Goal: Task Accomplishment & Management: Use online tool/utility

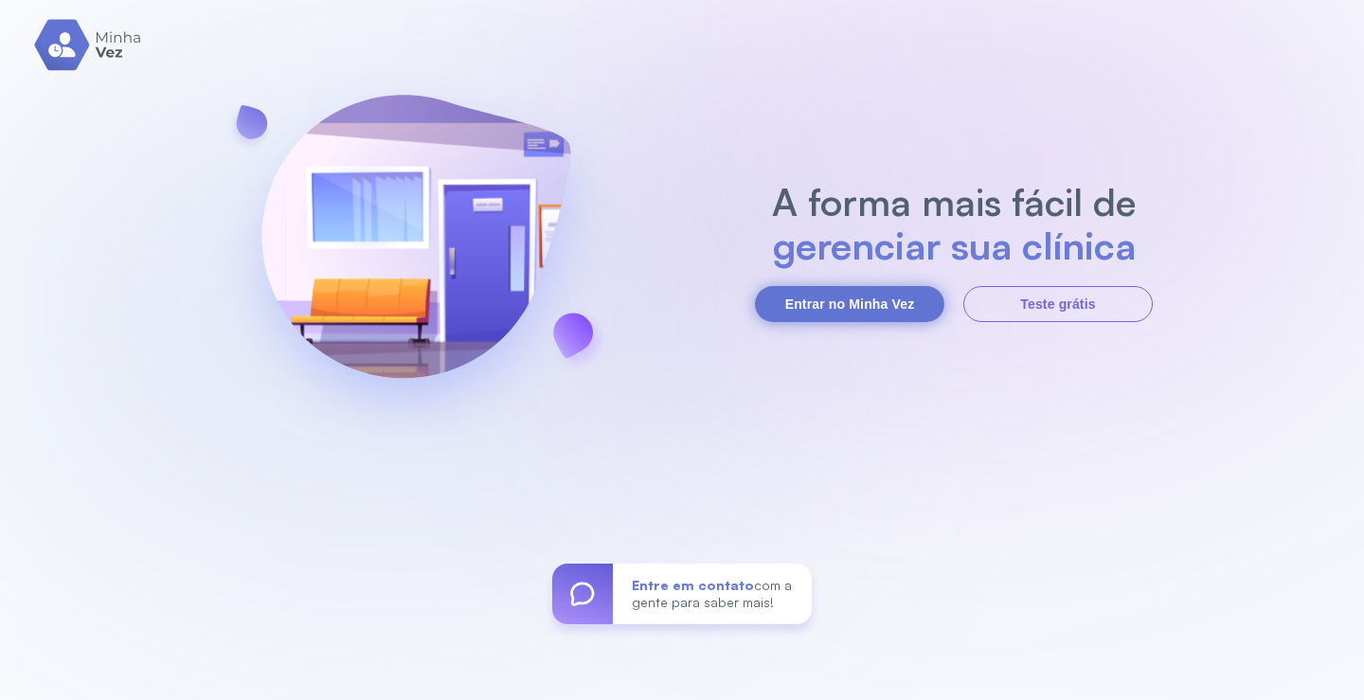
click at [835, 307] on button "Entrar no Minha Vez" at bounding box center [849, 304] width 189 height 36
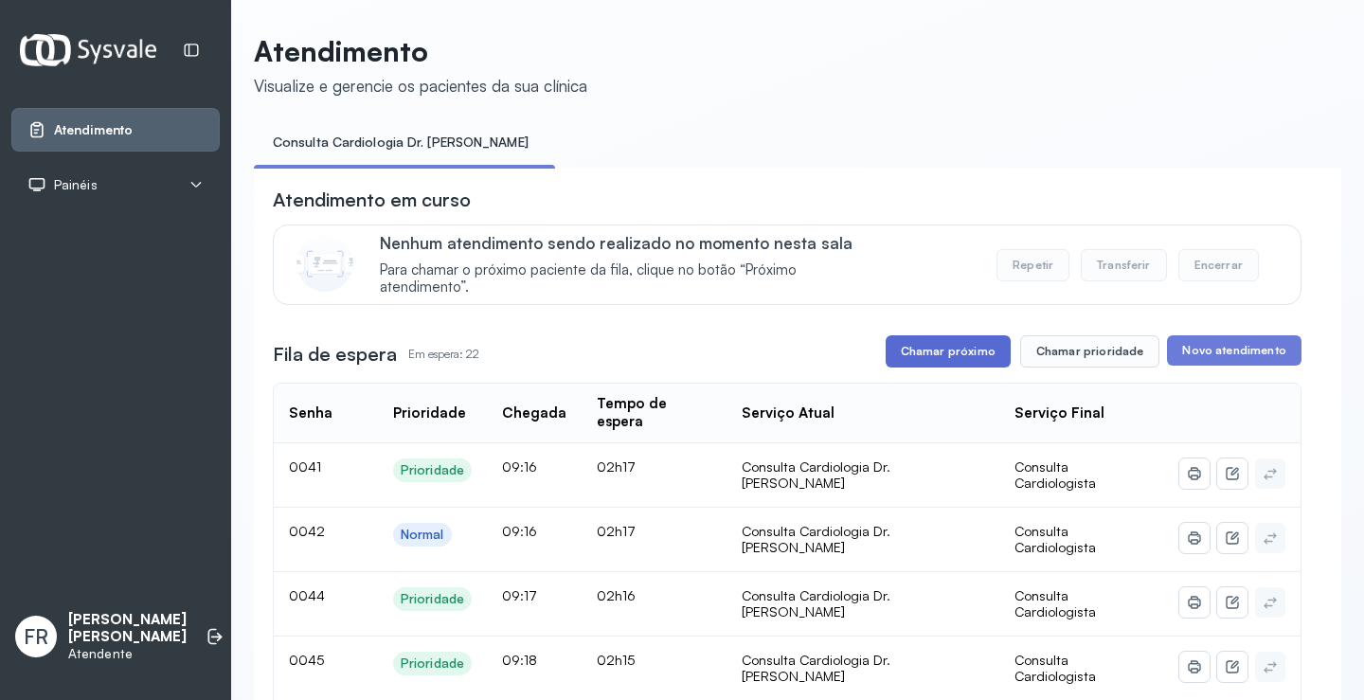
click at [945, 352] on button "Chamar próximo" at bounding box center [948, 351] width 125 height 32
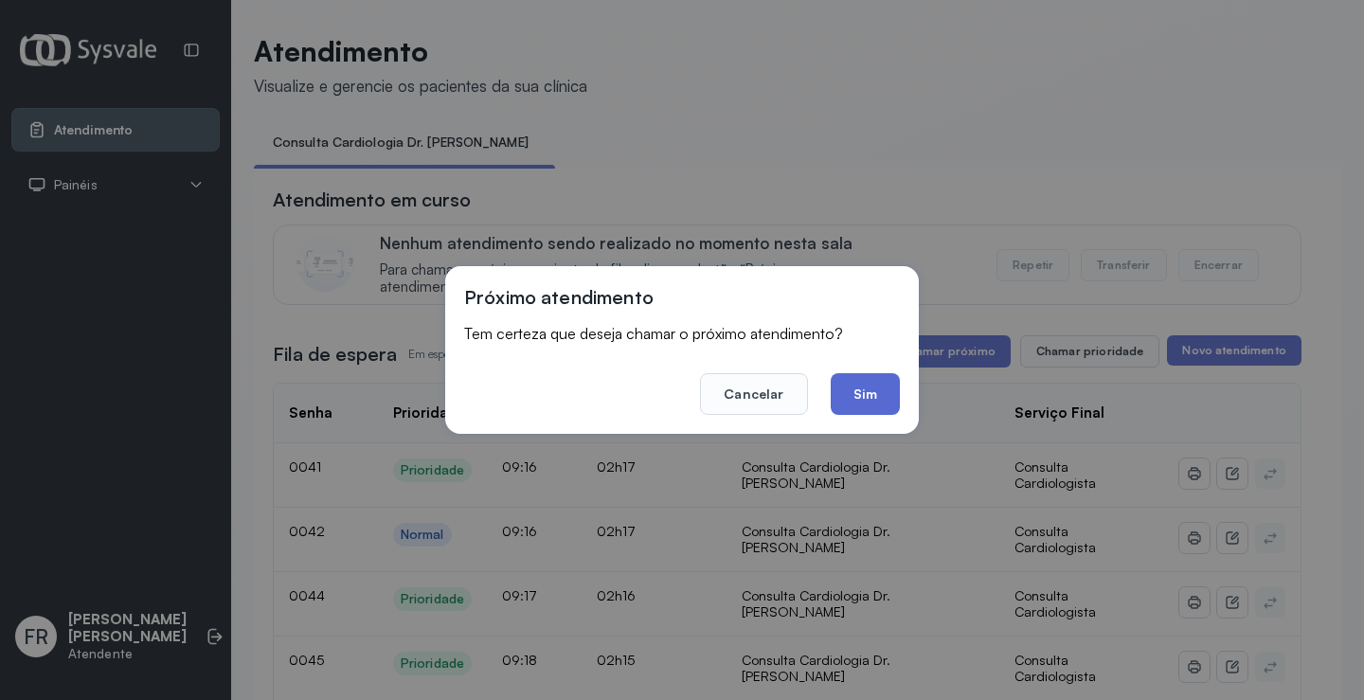
click at [871, 399] on button "Sim" at bounding box center [865, 394] width 69 height 42
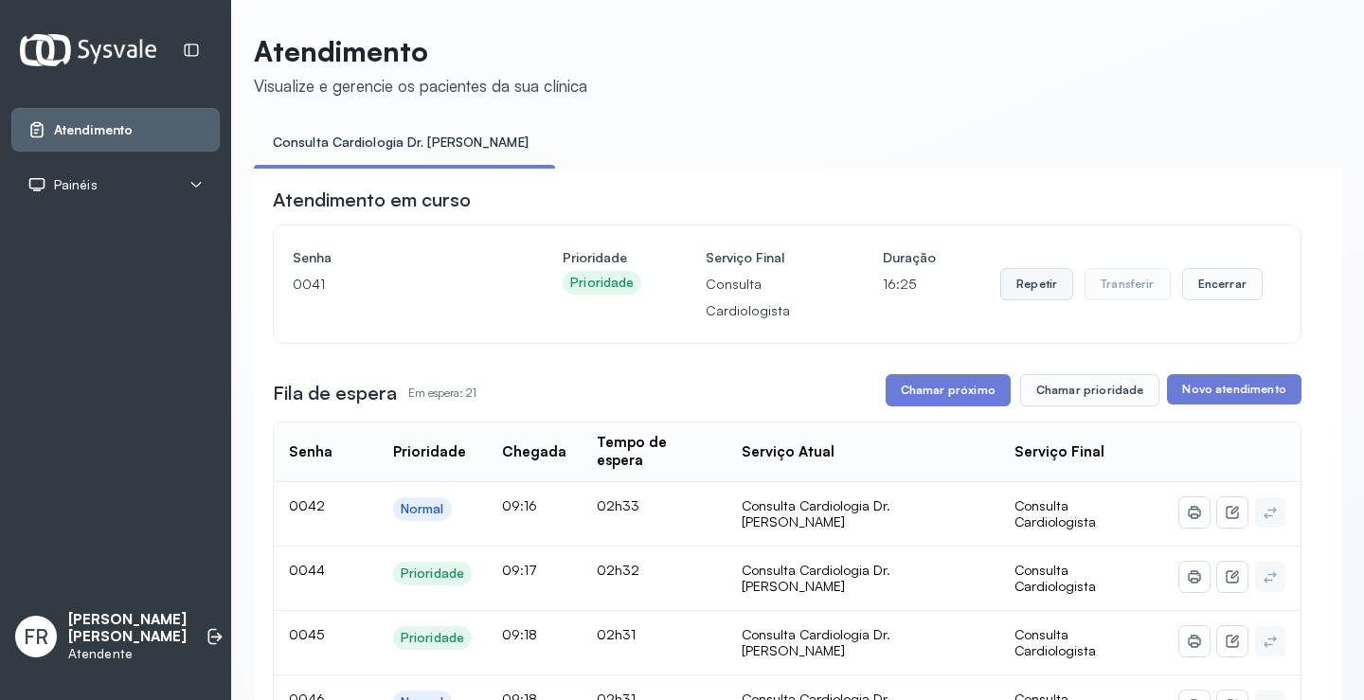
click at [1032, 289] on button "Repetir" at bounding box center [1036, 284] width 73 height 32
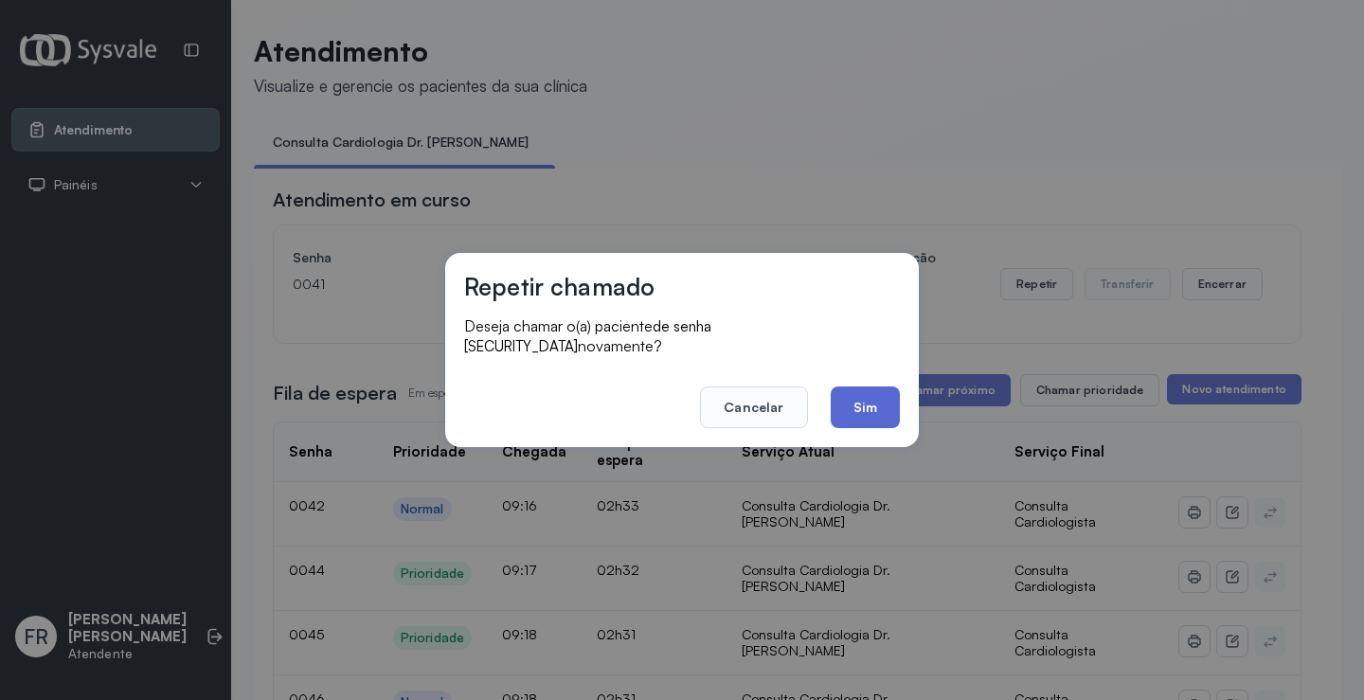
click at [864, 386] on button "Sim" at bounding box center [865, 407] width 69 height 42
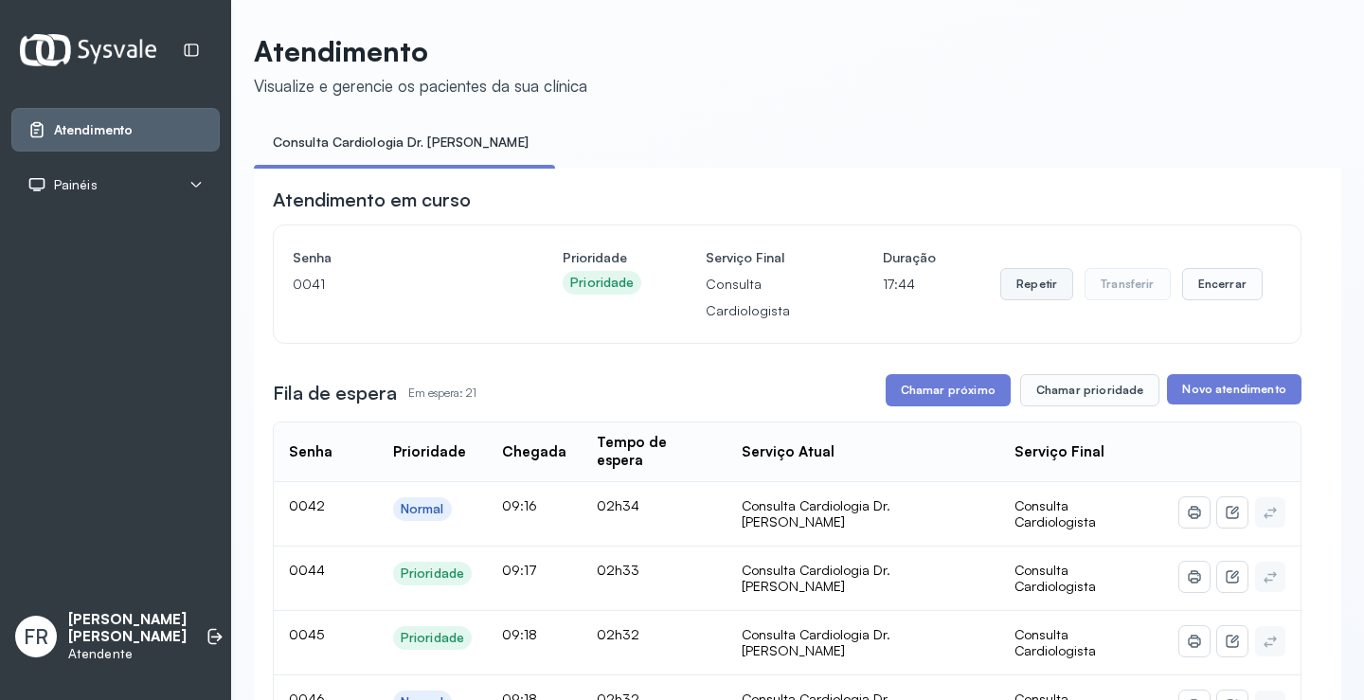
click at [1023, 290] on button "Repetir" at bounding box center [1036, 284] width 73 height 32
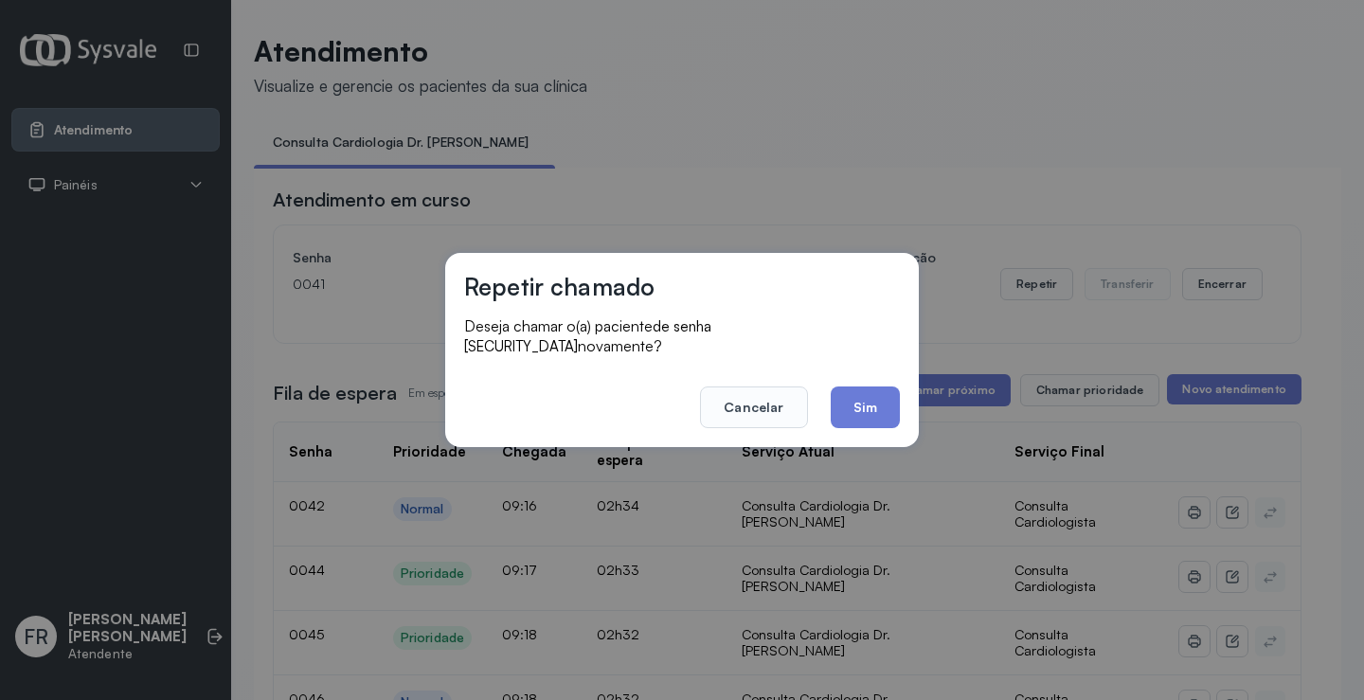
click at [849, 404] on button "Sim" at bounding box center [865, 407] width 69 height 42
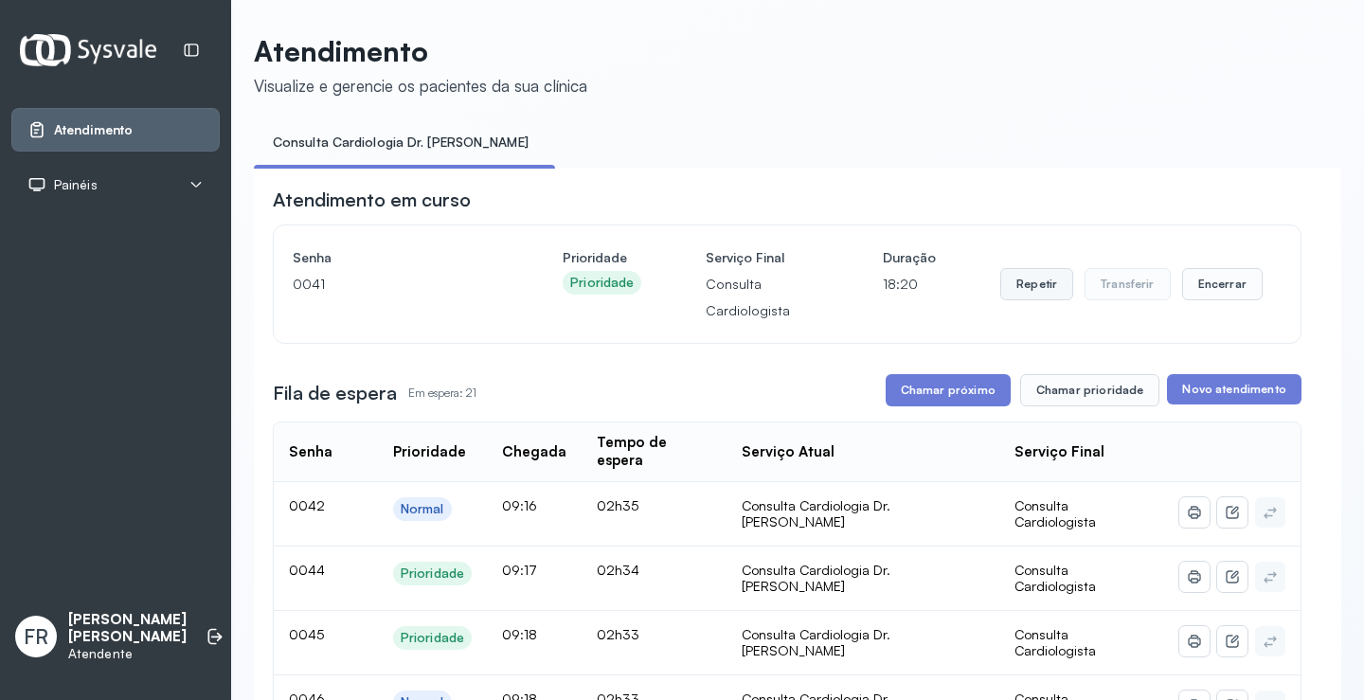
click at [1029, 281] on button "Repetir" at bounding box center [1036, 284] width 73 height 32
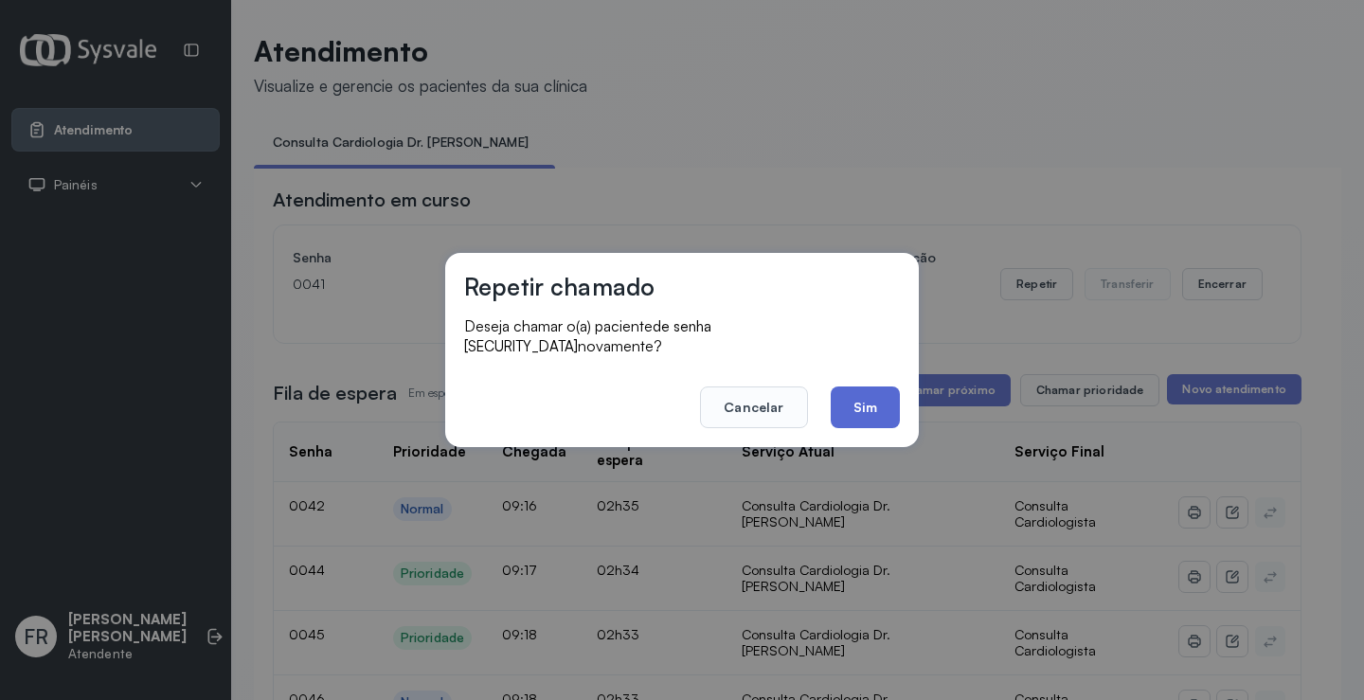
click at [862, 396] on button "Sim" at bounding box center [865, 407] width 69 height 42
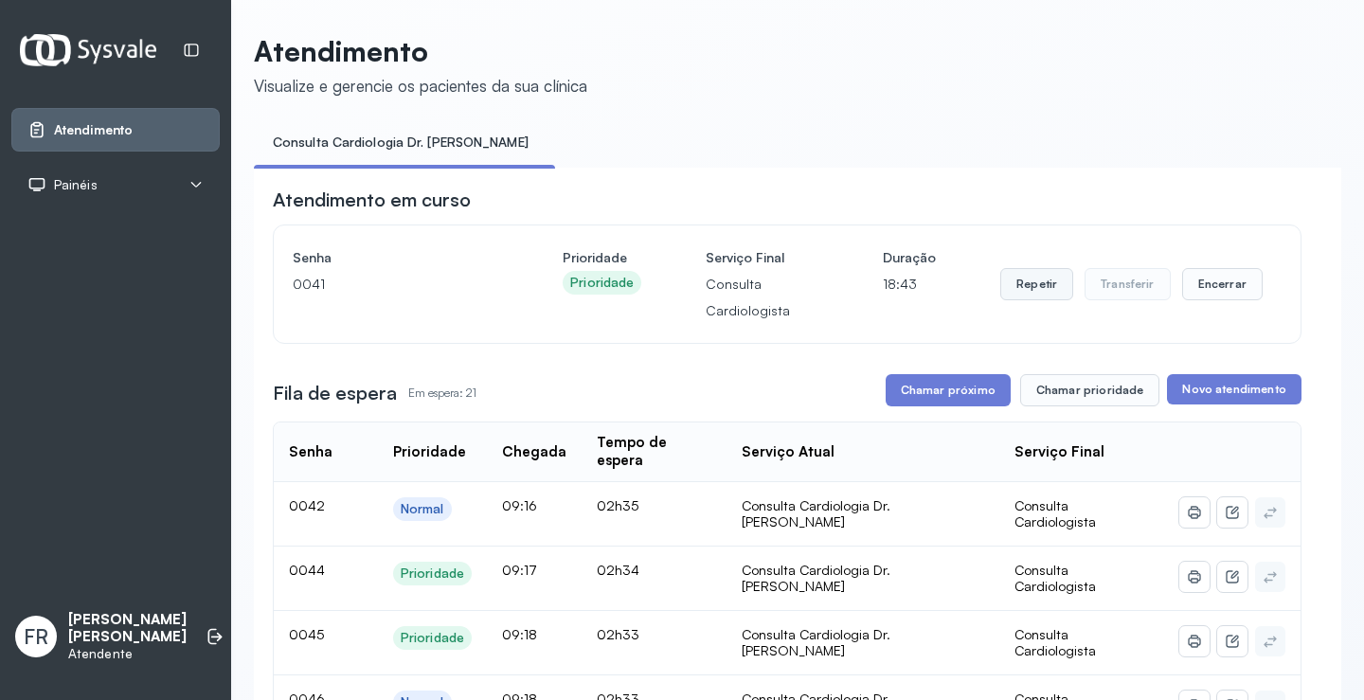
click at [1015, 285] on button "Repetir" at bounding box center [1036, 284] width 73 height 32
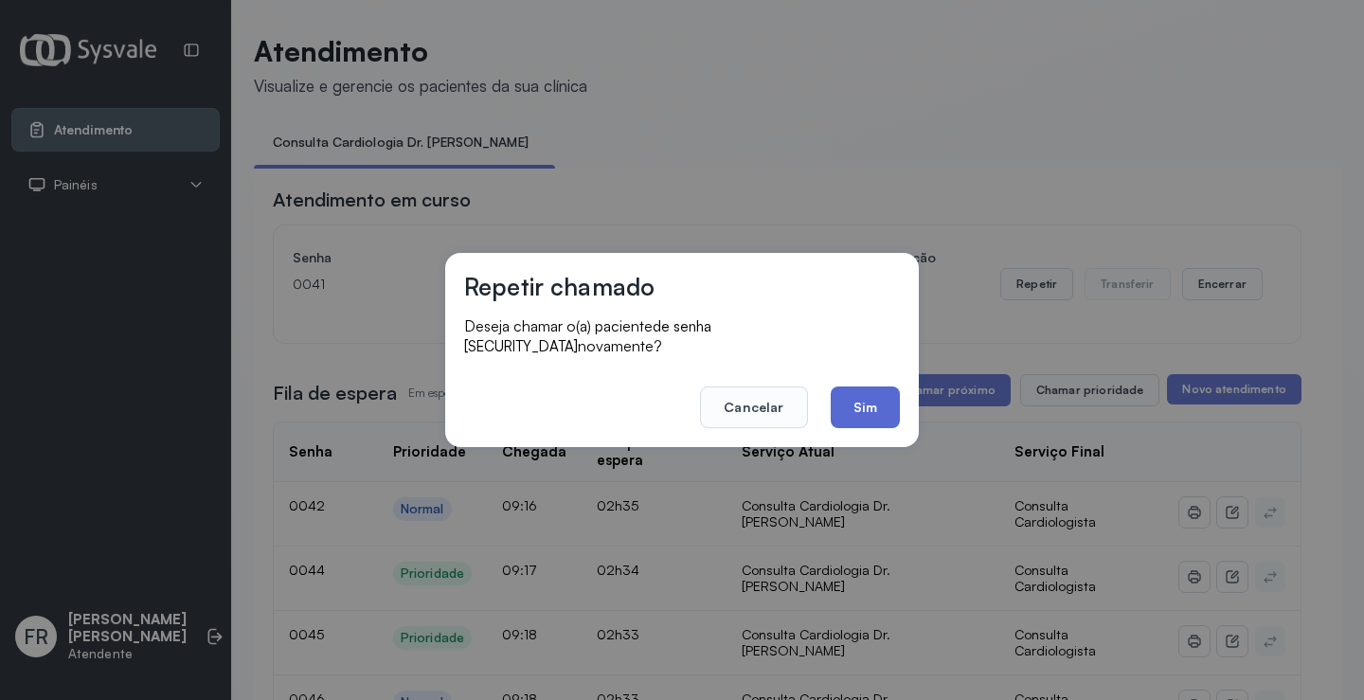
click at [867, 390] on button "Sim" at bounding box center [865, 407] width 69 height 42
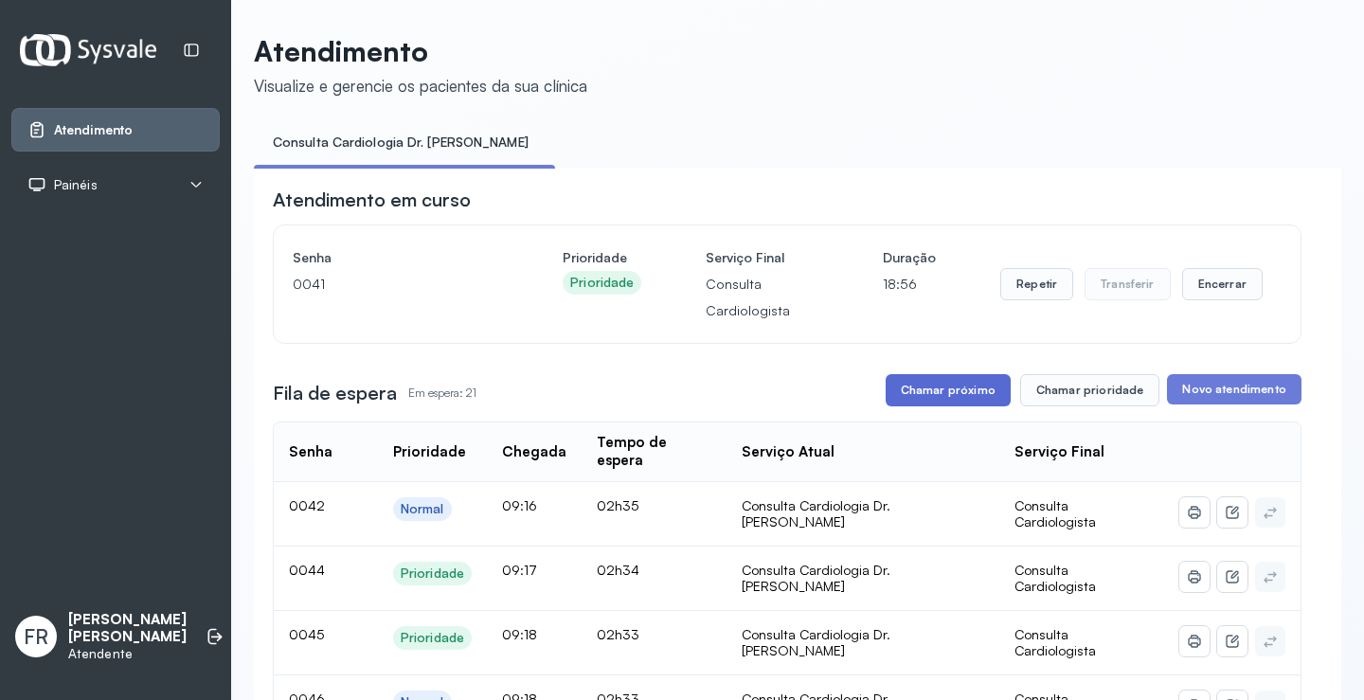
click at [944, 390] on button "Chamar próximo" at bounding box center [948, 390] width 125 height 32
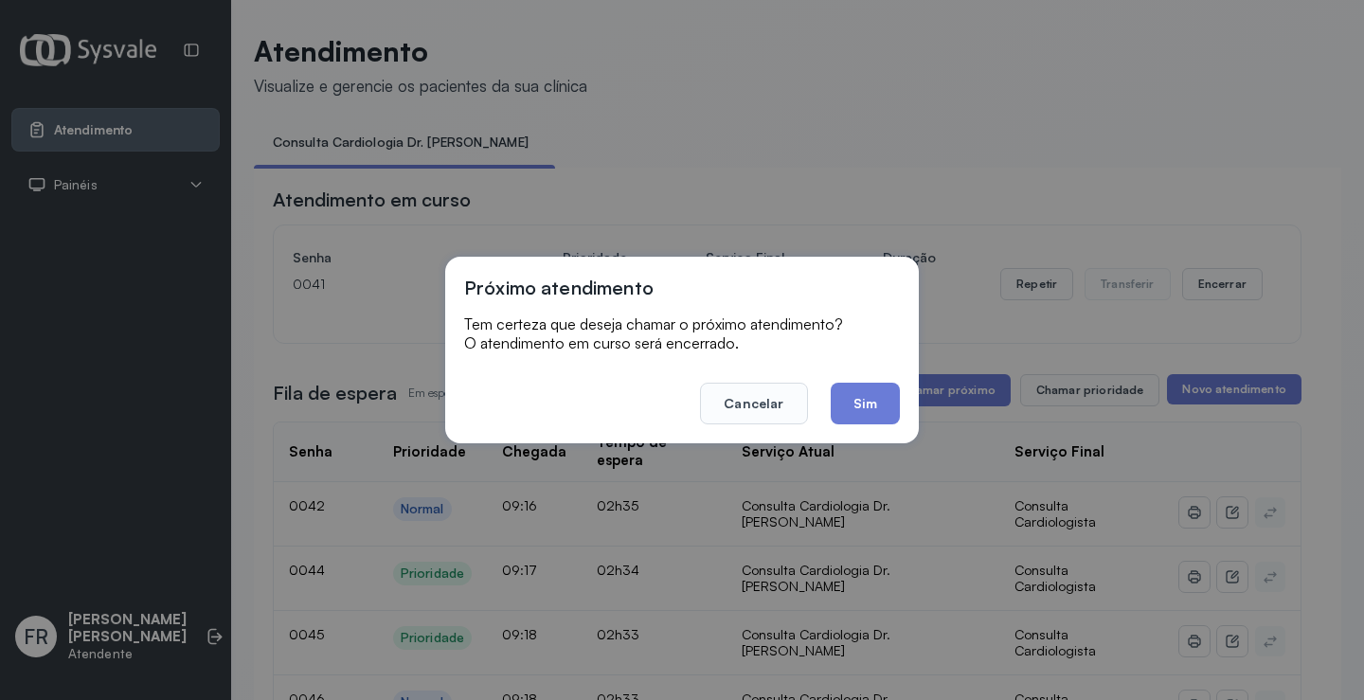
click at [879, 403] on button "Sim" at bounding box center [865, 404] width 69 height 42
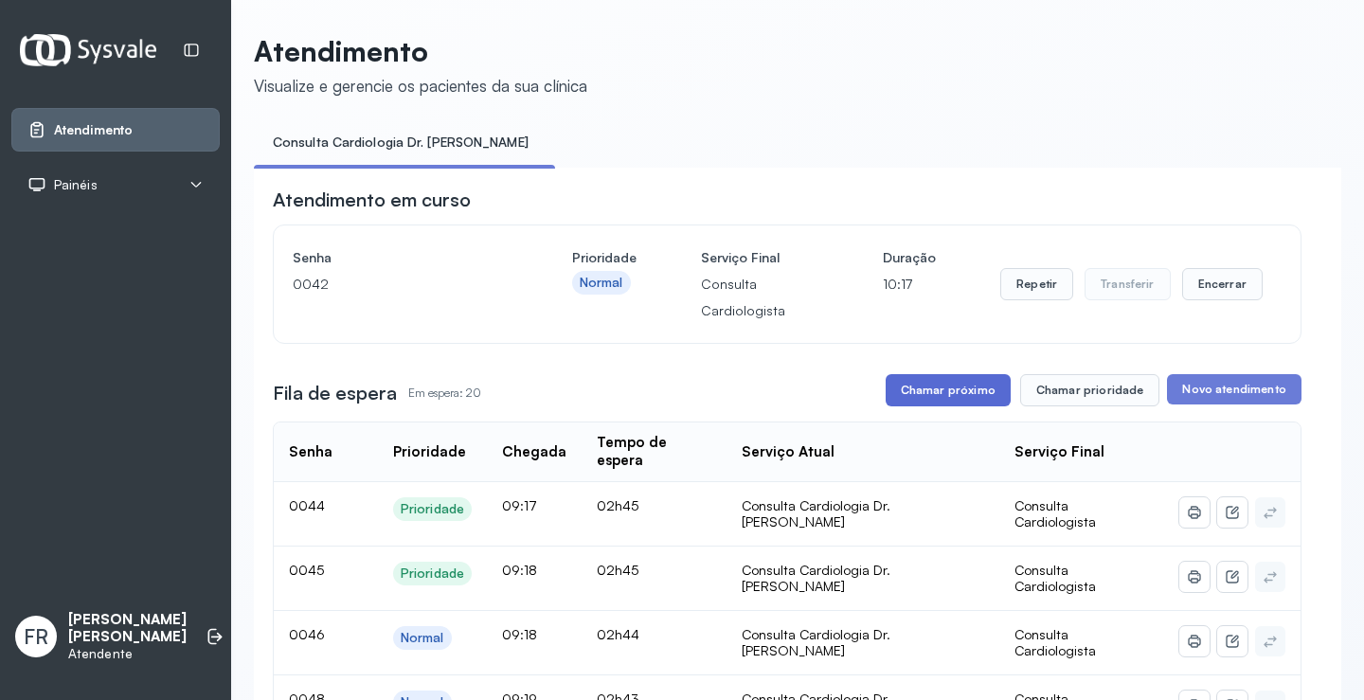
drag, startPoint x: 963, startPoint y: 395, endPoint x: 935, endPoint y: 392, distance: 28.6
click at [935, 392] on button "Chamar próximo" at bounding box center [948, 390] width 125 height 32
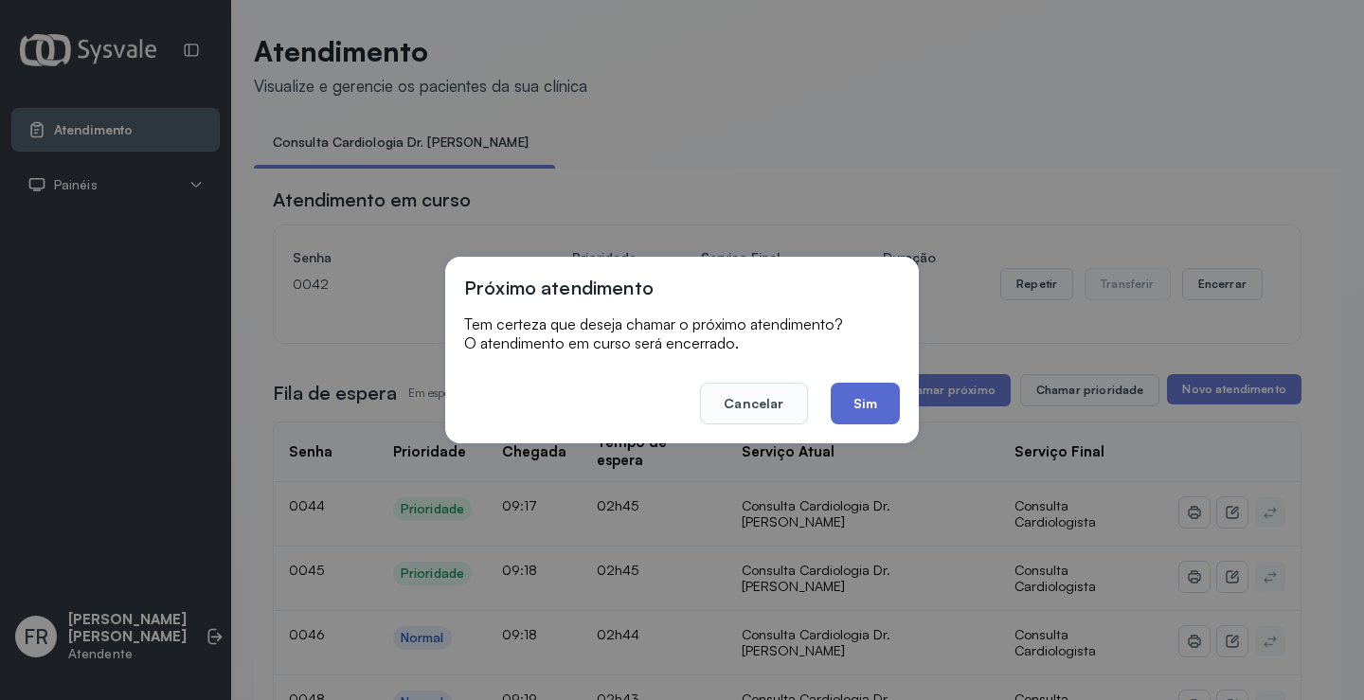
click at [850, 401] on button "Sim" at bounding box center [865, 404] width 69 height 42
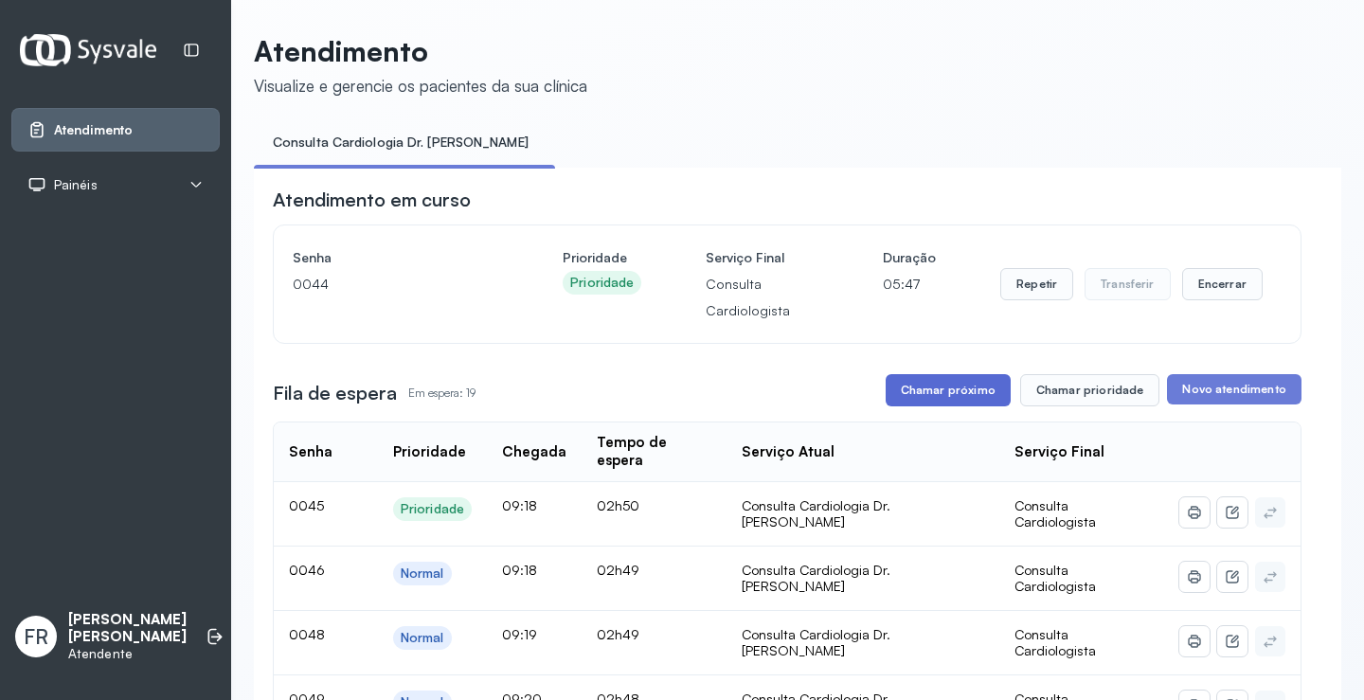
click at [942, 393] on button "Chamar próximo" at bounding box center [948, 390] width 125 height 32
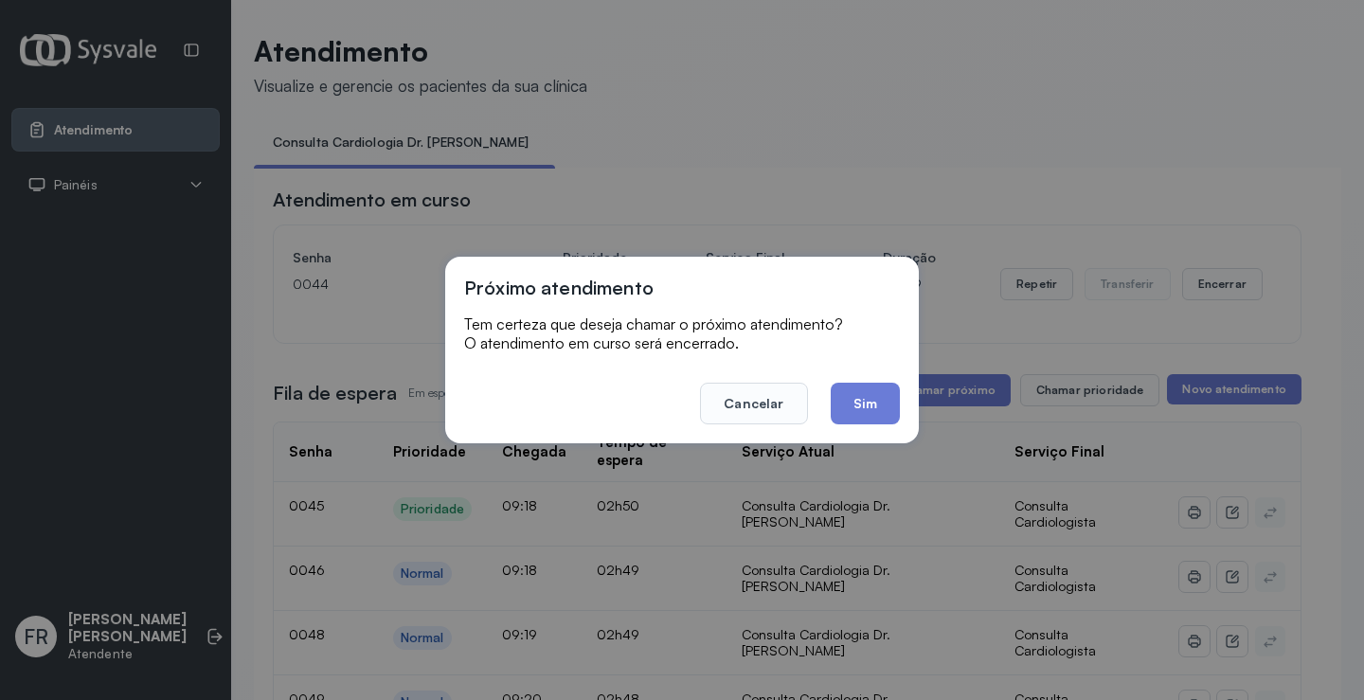
drag, startPoint x: 865, startPoint y: 406, endPoint x: 833, endPoint y: 372, distance: 46.9
click at [863, 407] on button "Sim" at bounding box center [865, 404] width 69 height 42
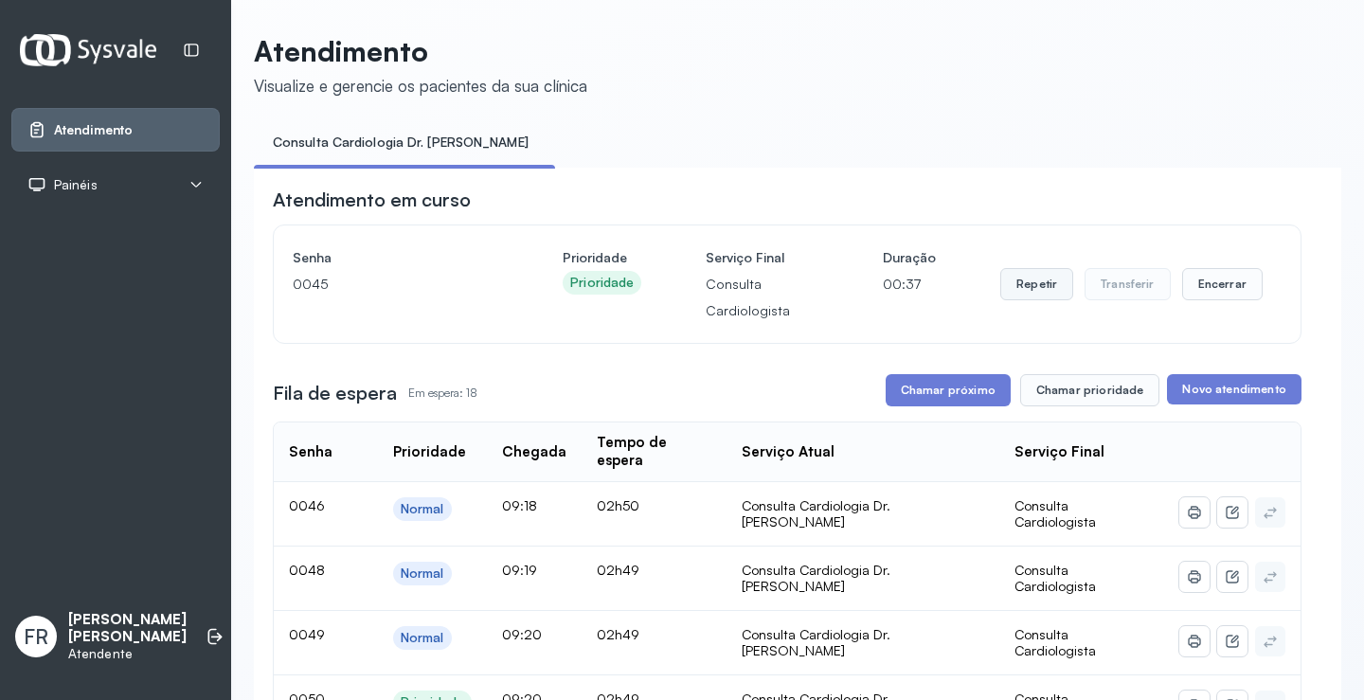
click at [1033, 287] on button "Repetir" at bounding box center [1036, 284] width 73 height 32
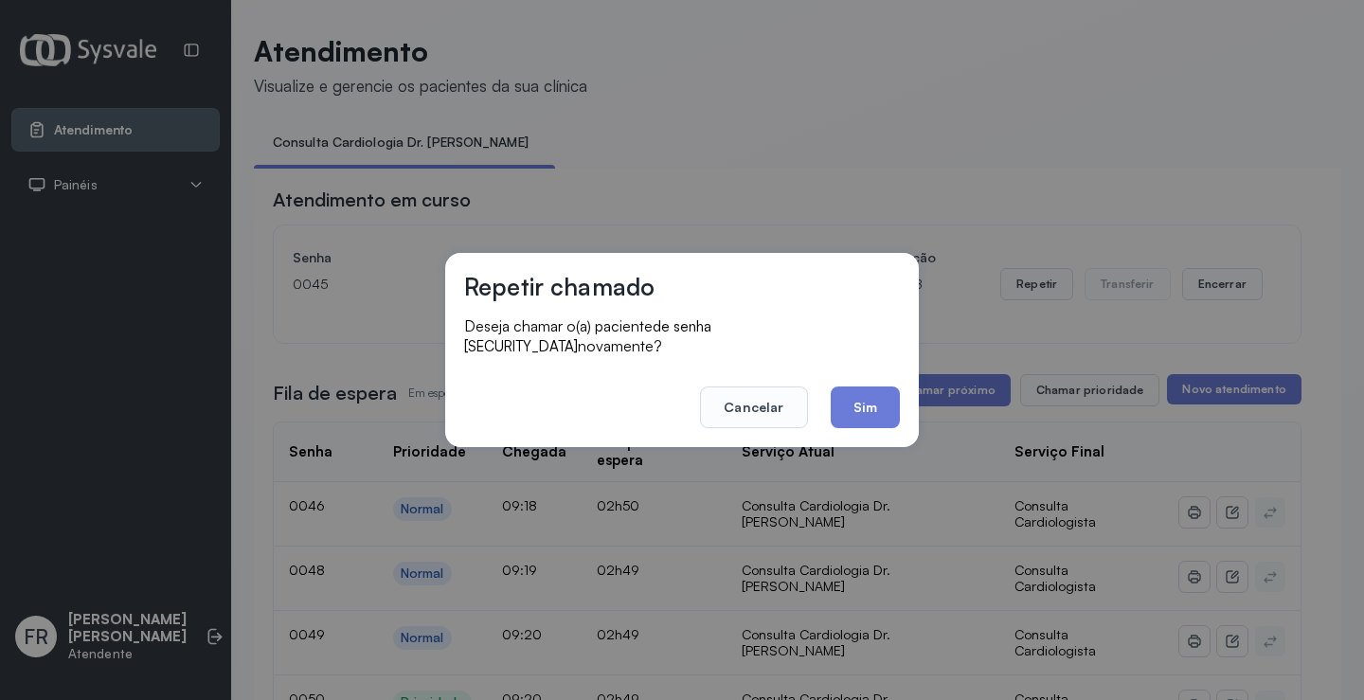
click at [853, 394] on button "Sim" at bounding box center [865, 407] width 69 height 42
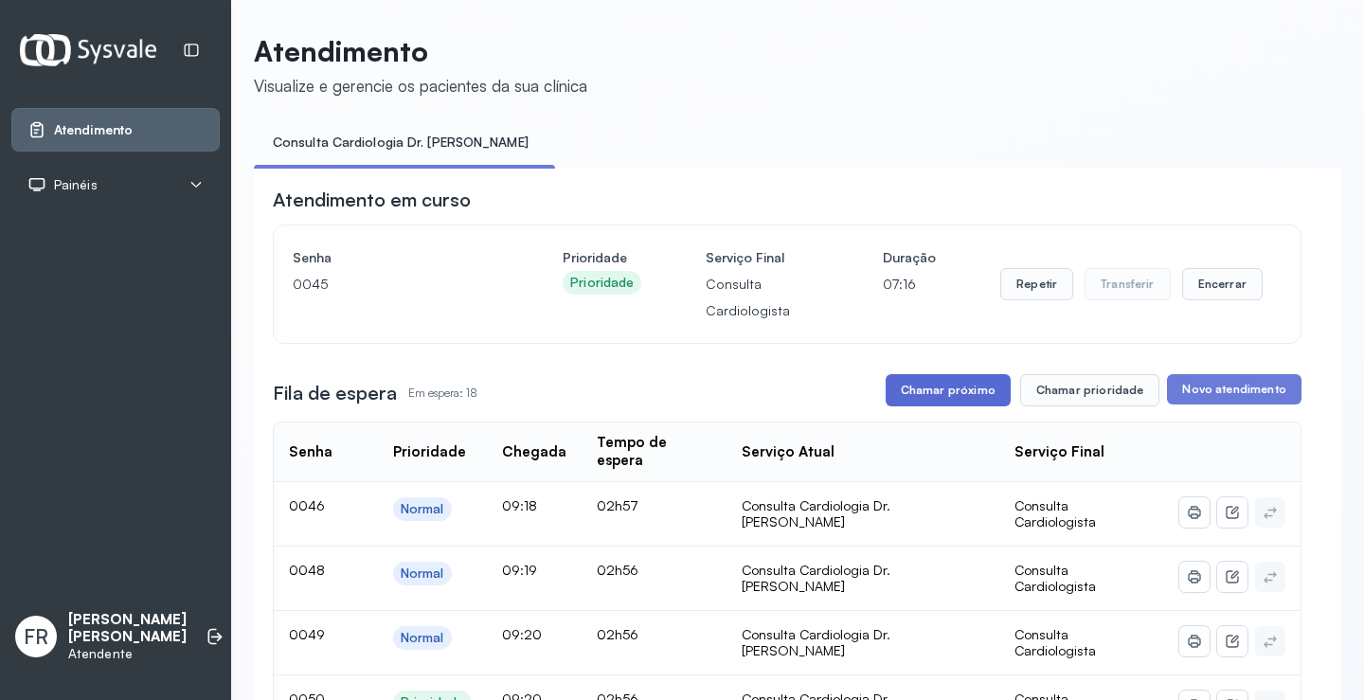
click at [952, 389] on button "Chamar próximo" at bounding box center [948, 390] width 125 height 32
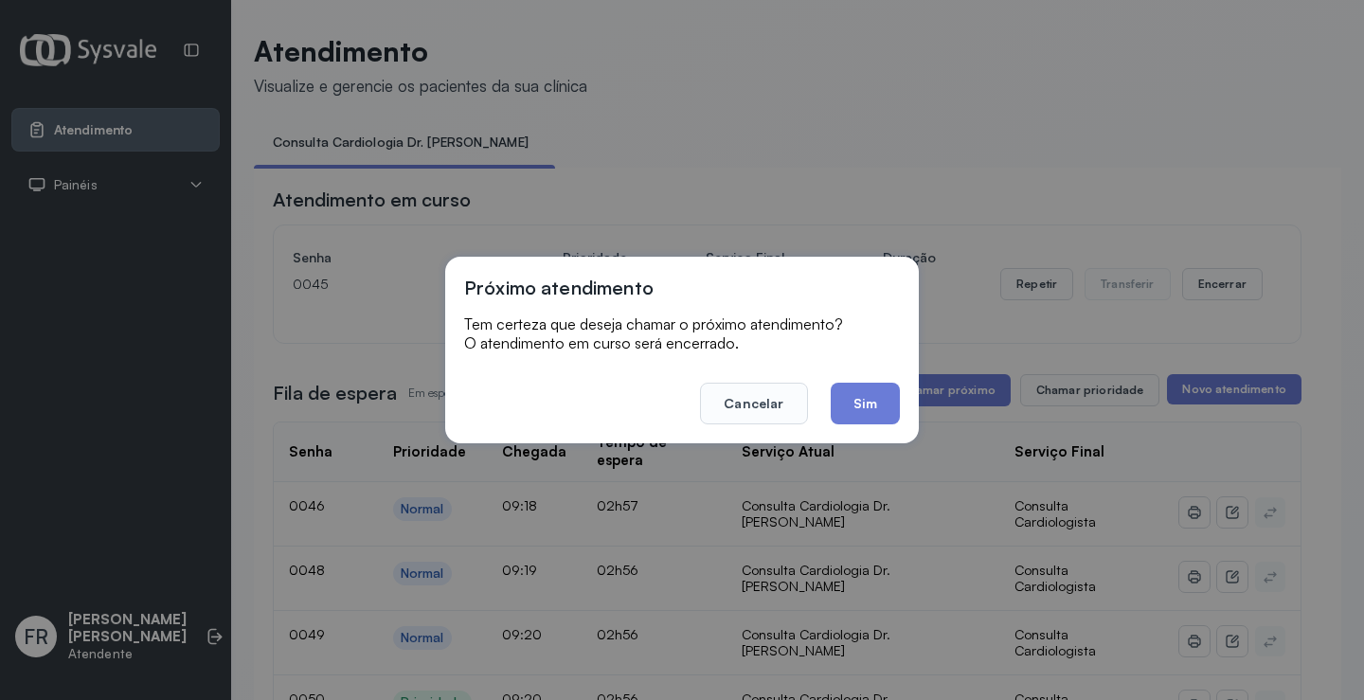
drag, startPoint x: 865, startPoint y: 402, endPoint x: 854, endPoint y: 398, distance: 11.1
click at [860, 401] on button "Sim" at bounding box center [865, 404] width 69 height 42
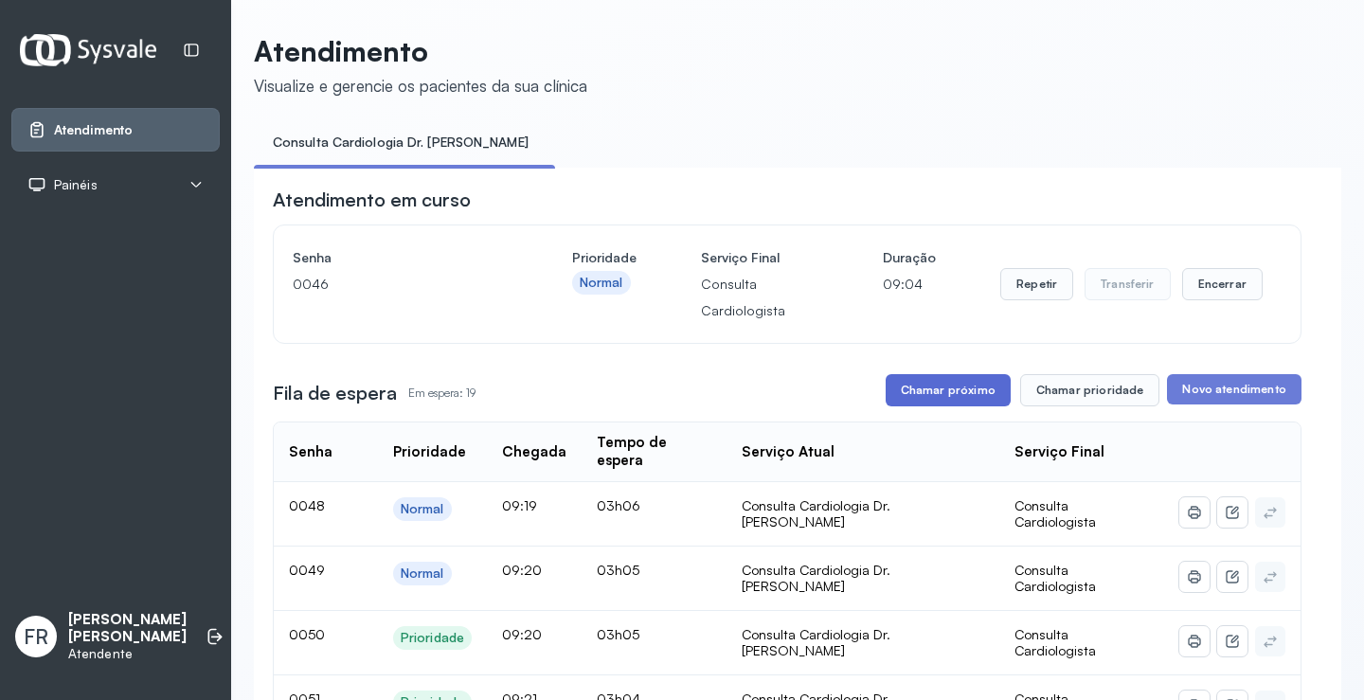
click at [929, 392] on button "Chamar próximo" at bounding box center [948, 390] width 125 height 32
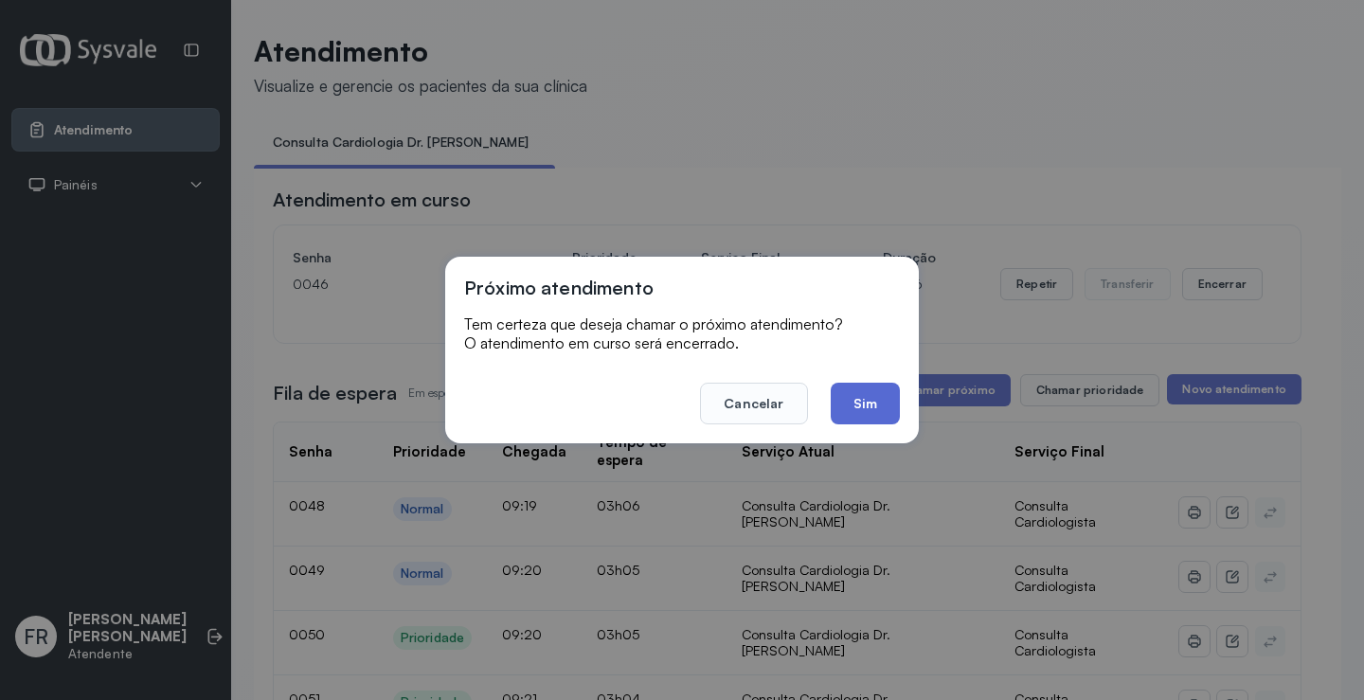
click at [878, 410] on button "Sim" at bounding box center [865, 404] width 69 height 42
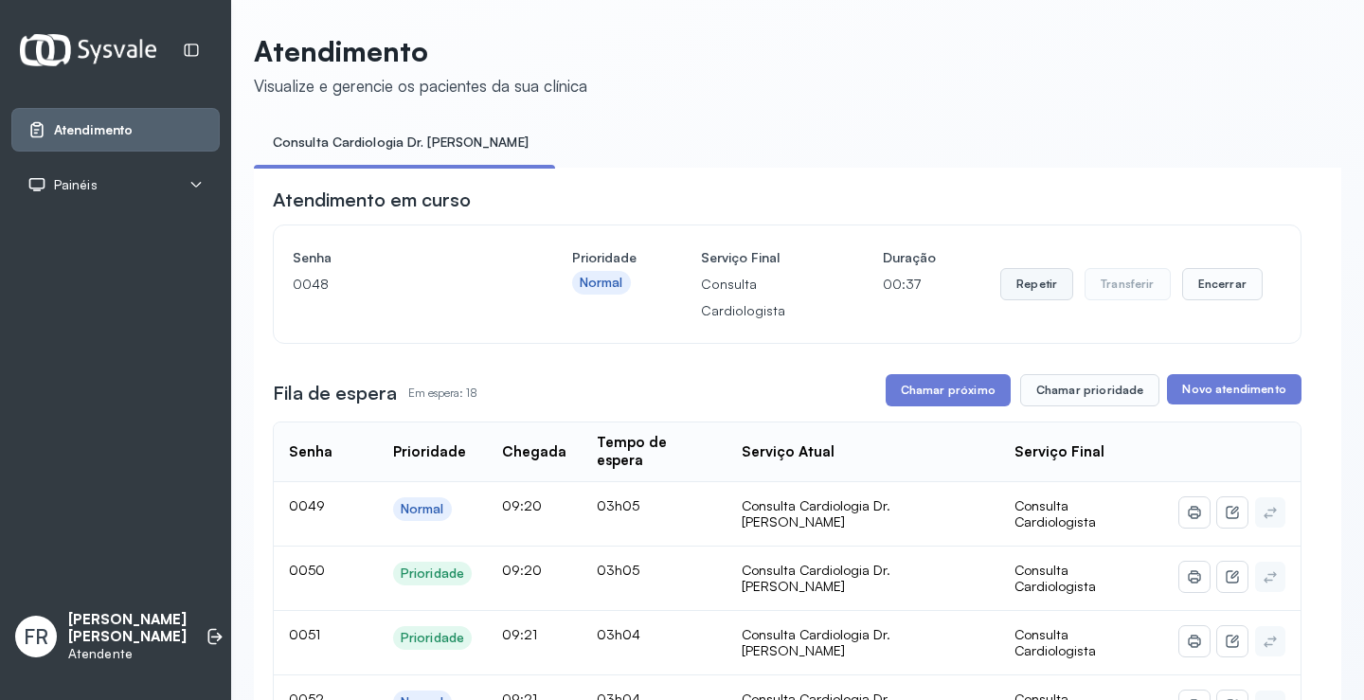
click at [1030, 289] on button "Repetir" at bounding box center [1036, 284] width 73 height 32
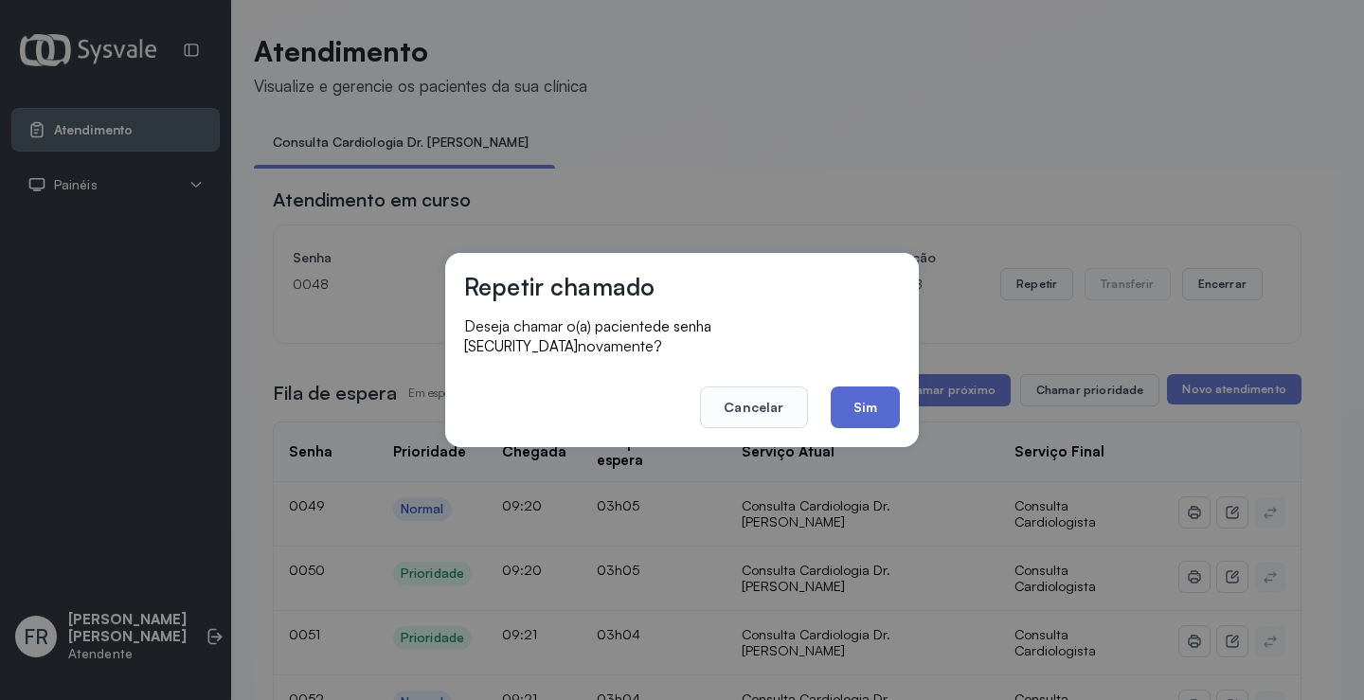
drag, startPoint x: 873, startPoint y: 391, endPoint x: 844, endPoint y: 391, distance: 29.4
click at [872, 391] on button "Sim" at bounding box center [865, 407] width 69 height 42
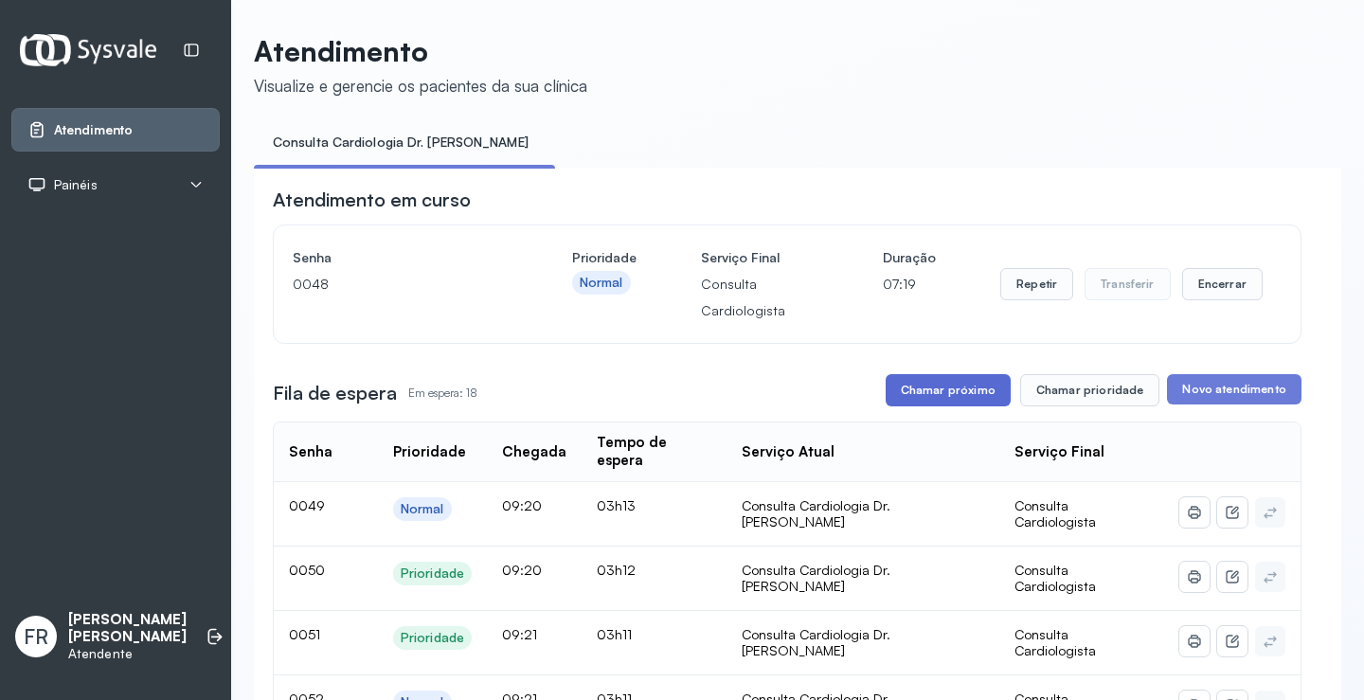
click at [943, 390] on button "Chamar próximo" at bounding box center [948, 390] width 125 height 32
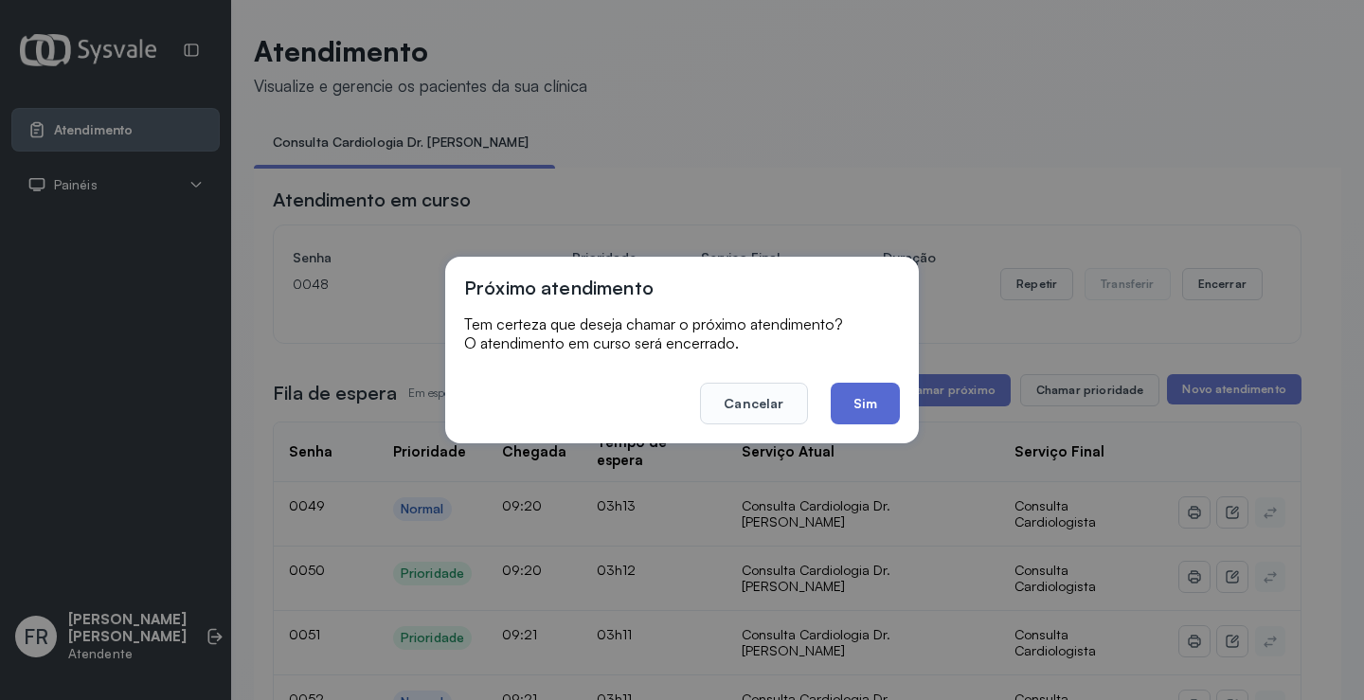
click at [859, 401] on button "Sim" at bounding box center [865, 404] width 69 height 42
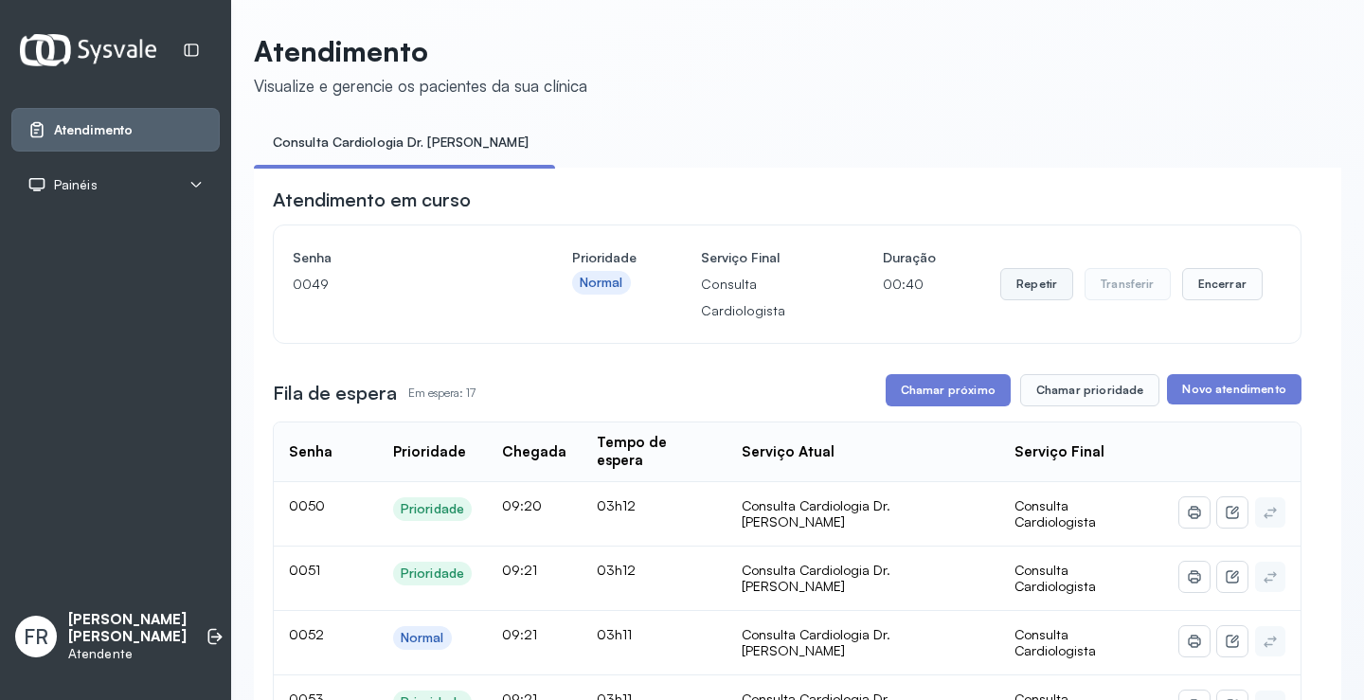
click at [1035, 284] on button "Repetir" at bounding box center [1036, 284] width 73 height 32
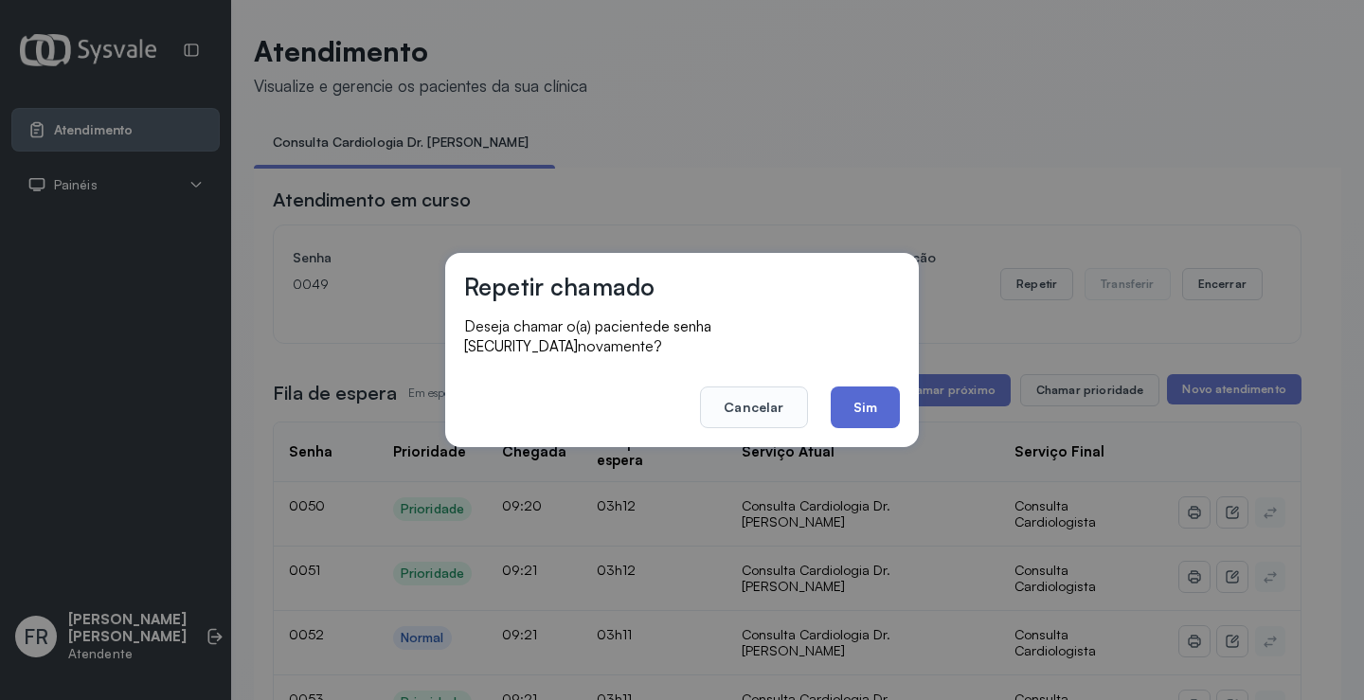
click at [865, 405] on button "Sim" at bounding box center [865, 407] width 69 height 42
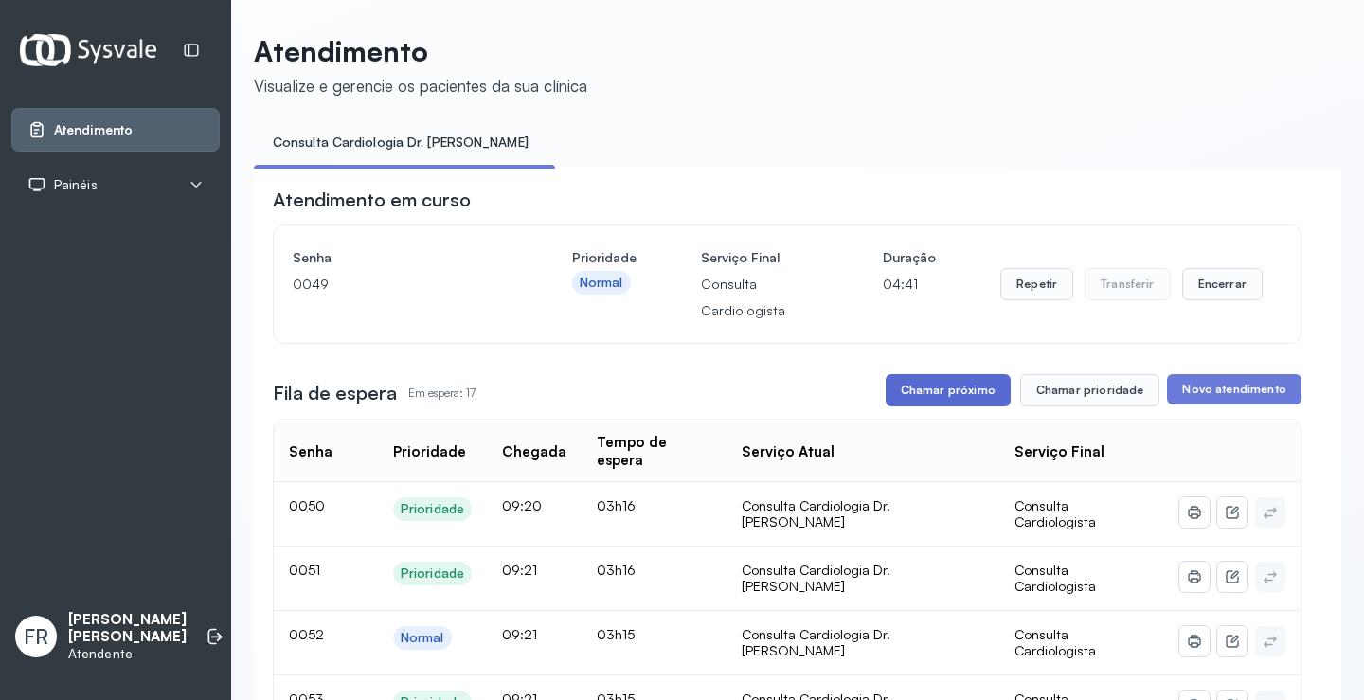
click at [957, 391] on button "Chamar próximo" at bounding box center [948, 390] width 125 height 32
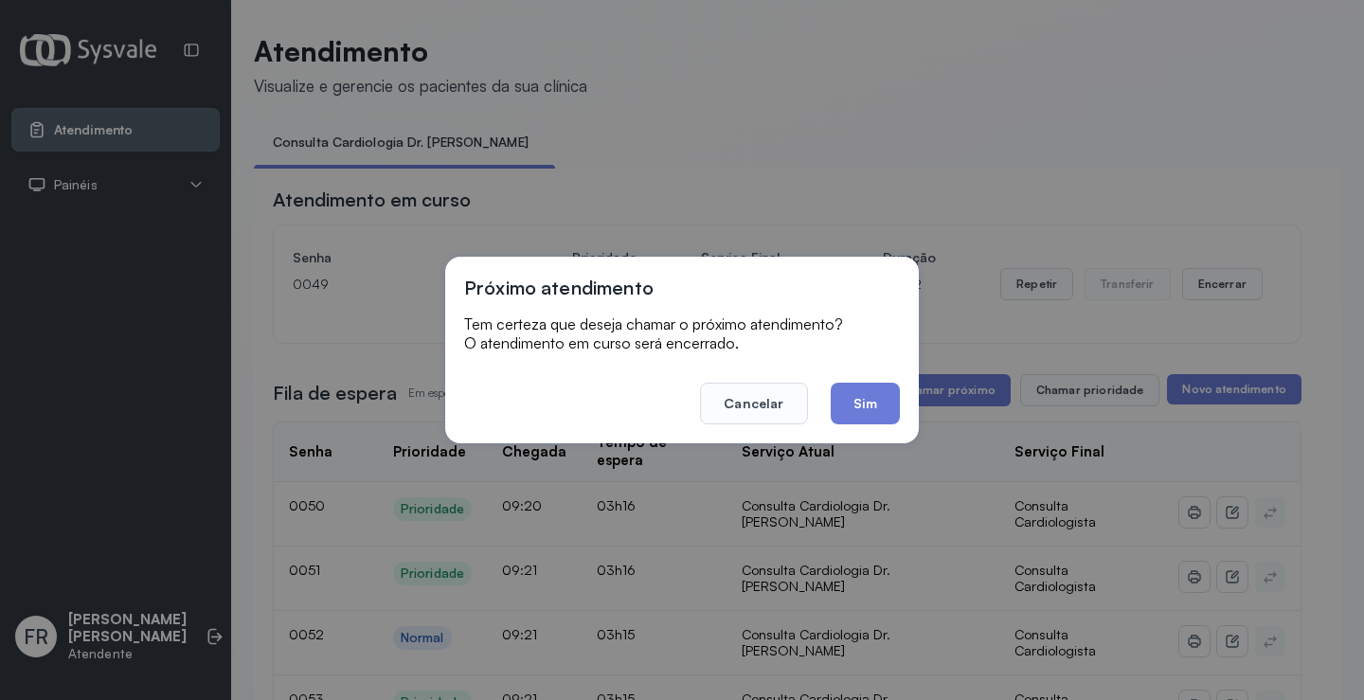
drag, startPoint x: 871, startPoint y: 390, endPoint x: 859, endPoint y: 393, distance: 12.6
click at [870, 393] on button "Sim" at bounding box center [865, 404] width 69 height 42
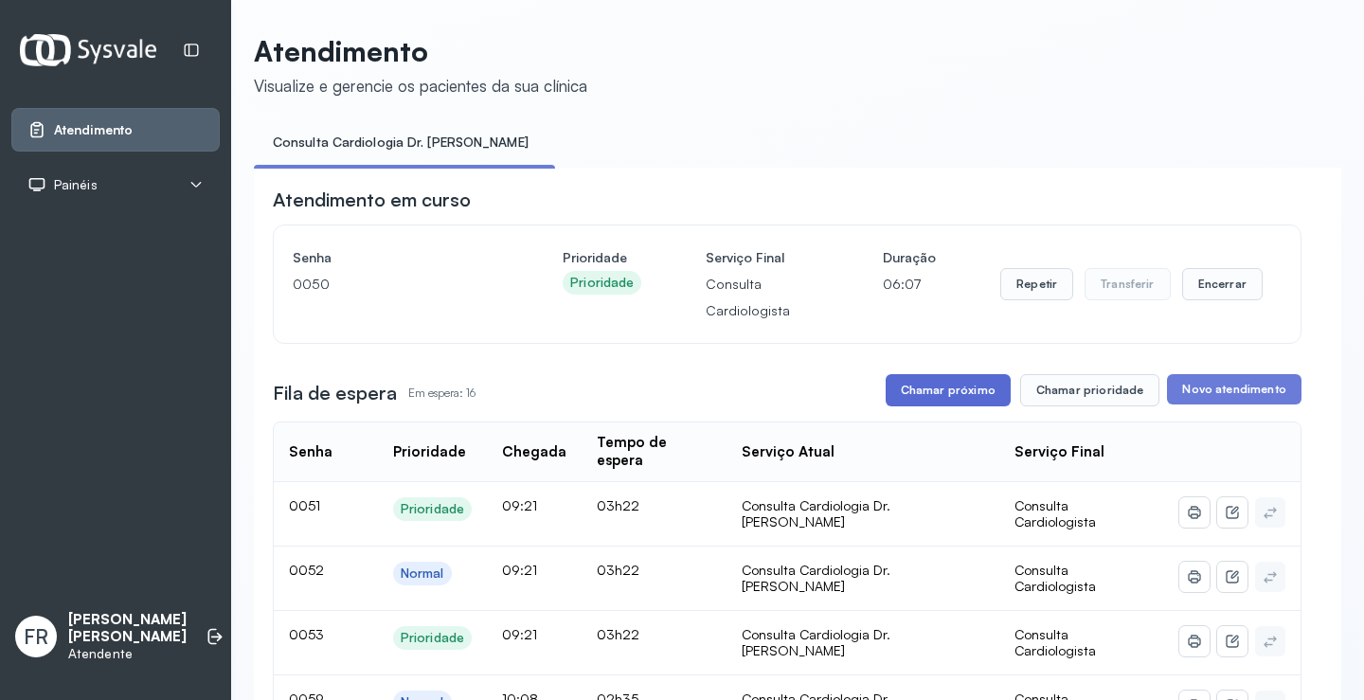
drag, startPoint x: 914, startPoint y: 391, endPoint x: 899, endPoint y: 379, distance: 19.5
click at [899, 379] on button "Chamar próximo" at bounding box center [948, 390] width 125 height 32
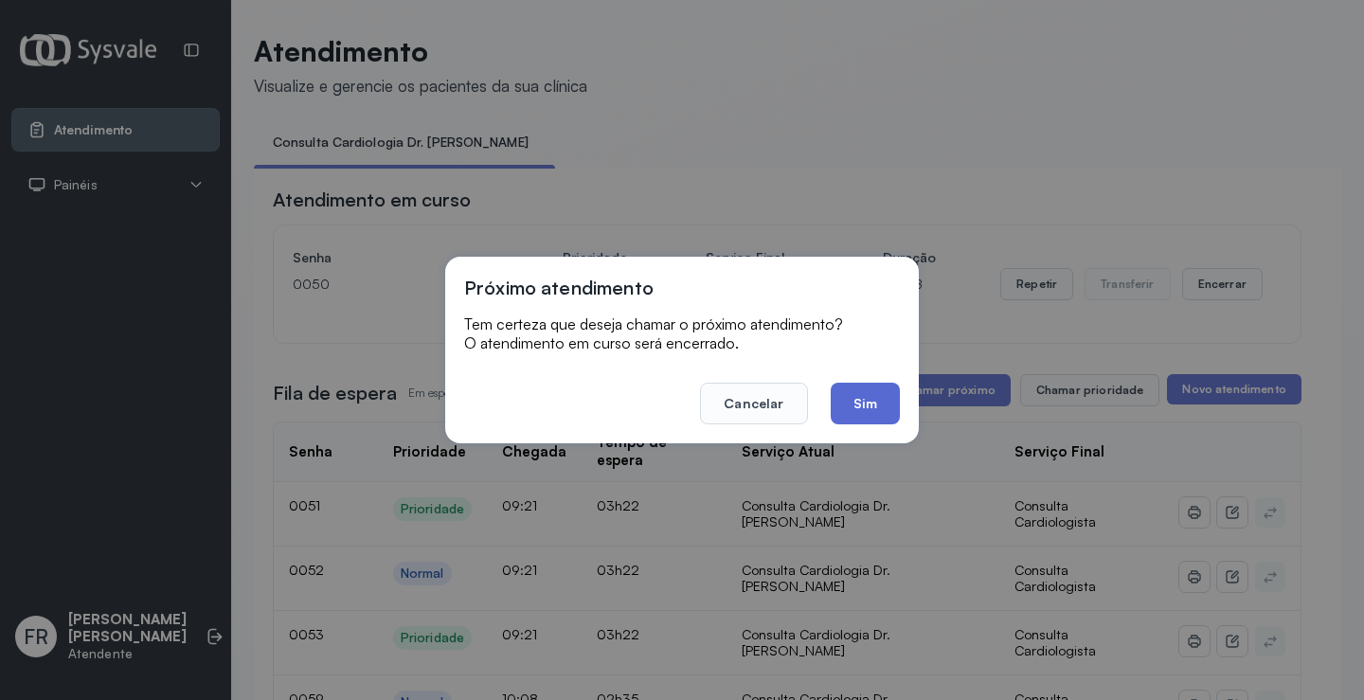
drag, startPoint x: 860, startPoint y: 400, endPoint x: 802, endPoint y: 320, distance: 98.3
click at [859, 397] on button "Sim" at bounding box center [865, 404] width 69 height 42
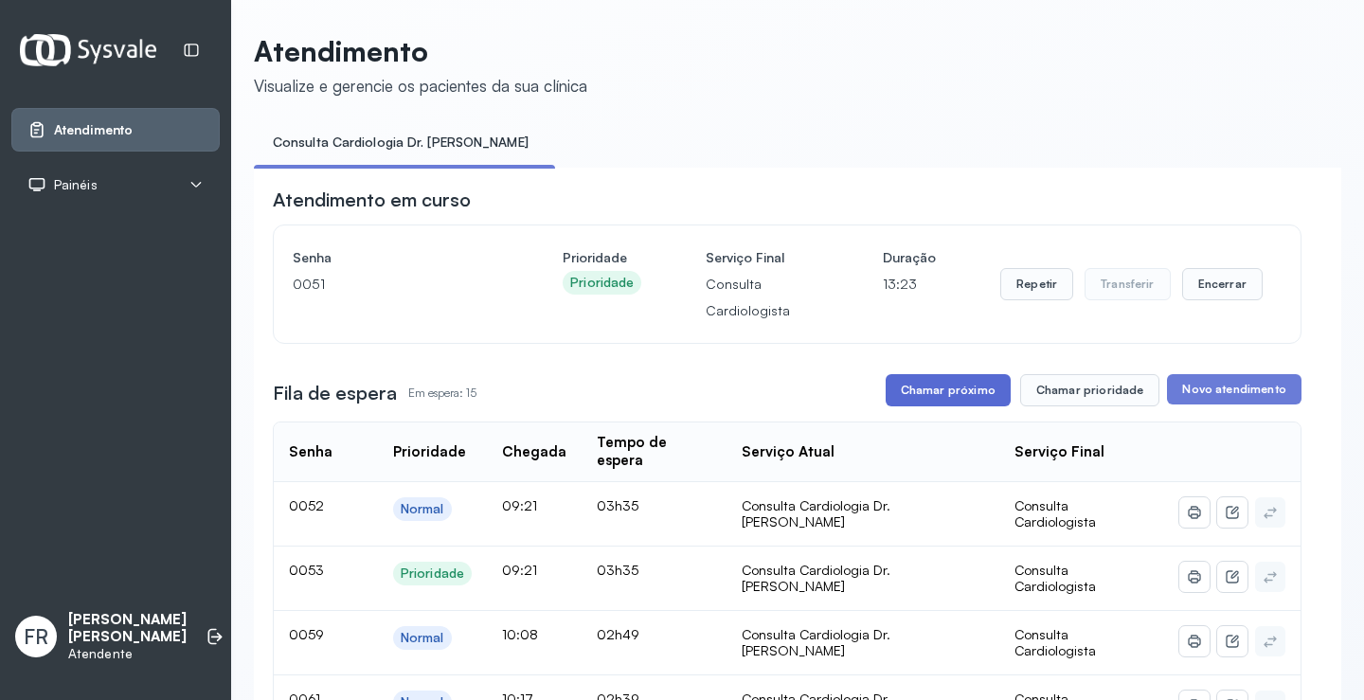
click at [956, 392] on button "Chamar próximo" at bounding box center [948, 390] width 125 height 32
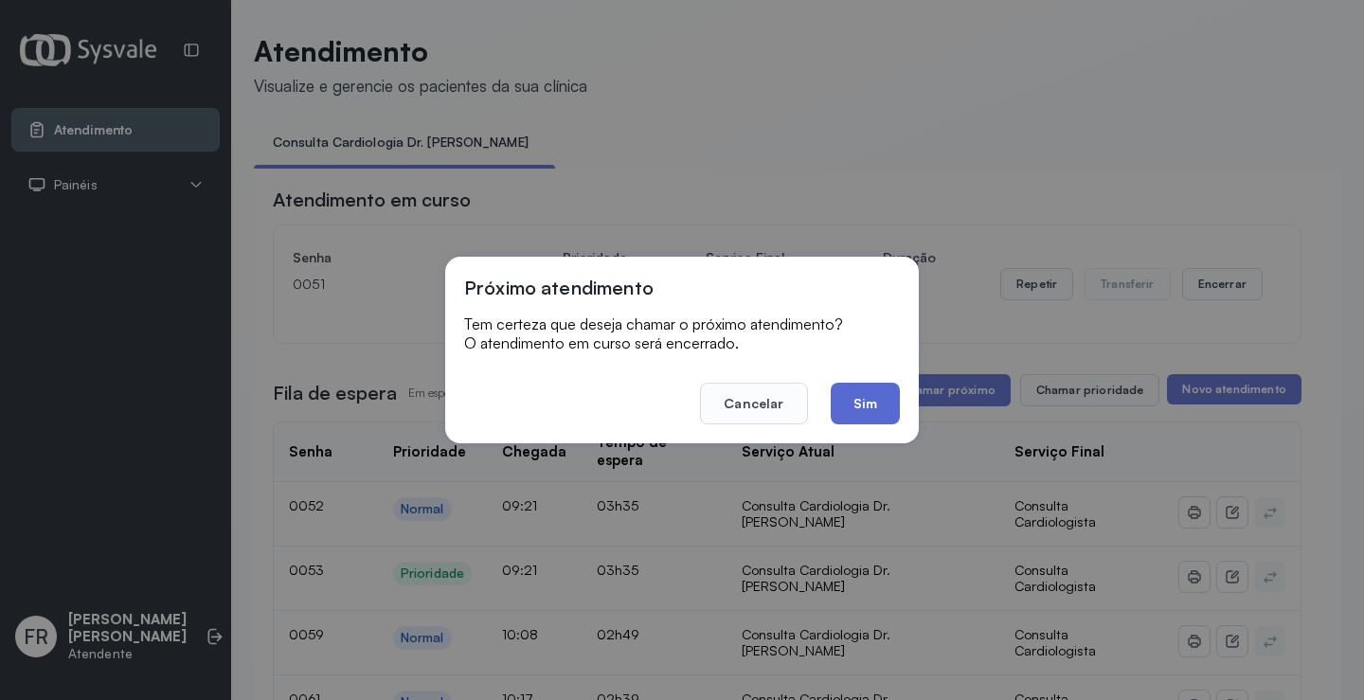
click at [871, 408] on button "Sim" at bounding box center [865, 404] width 69 height 42
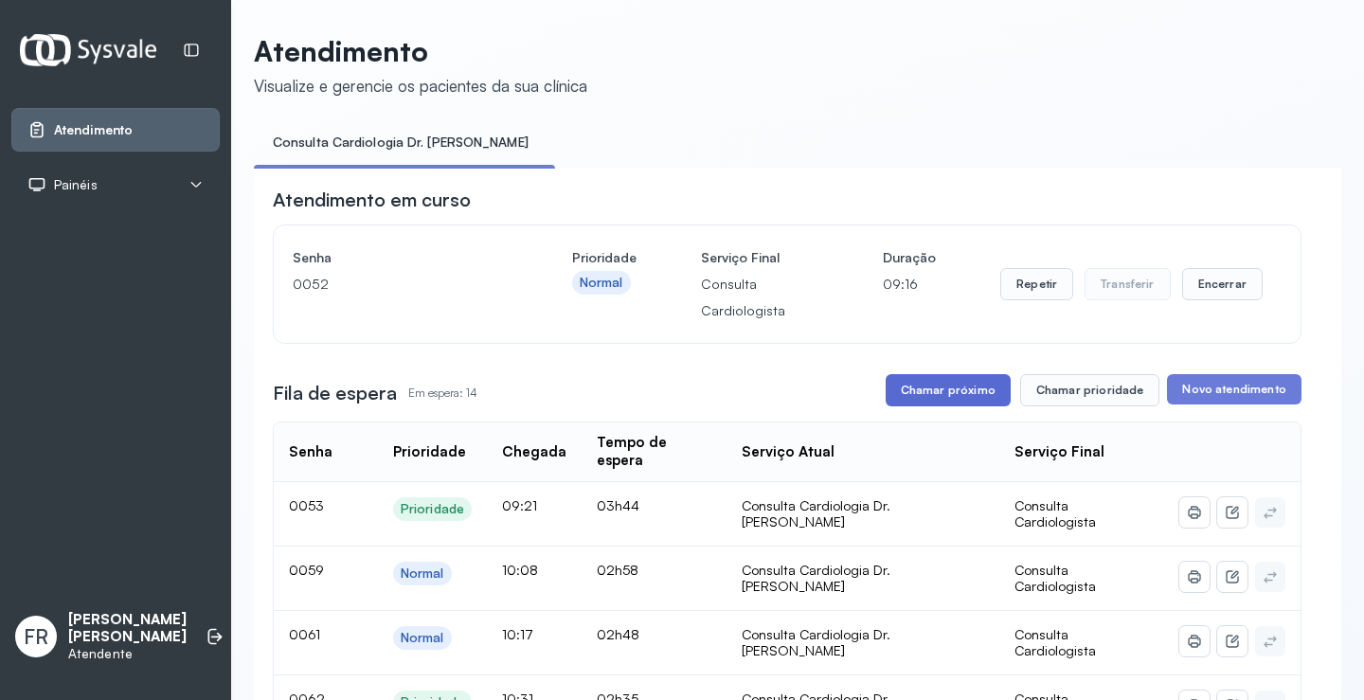
drag, startPoint x: 950, startPoint y: 390, endPoint x: 937, endPoint y: 390, distance: 13.3
click at [937, 390] on button "Chamar próximo" at bounding box center [948, 390] width 125 height 32
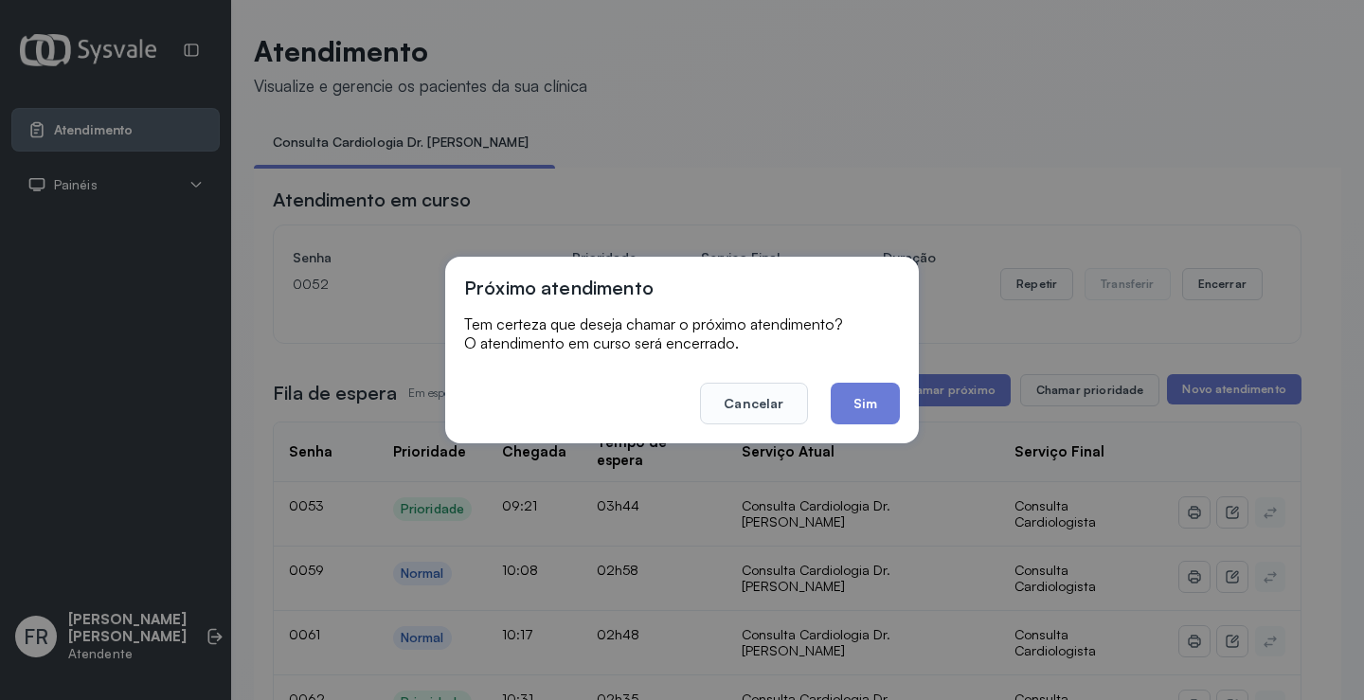
drag, startPoint x: 883, startPoint y: 409, endPoint x: 791, endPoint y: 382, distance: 95.9
click at [861, 407] on button "Sim" at bounding box center [865, 404] width 69 height 42
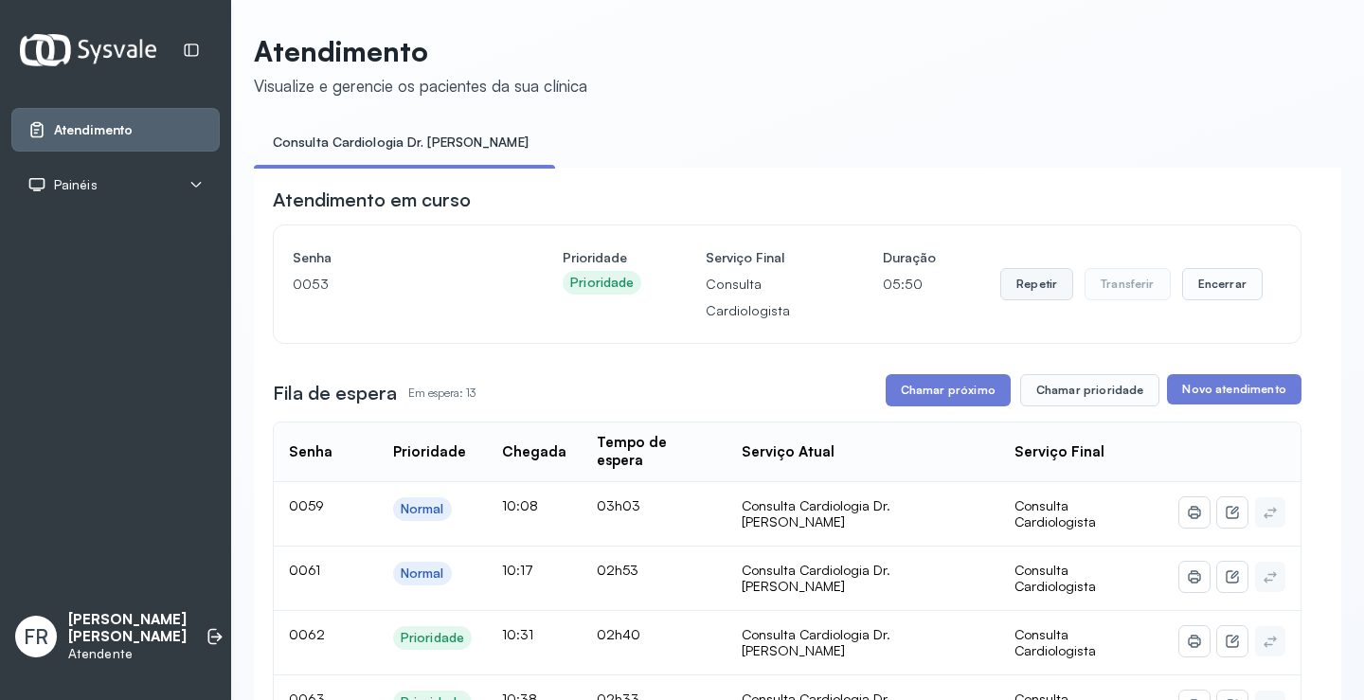
click at [1010, 287] on button "Repetir" at bounding box center [1036, 284] width 73 height 32
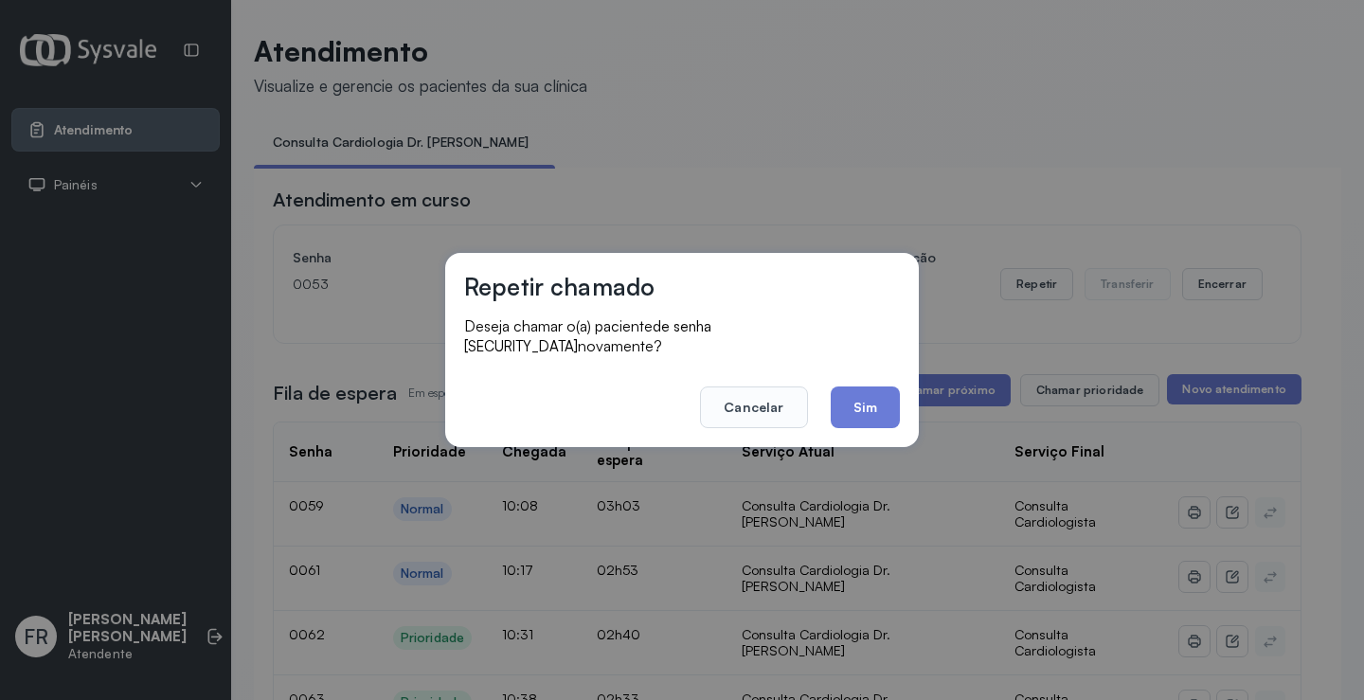
drag, startPoint x: 761, startPoint y: 400, endPoint x: 611, endPoint y: 213, distance: 239.2
click at [756, 391] on button "Cancelar" at bounding box center [753, 407] width 107 height 42
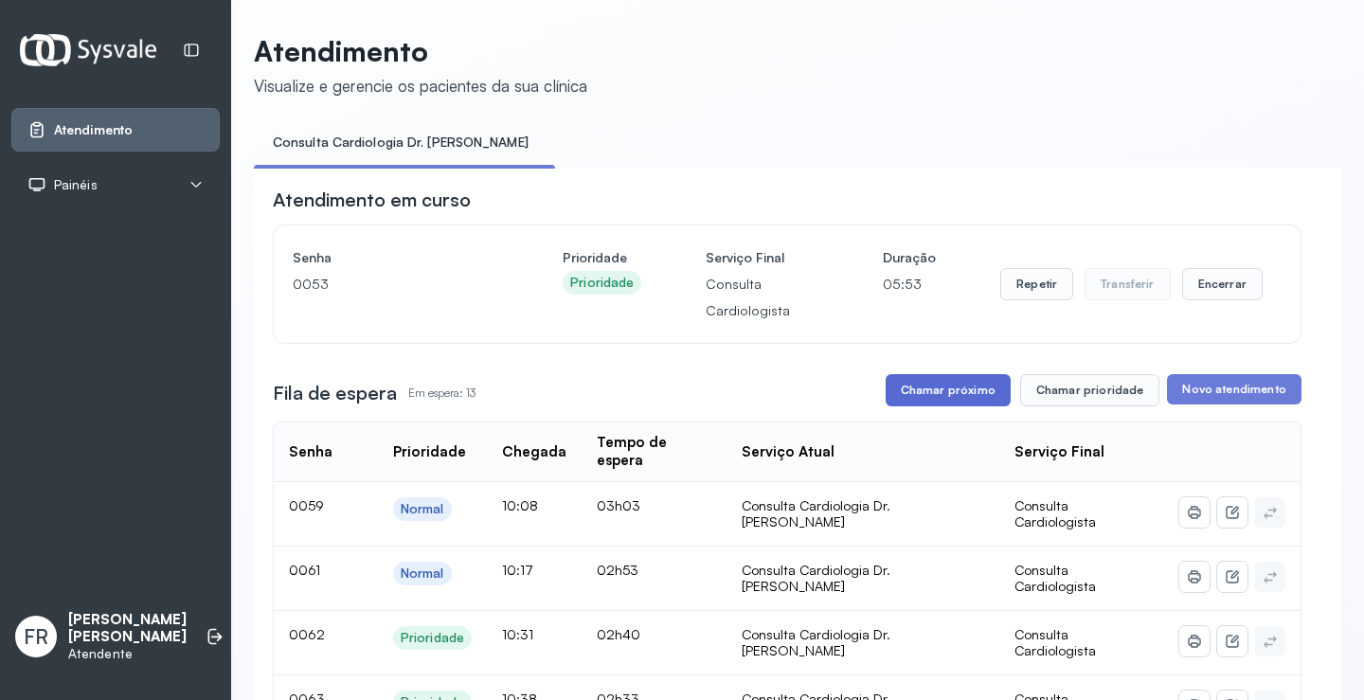
drag, startPoint x: 935, startPoint y: 393, endPoint x: 913, endPoint y: 382, distance: 24.6
click at [913, 382] on button "Chamar próximo" at bounding box center [948, 390] width 125 height 32
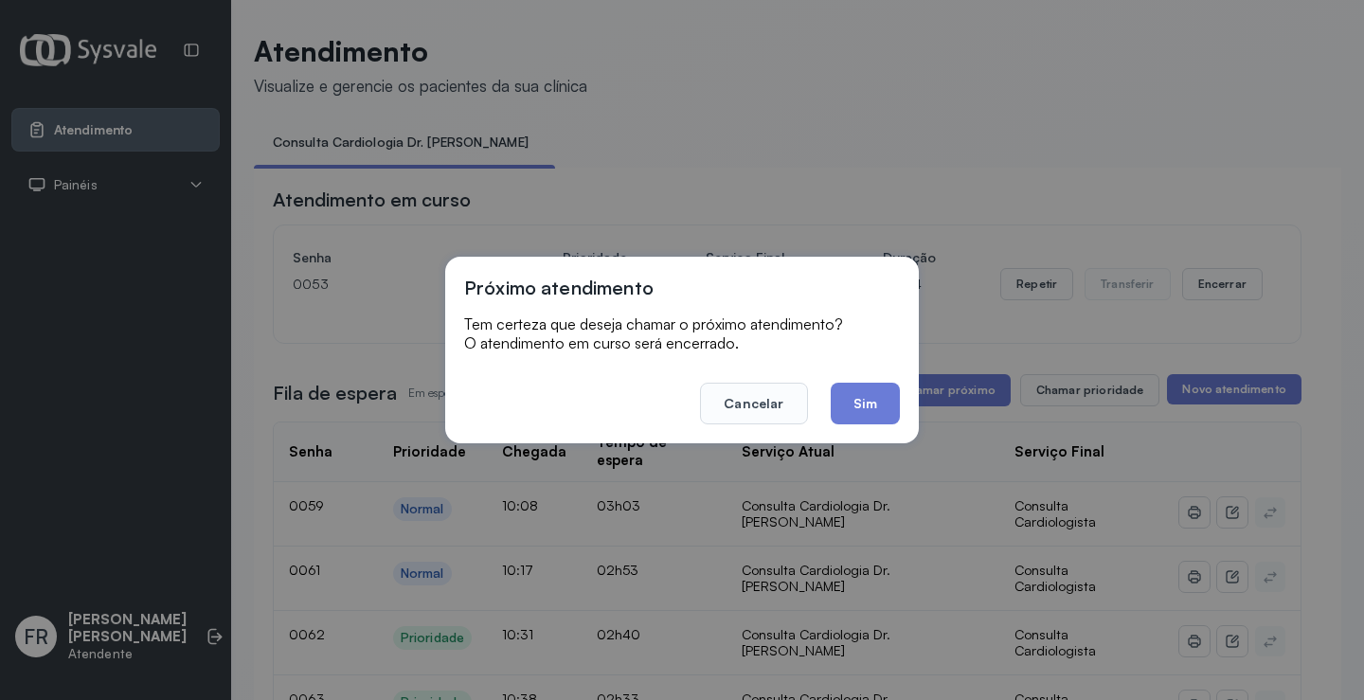
drag, startPoint x: 874, startPoint y: 404, endPoint x: 840, endPoint y: 371, distance: 47.6
click at [856, 384] on button "Sim" at bounding box center [865, 404] width 69 height 42
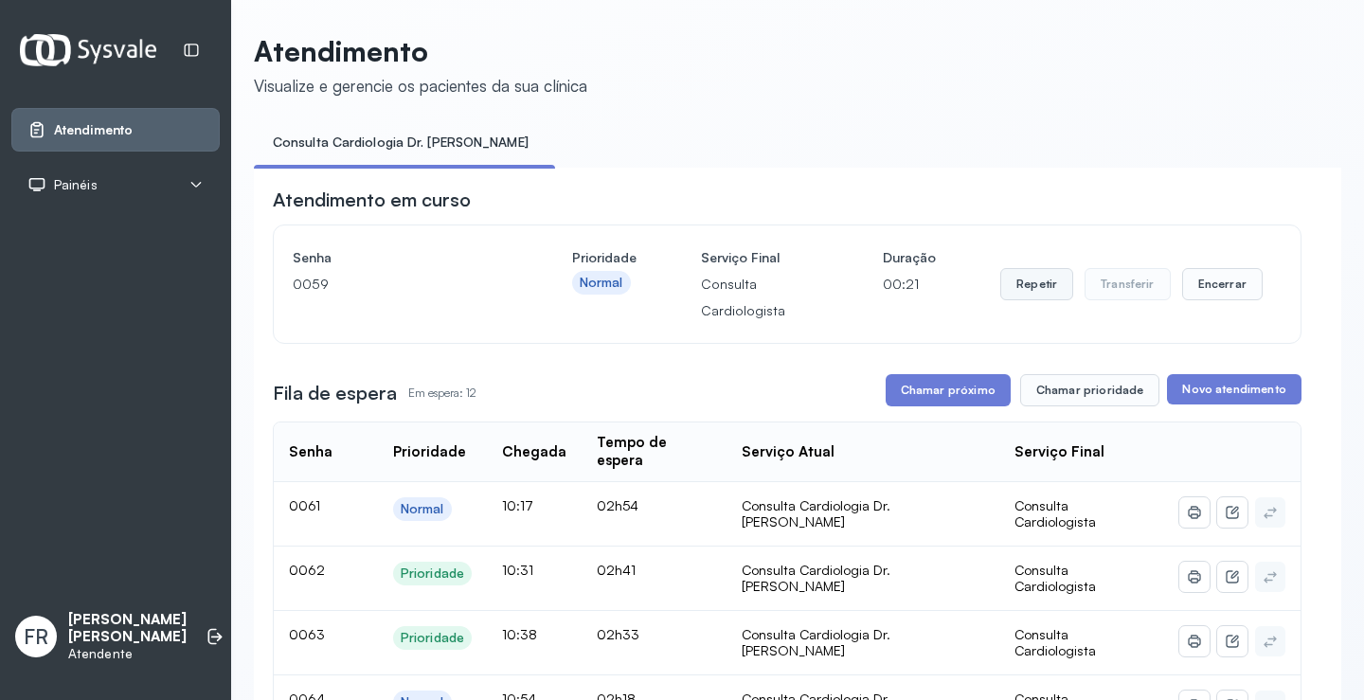
click at [1014, 287] on button "Repetir" at bounding box center [1036, 284] width 73 height 32
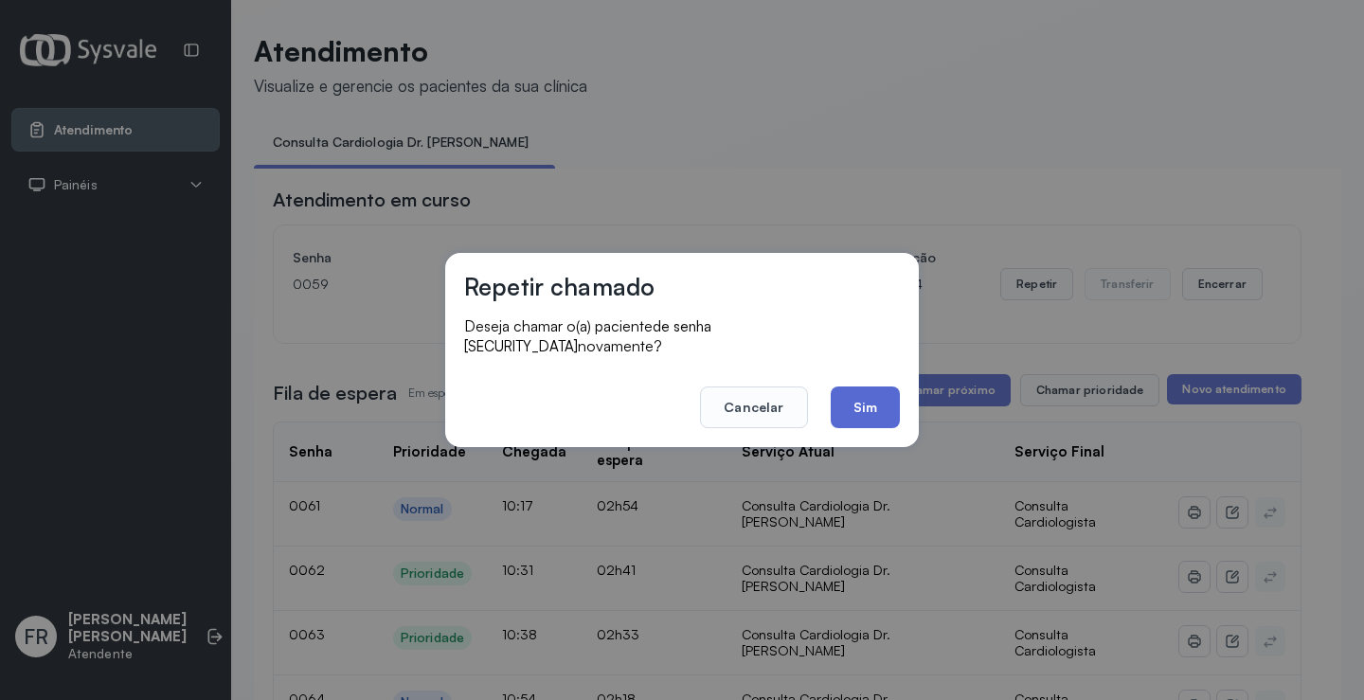
click at [865, 391] on button "Sim" at bounding box center [865, 407] width 69 height 42
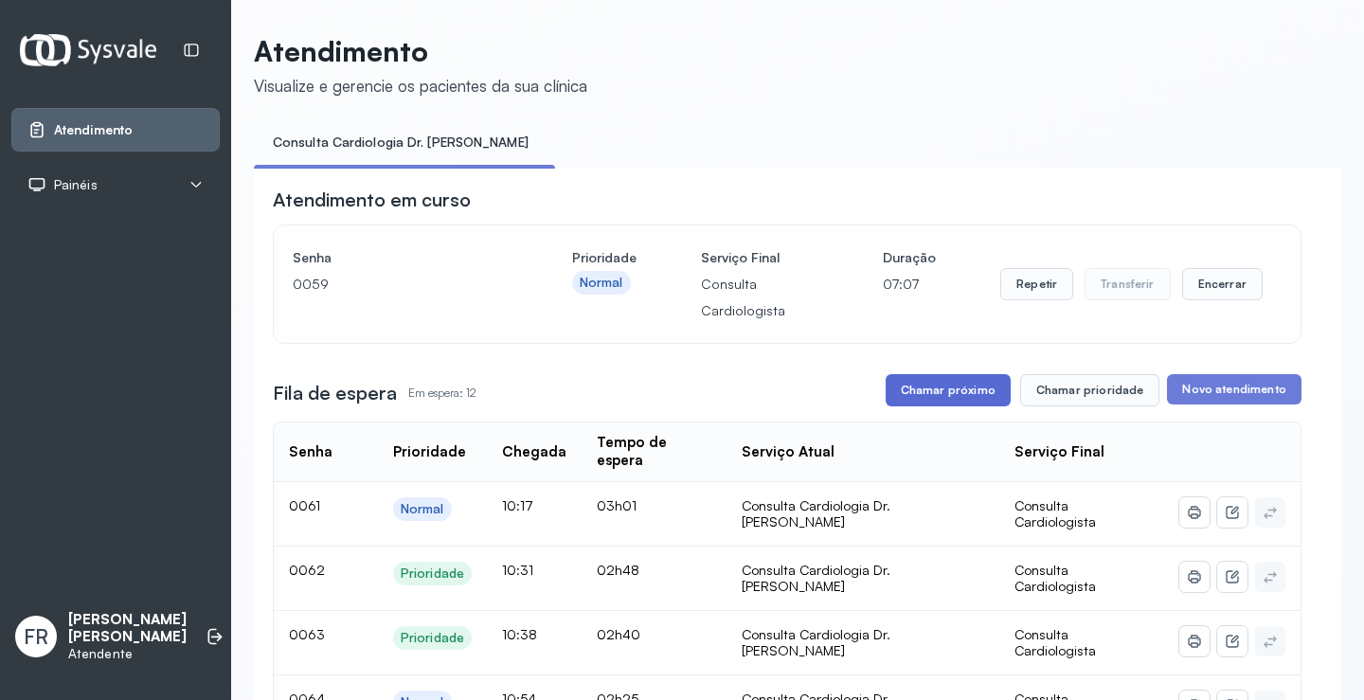
click at [939, 387] on button "Chamar próximo" at bounding box center [948, 390] width 125 height 32
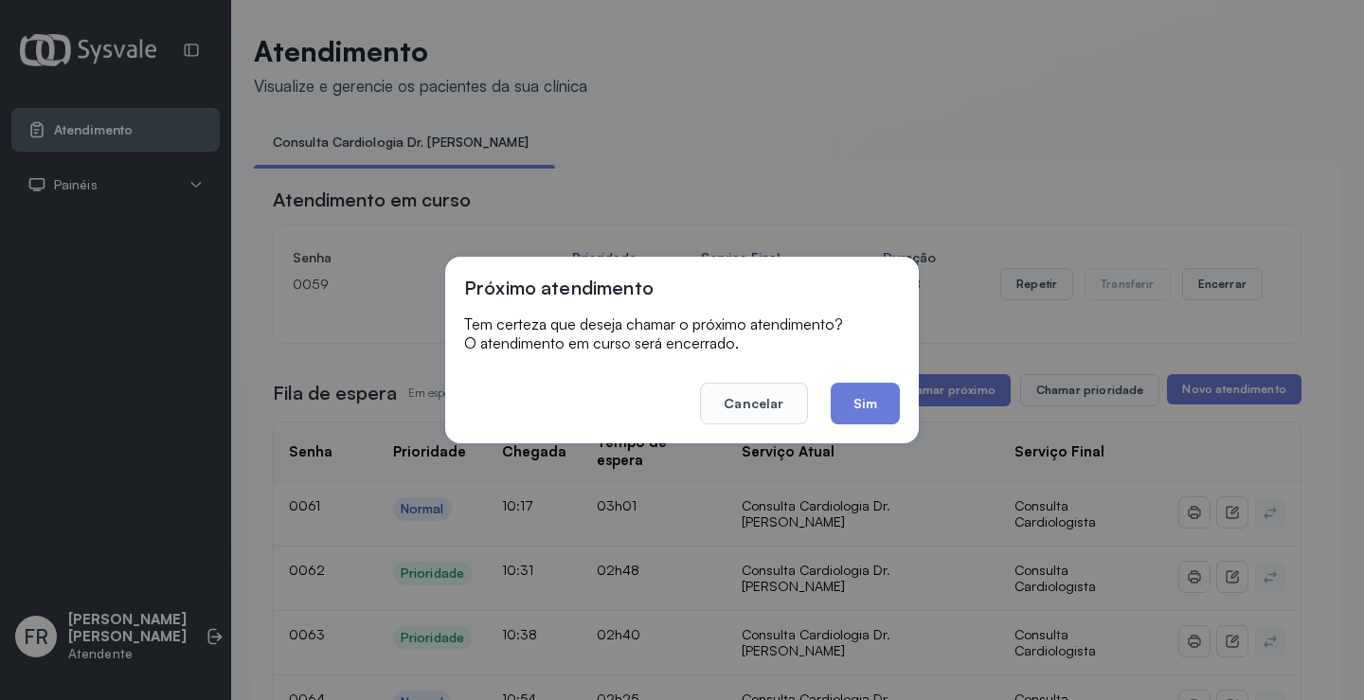
drag, startPoint x: 862, startPoint y: 386, endPoint x: 862, endPoint y: 399, distance: 13.3
click at [862, 398] on button "Sim" at bounding box center [865, 404] width 69 height 42
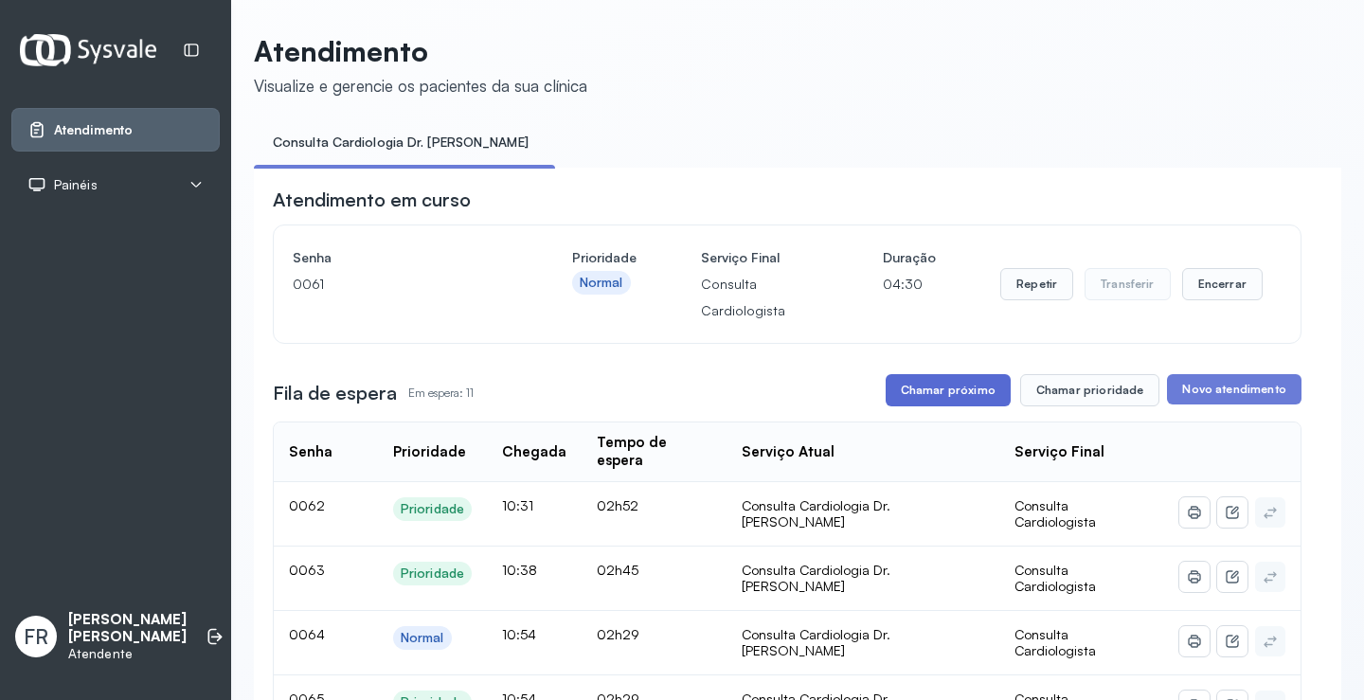
drag, startPoint x: 957, startPoint y: 391, endPoint x: 946, endPoint y: 392, distance: 10.5
click at [946, 392] on button "Chamar próximo" at bounding box center [948, 390] width 125 height 32
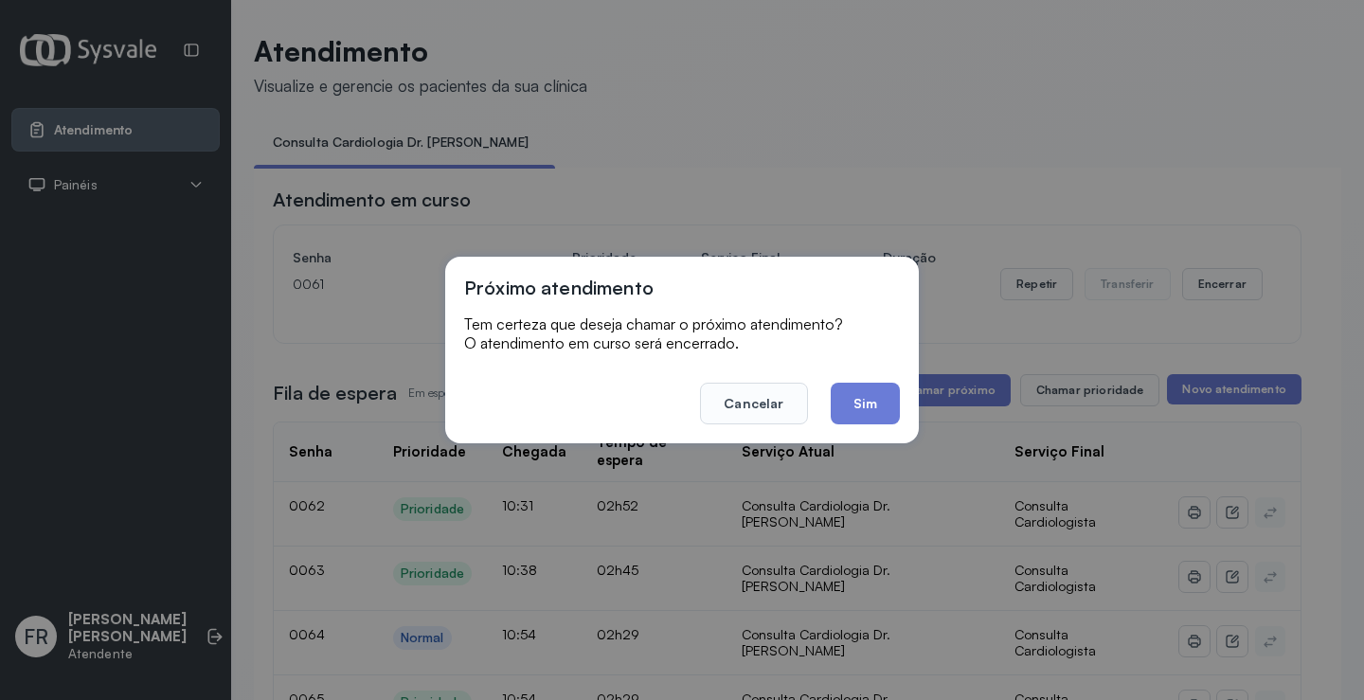
drag, startPoint x: 870, startPoint y: 396, endPoint x: 716, endPoint y: 302, distance: 179.8
click at [864, 393] on button "Sim" at bounding box center [865, 404] width 69 height 42
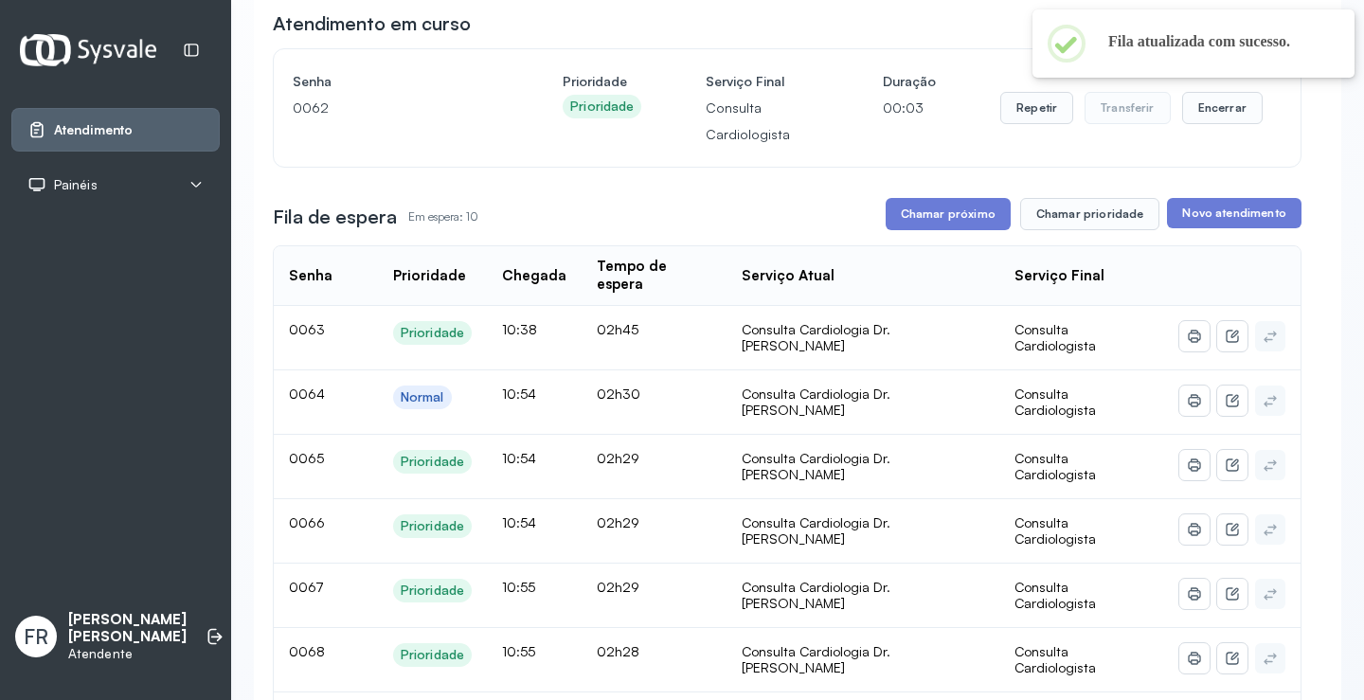
scroll to position [95, 0]
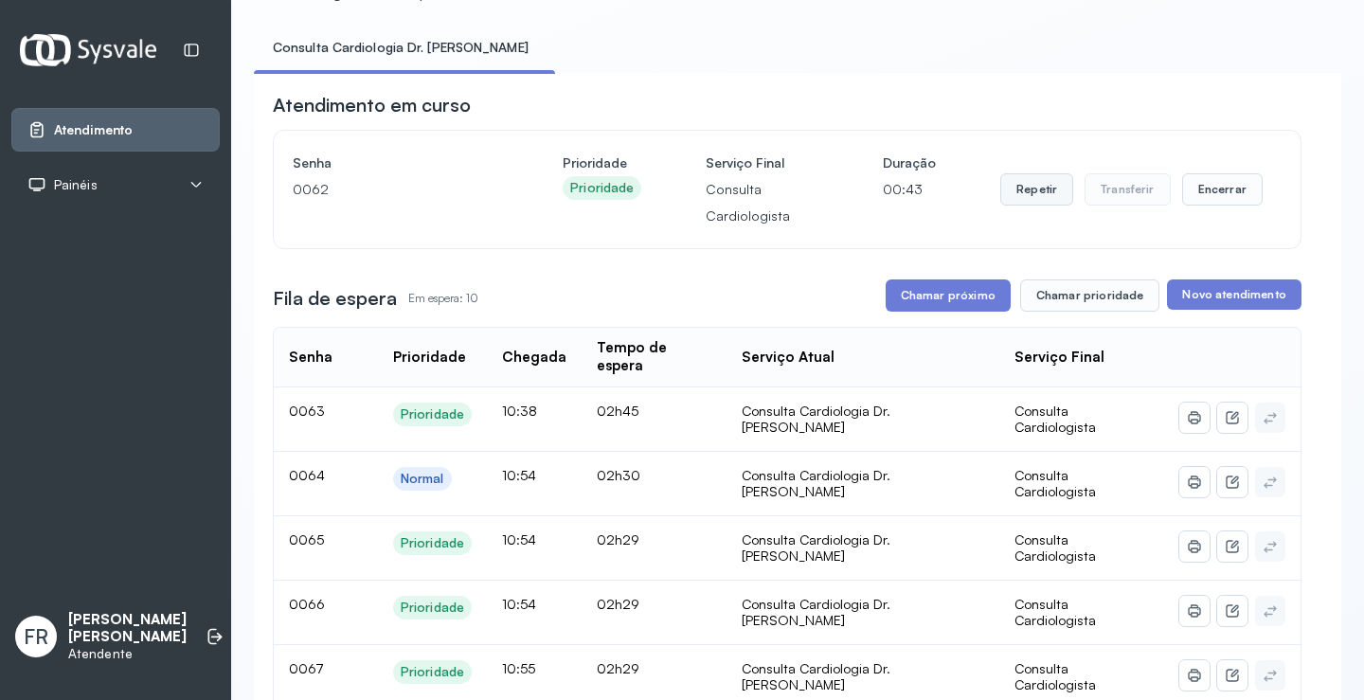
click at [1039, 196] on button "Repetir" at bounding box center [1036, 189] width 73 height 32
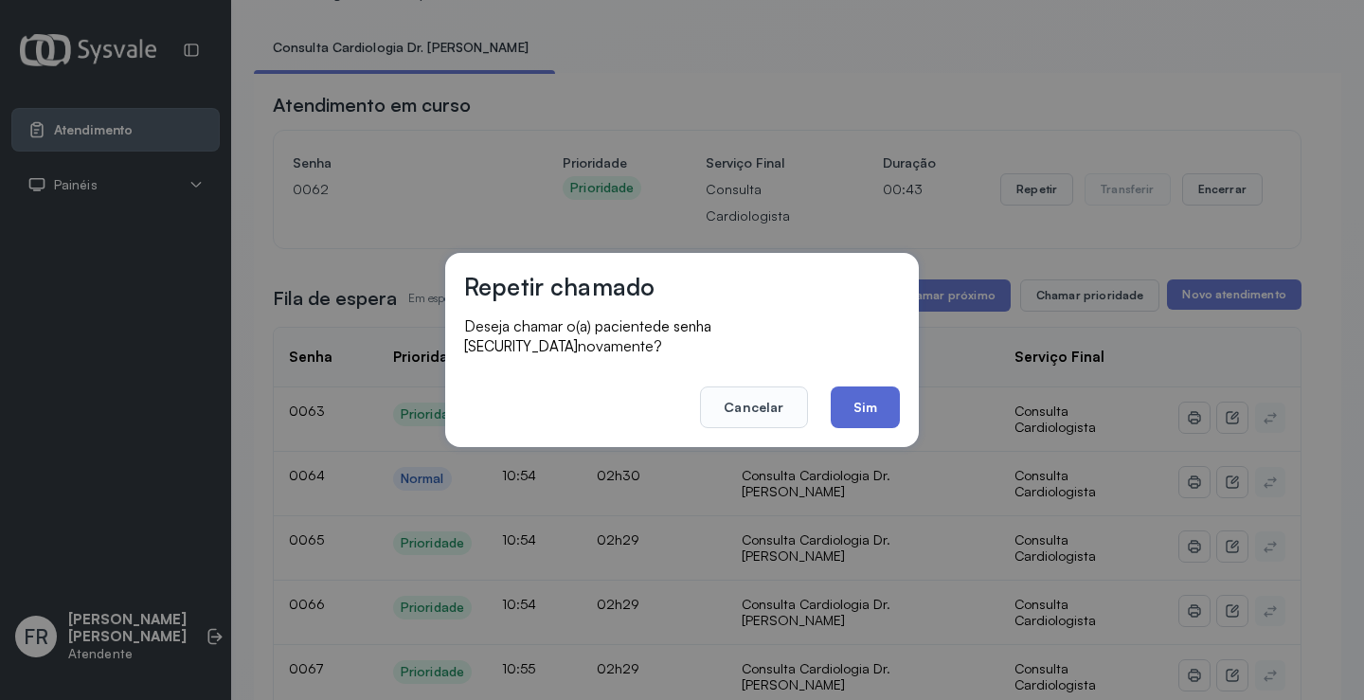
click at [851, 395] on button "Sim" at bounding box center [865, 407] width 69 height 42
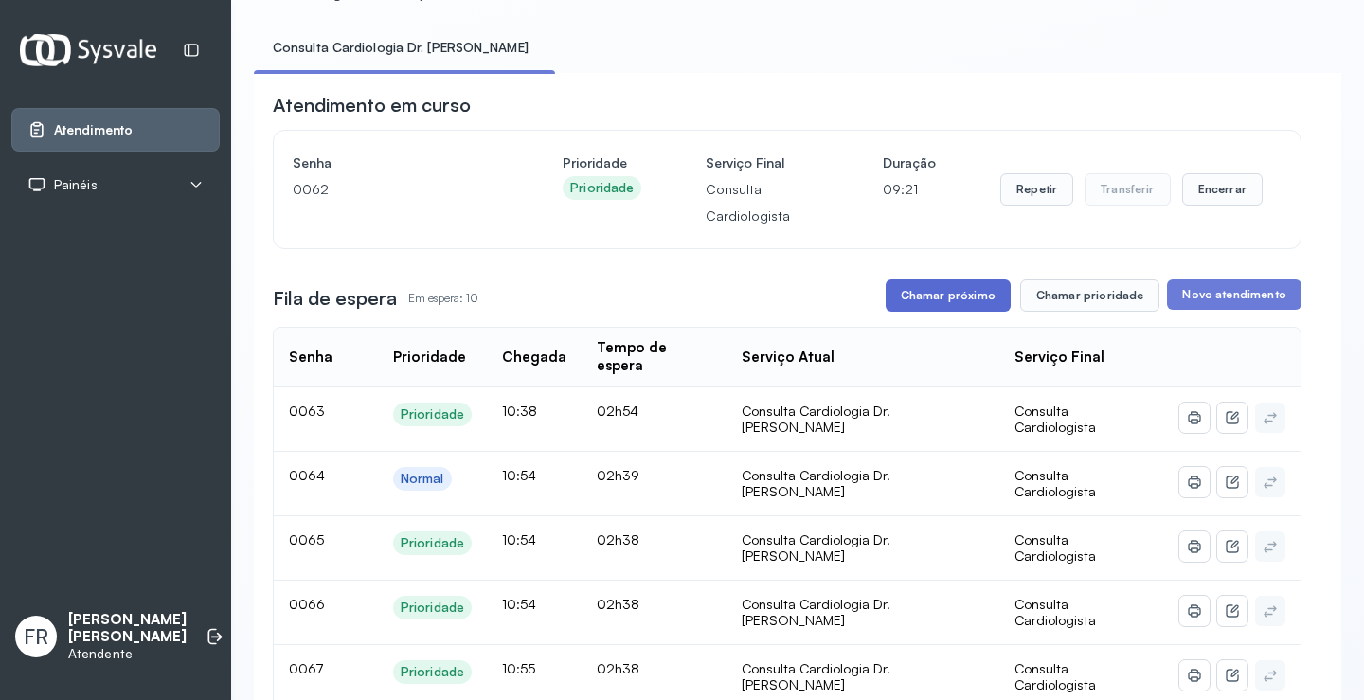
click at [947, 296] on button "Chamar próximo" at bounding box center [948, 295] width 125 height 32
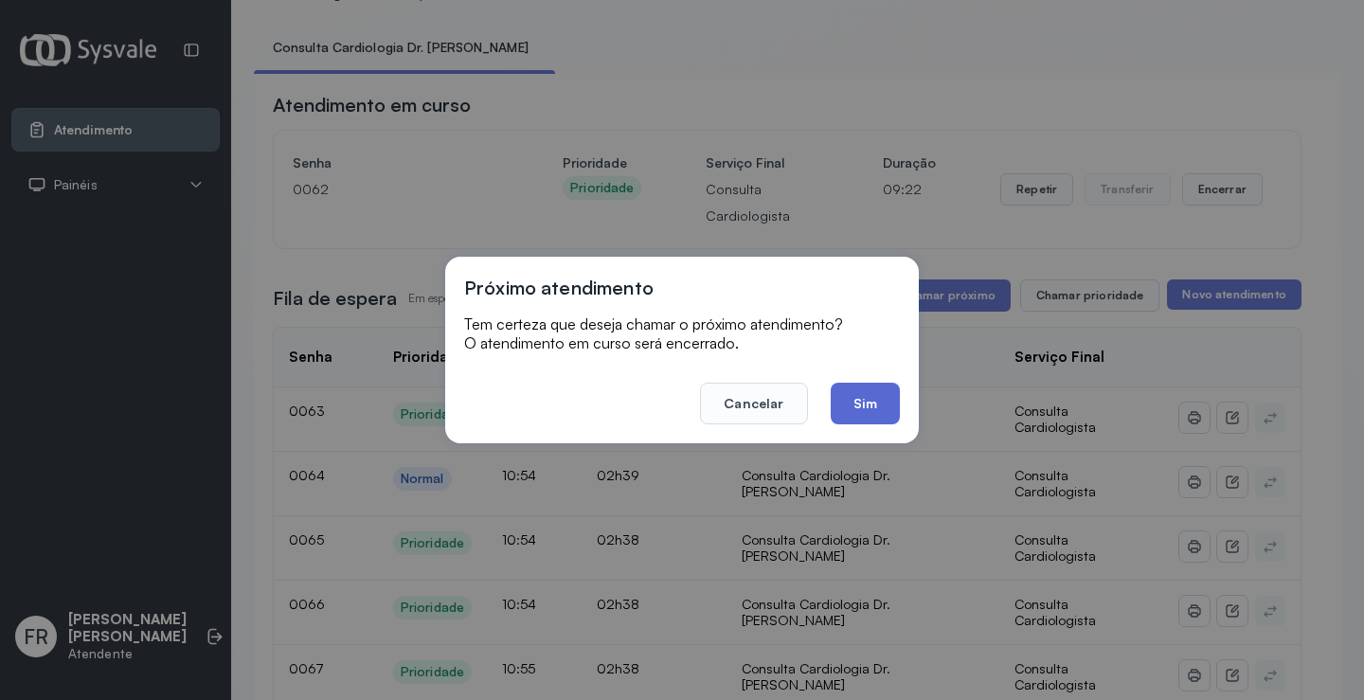
click at [871, 413] on button "Sim" at bounding box center [865, 404] width 69 height 42
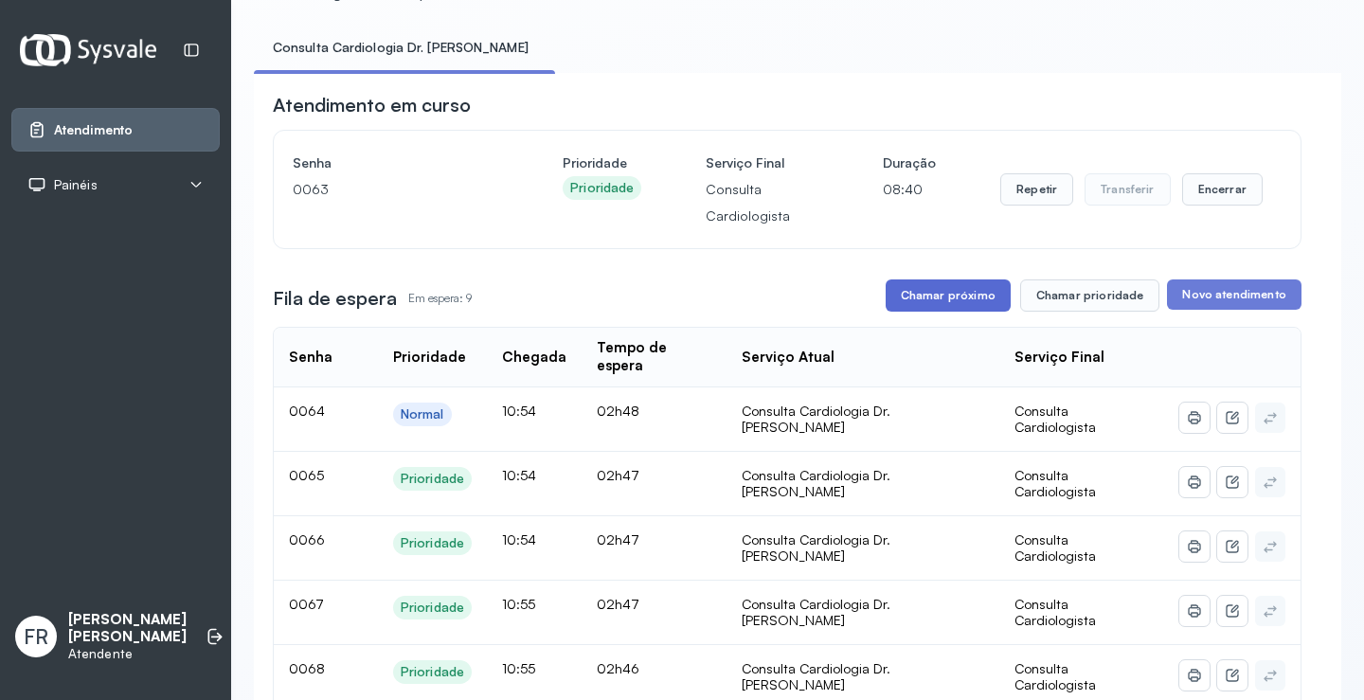
click at [950, 297] on button "Chamar próximo" at bounding box center [948, 295] width 125 height 32
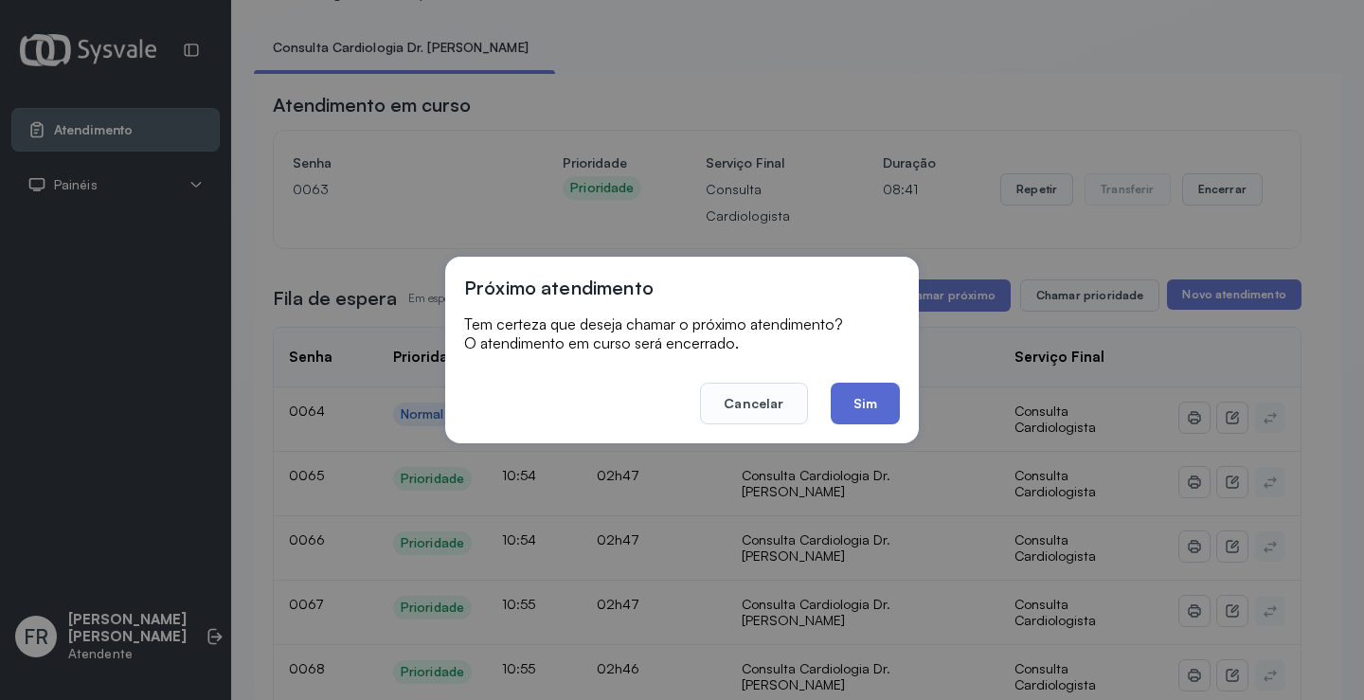
click at [869, 406] on button "Sim" at bounding box center [865, 404] width 69 height 42
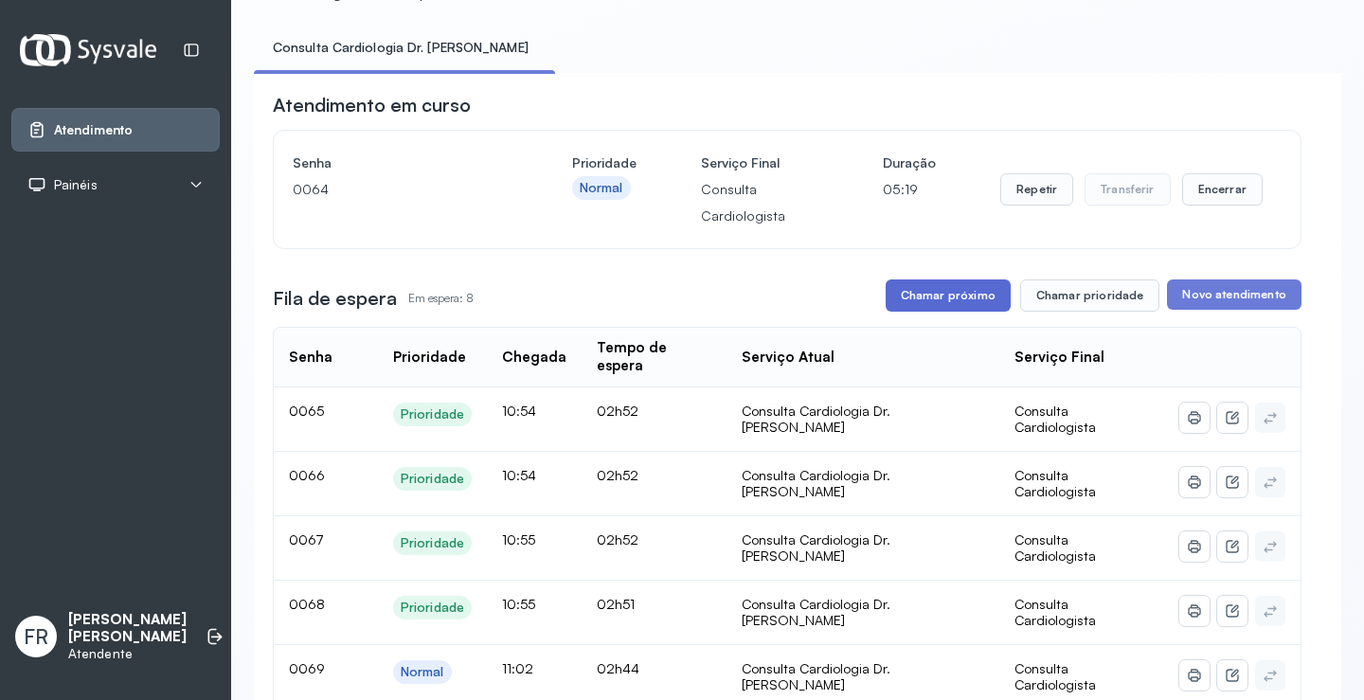
click at [951, 296] on button "Chamar próximo" at bounding box center [948, 295] width 125 height 32
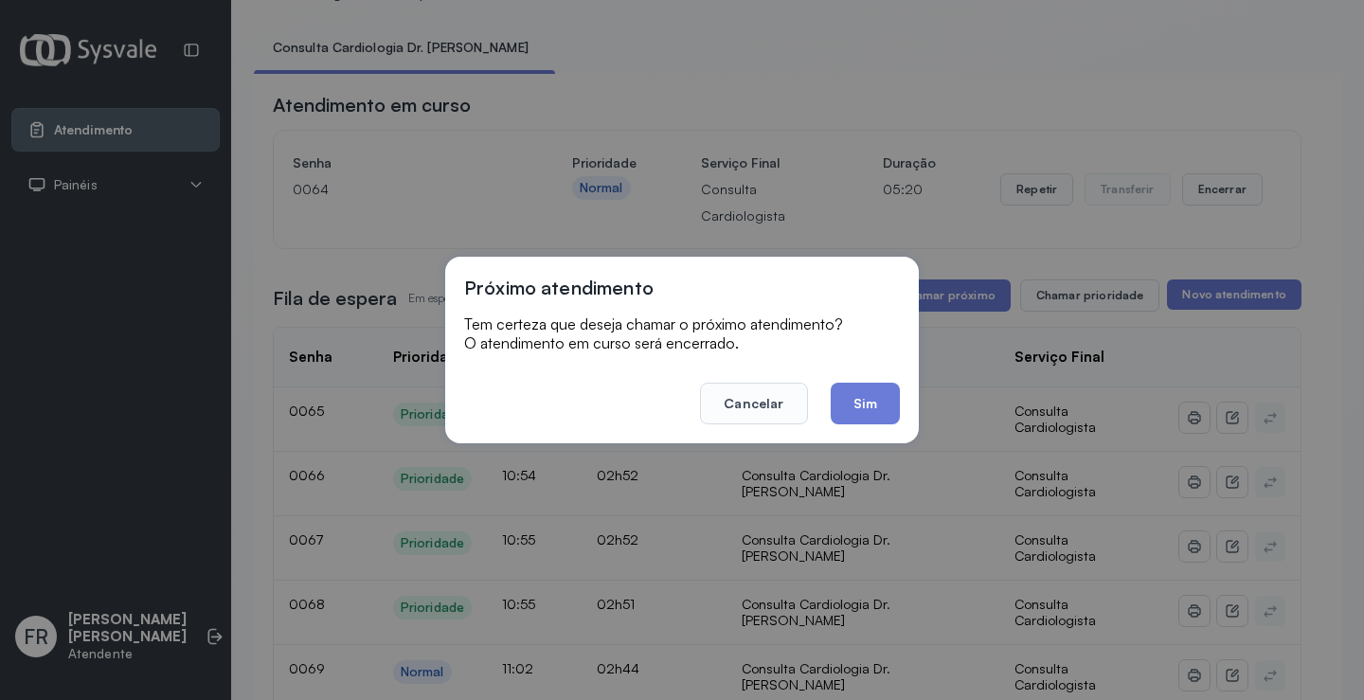
click at [870, 406] on button "Sim" at bounding box center [865, 404] width 69 height 42
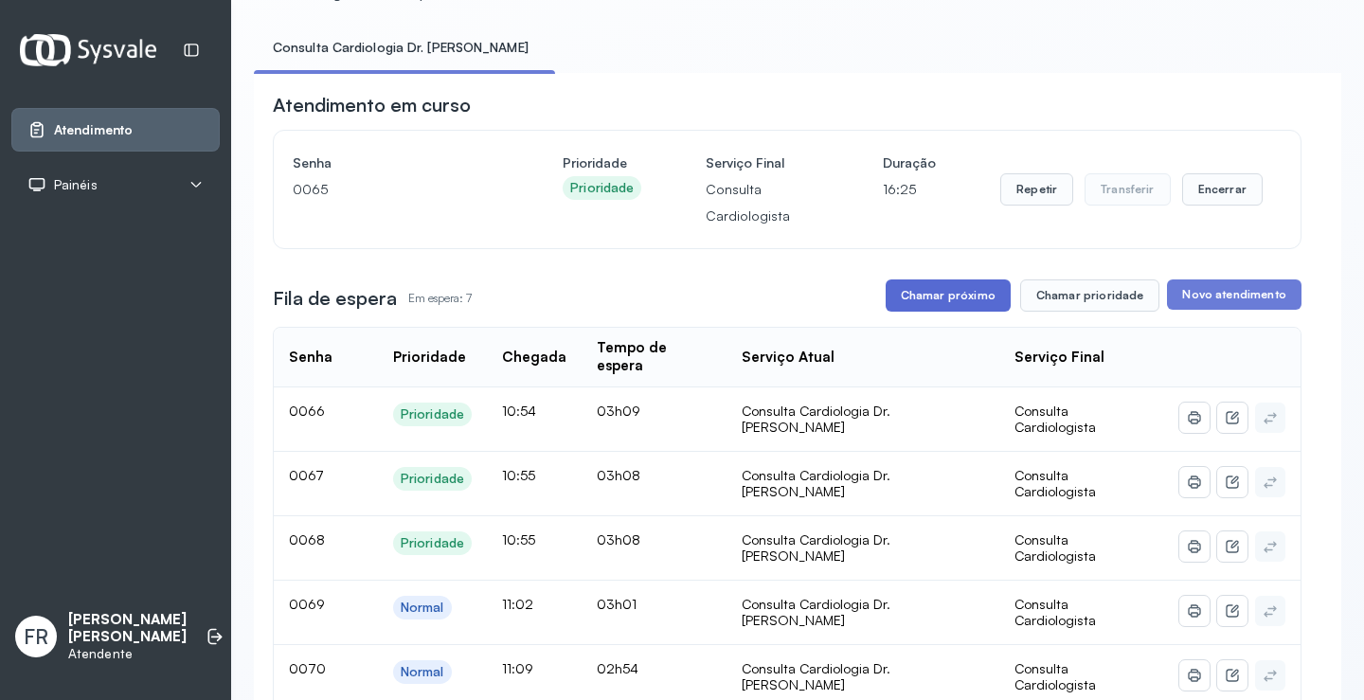
click at [956, 298] on button "Chamar próximo" at bounding box center [948, 295] width 125 height 32
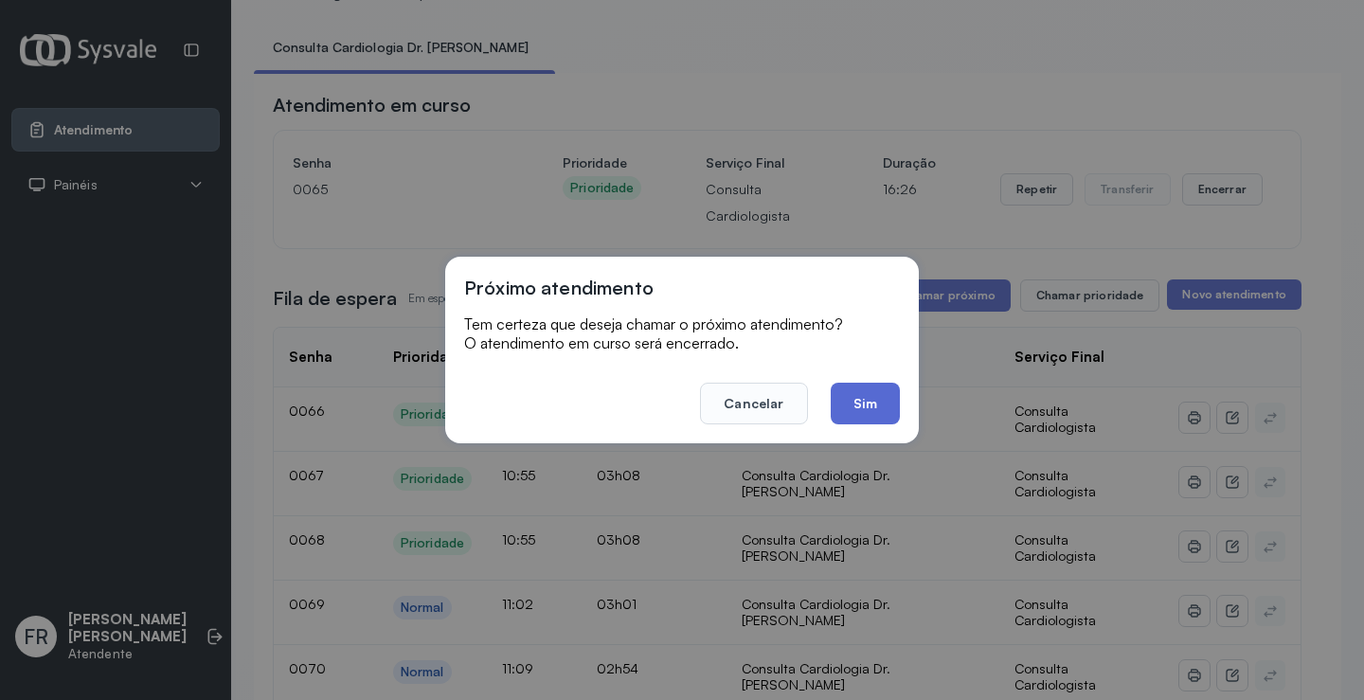
click at [864, 405] on button "Sim" at bounding box center [865, 404] width 69 height 42
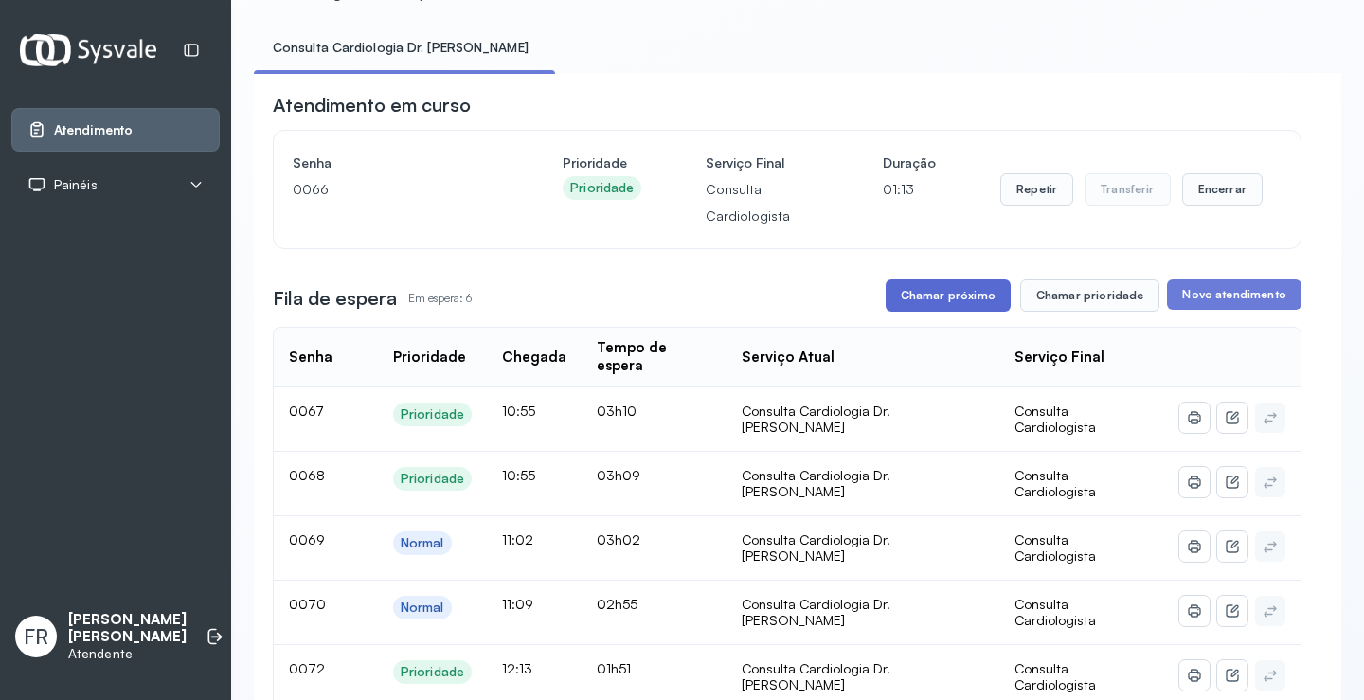
click at [952, 299] on button "Chamar próximo" at bounding box center [948, 295] width 125 height 32
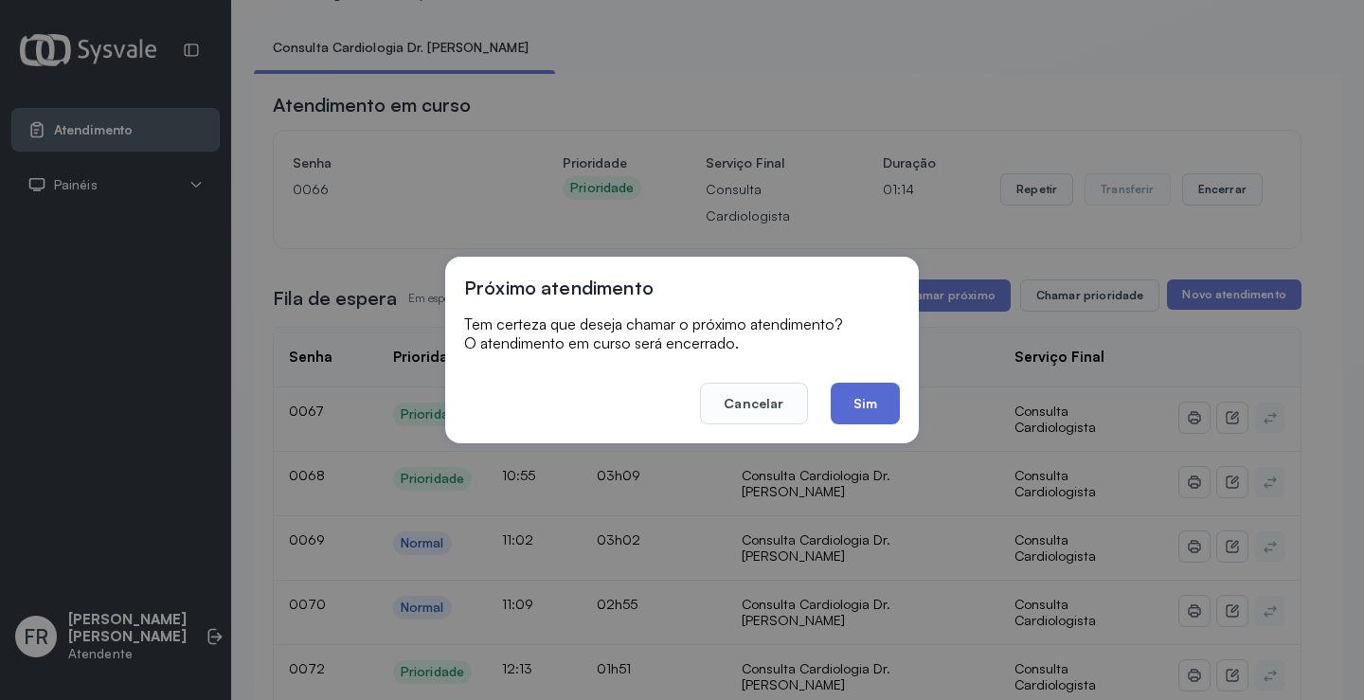
click at [865, 403] on button "Sim" at bounding box center [865, 404] width 69 height 42
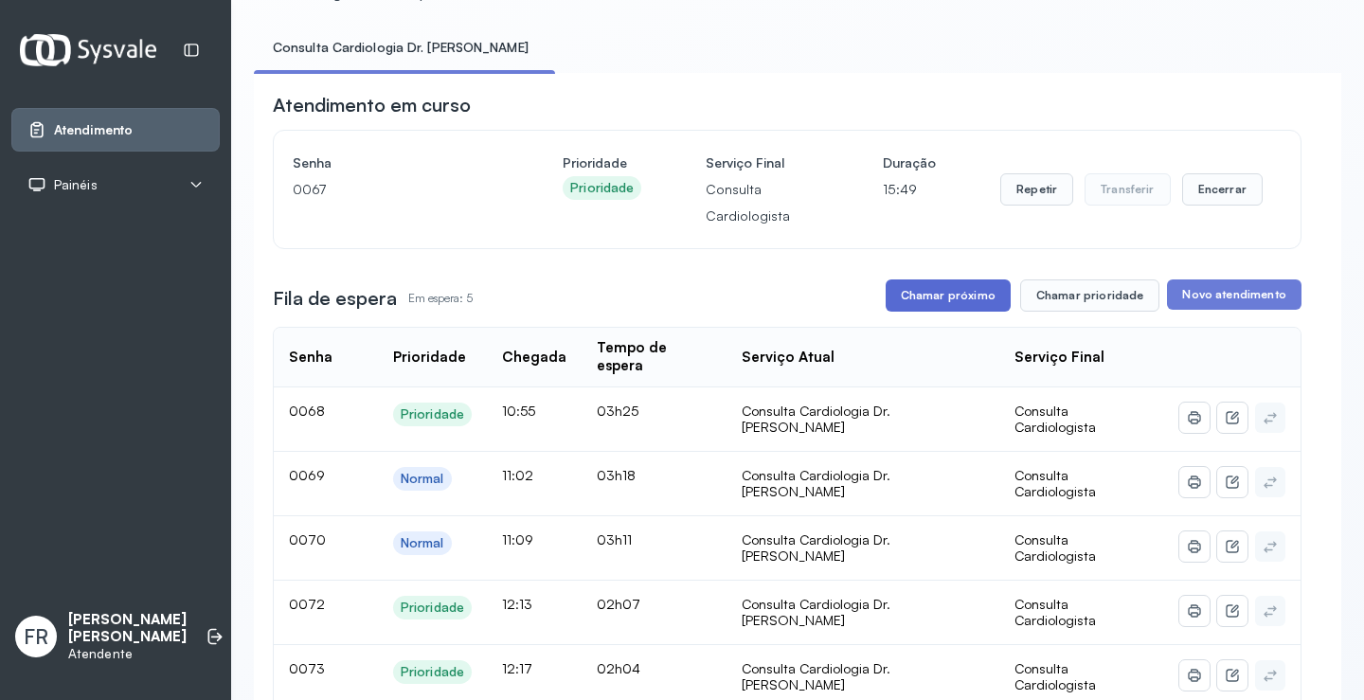
click at [938, 300] on button "Chamar próximo" at bounding box center [948, 295] width 125 height 32
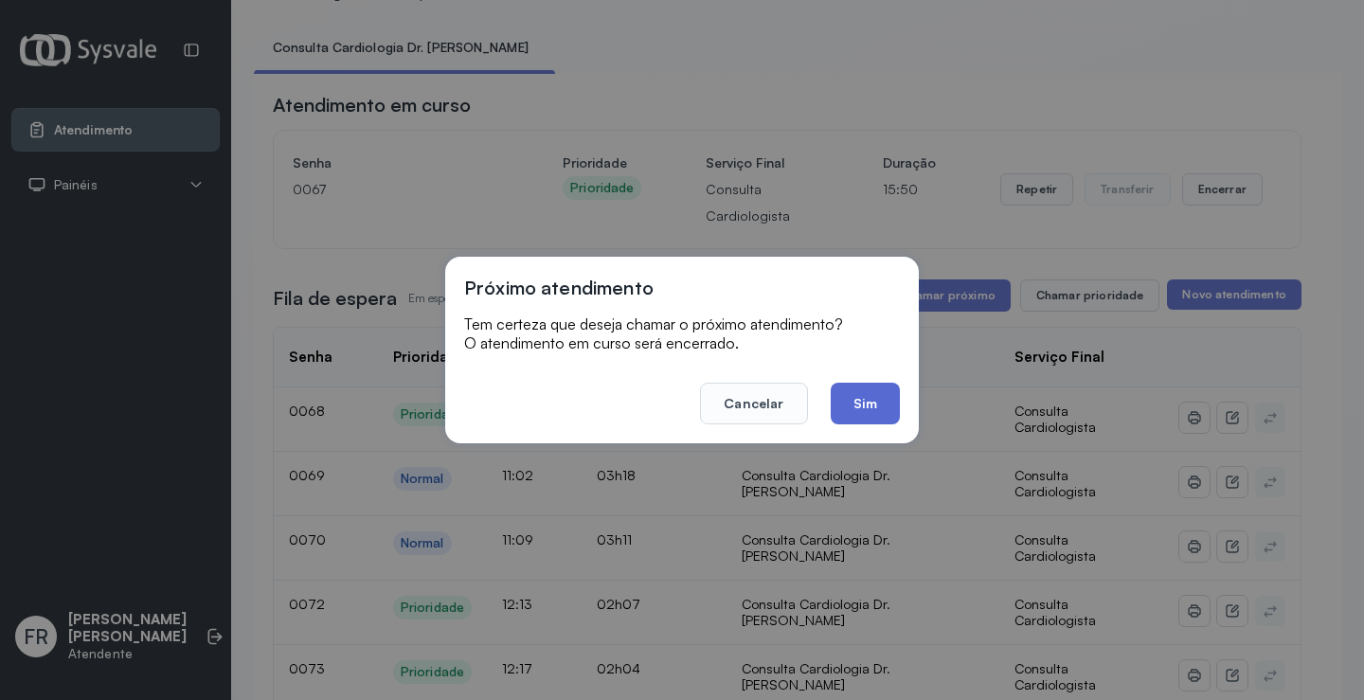
click at [882, 403] on button "Sim" at bounding box center [865, 404] width 69 height 42
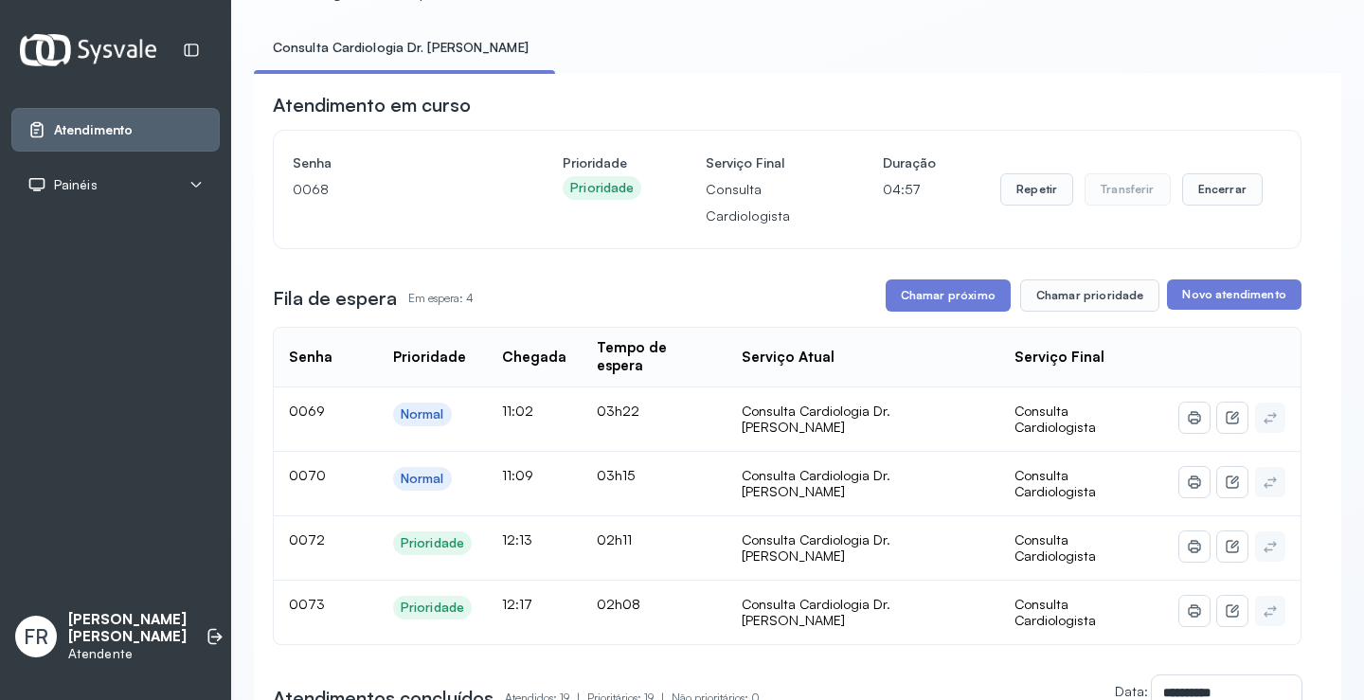
drag, startPoint x: 906, startPoint y: 294, endPoint x: 836, endPoint y: 283, distance: 69.9
click at [881, 291] on div "Fila de espera Em espera: 4 Chamar próximo Chamar prioridade Novo atendimento" at bounding box center [787, 295] width 1029 height 32
click at [1023, 194] on button "Repetir" at bounding box center [1036, 189] width 73 height 32
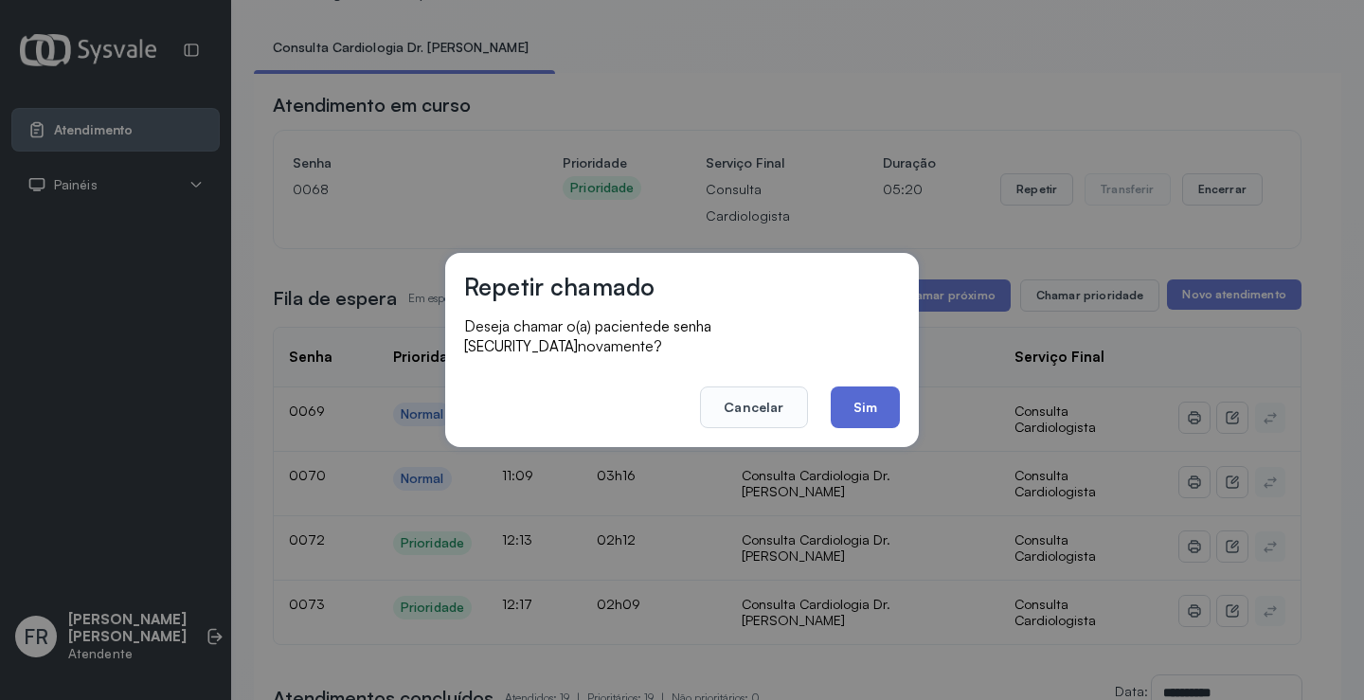
click at [861, 397] on button "Sim" at bounding box center [865, 407] width 69 height 42
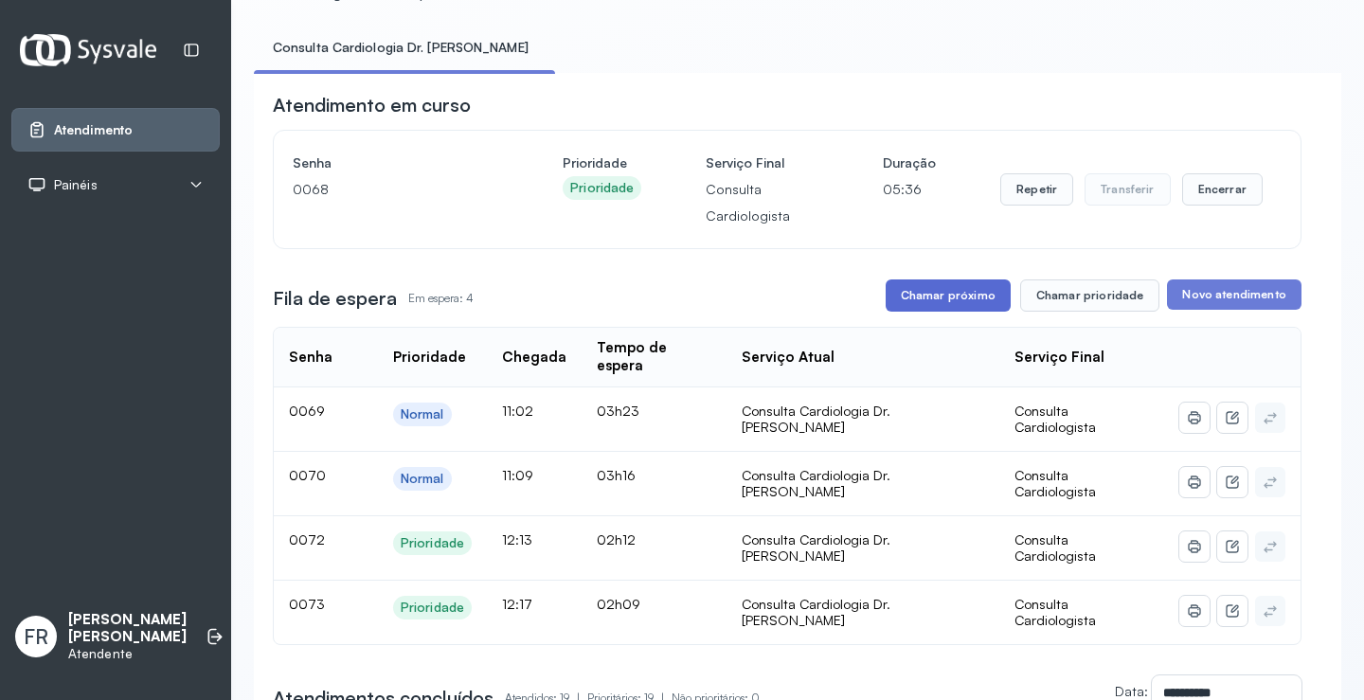
click at [931, 299] on button "Chamar próximo" at bounding box center [948, 295] width 125 height 32
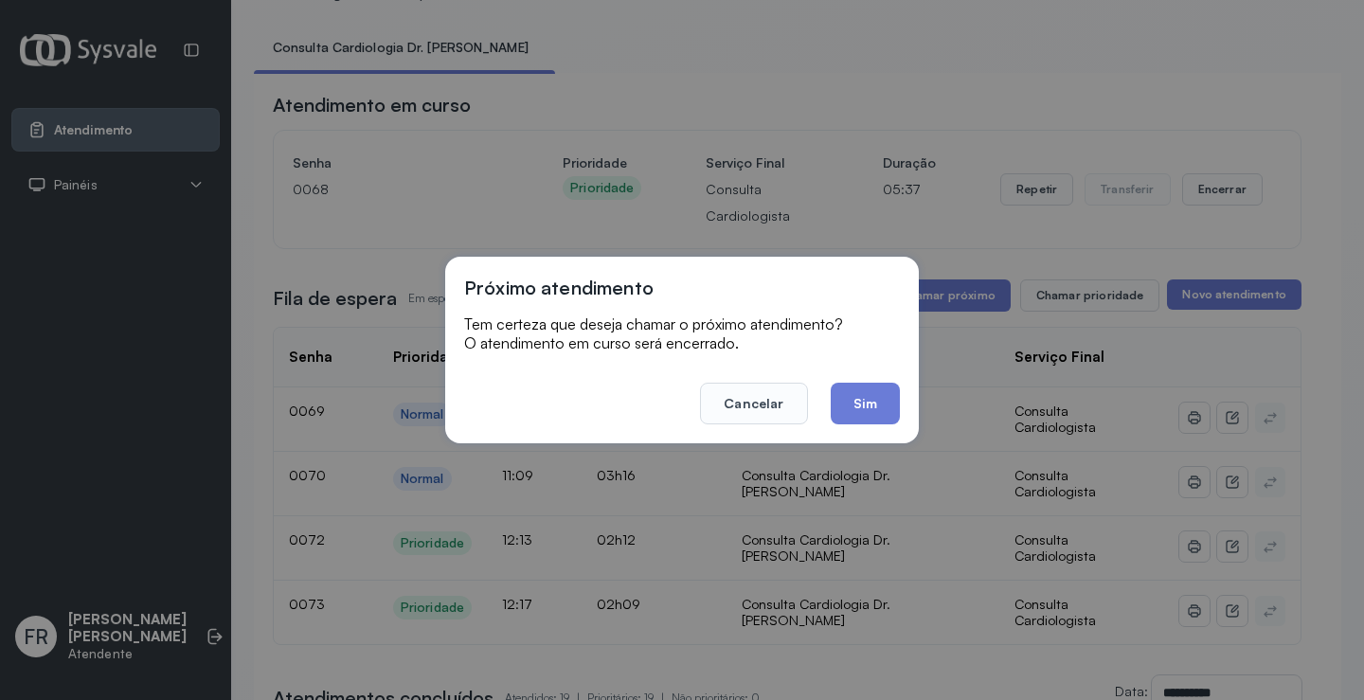
drag, startPoint x: 872, startPoint y: 399, endPoint x: 835, endPoint y: 382, distance: 41.5
click at [864, 398] on button "Sim" at bounding box center [865, 404] width 69 height 42
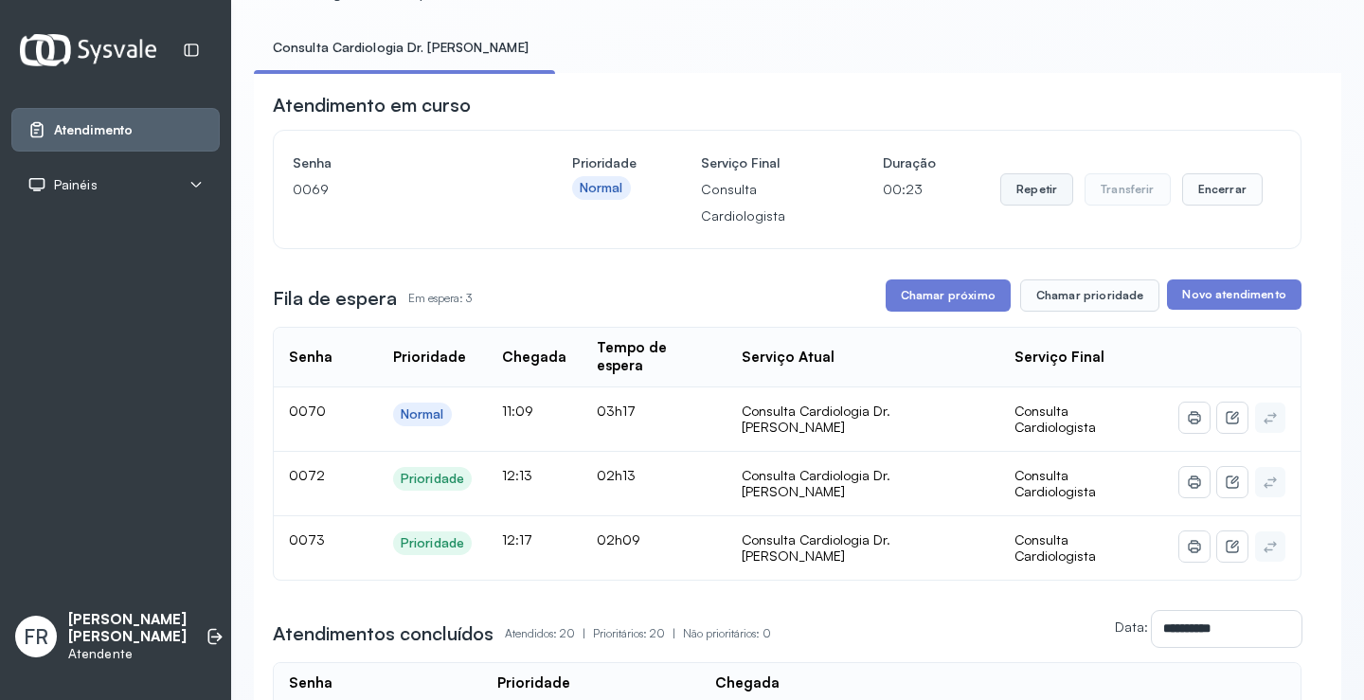
click at [1033, 192] on button "Repetir" at bounding box center [1036, 189] width 73 height 32
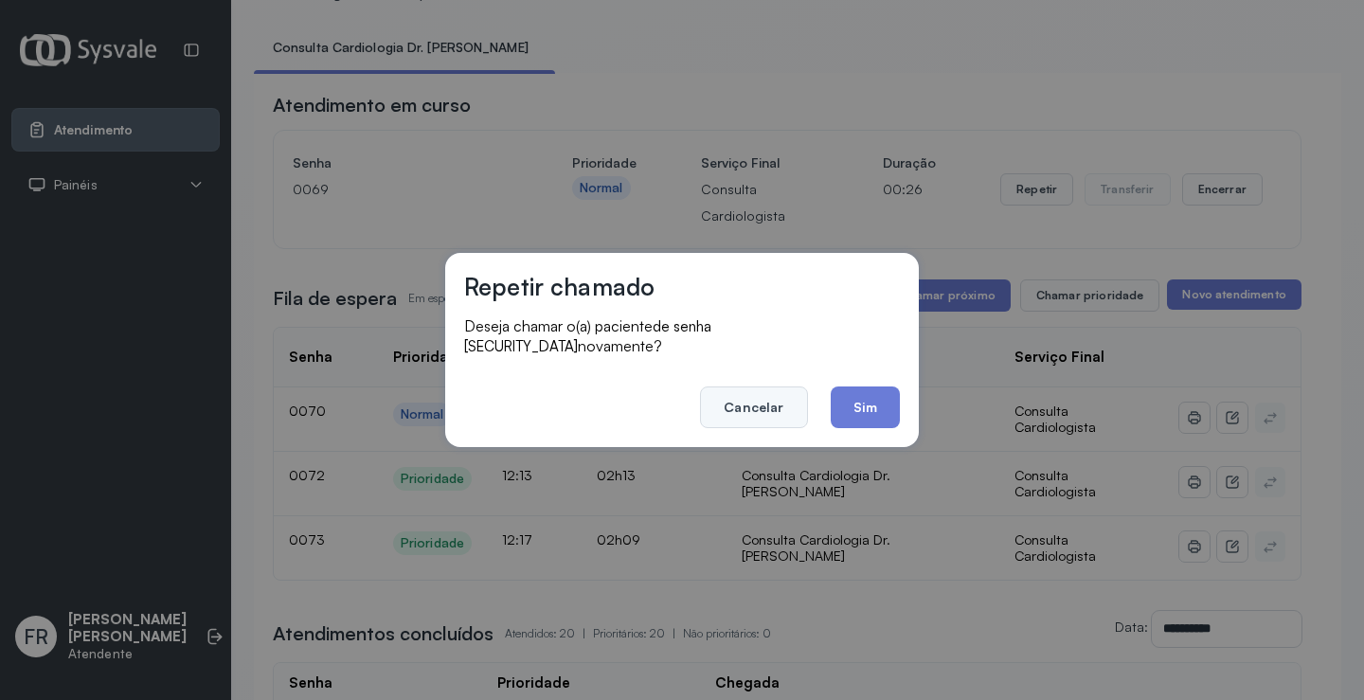
click at [764, 398] on button "Cancelar" at bounding box center [753, 407] width 107 height 42
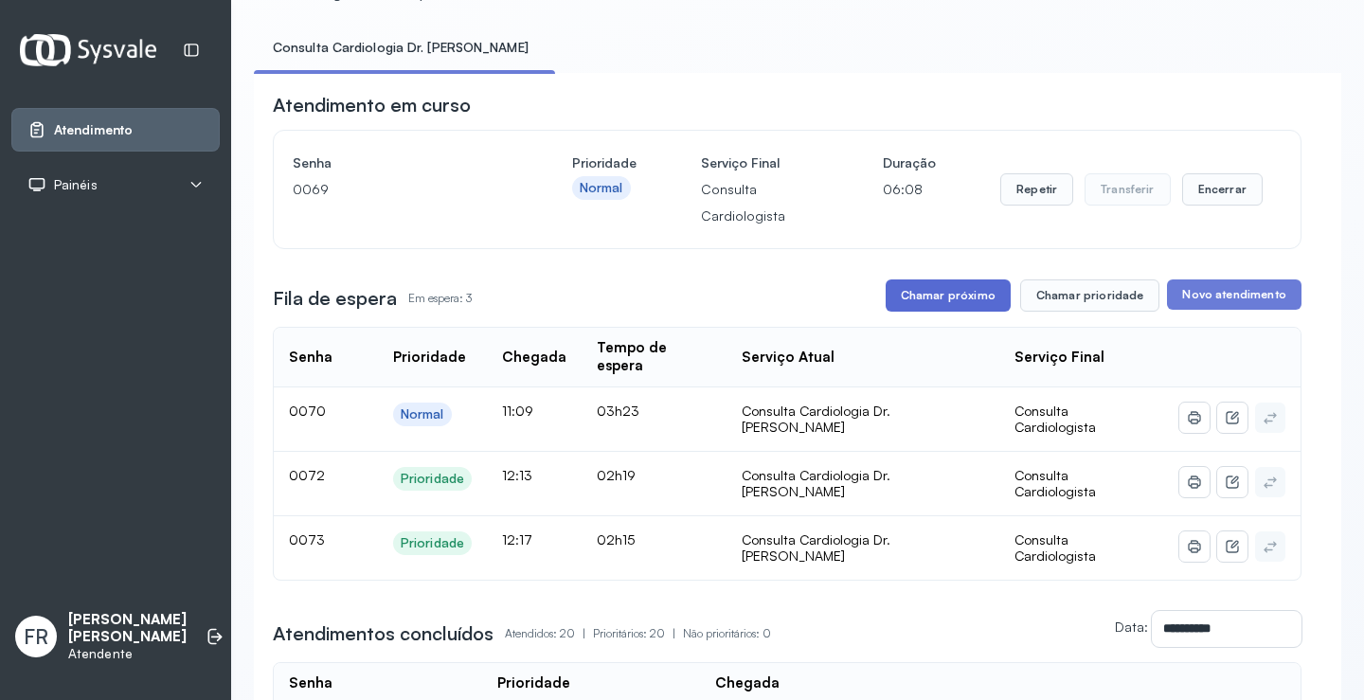
drag, startPoint x: 952, startPoint y: 289, endPoint x: 920, endPoint y: 298, distance: 33.6
click at [920, 298] on button "Chamar próximo" at bounding box center [948, 295] width 125 height 32
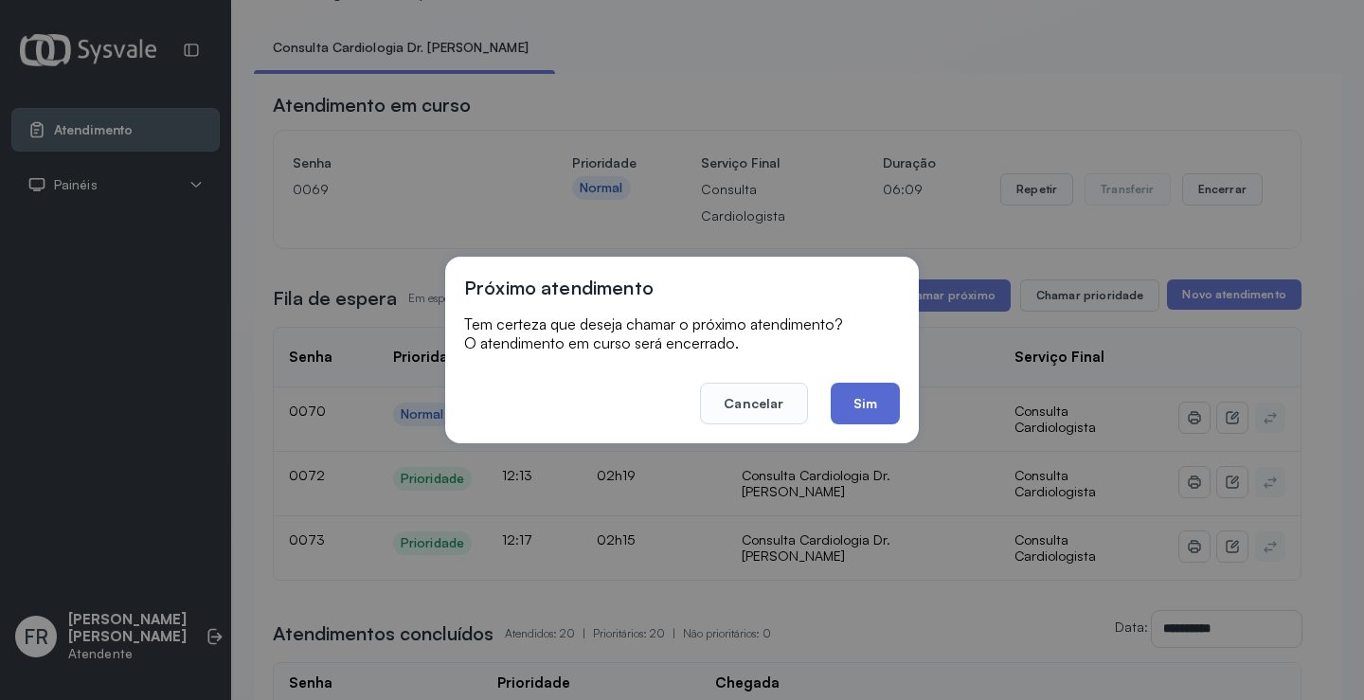
drag, startPoint x: 847, startPoint y: 415, endPoint x: 641, endPoint y: 337, distance: 219.7
click at [831, 411] on button "Sim" at bounding box center [865, 404] width 69 height 42
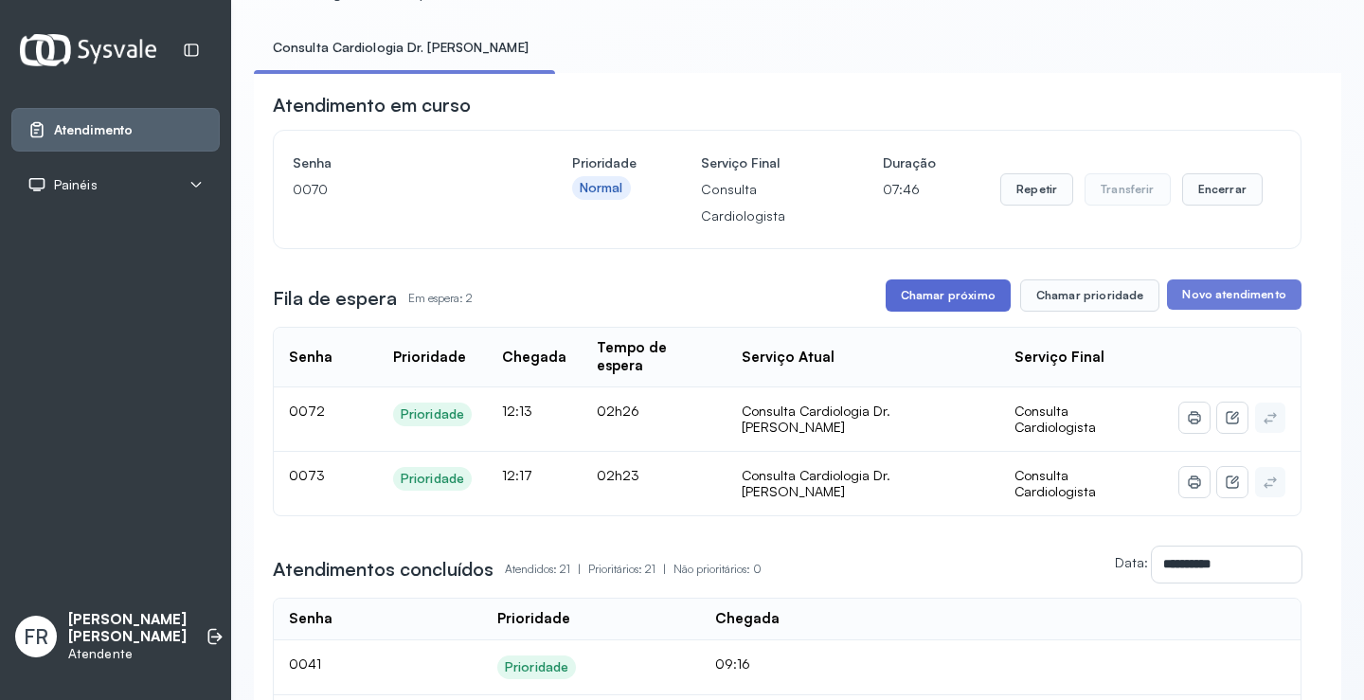
click at [933, 301] on button "Chamar próximo" at bounding box center [948, 295] width 125 height 32
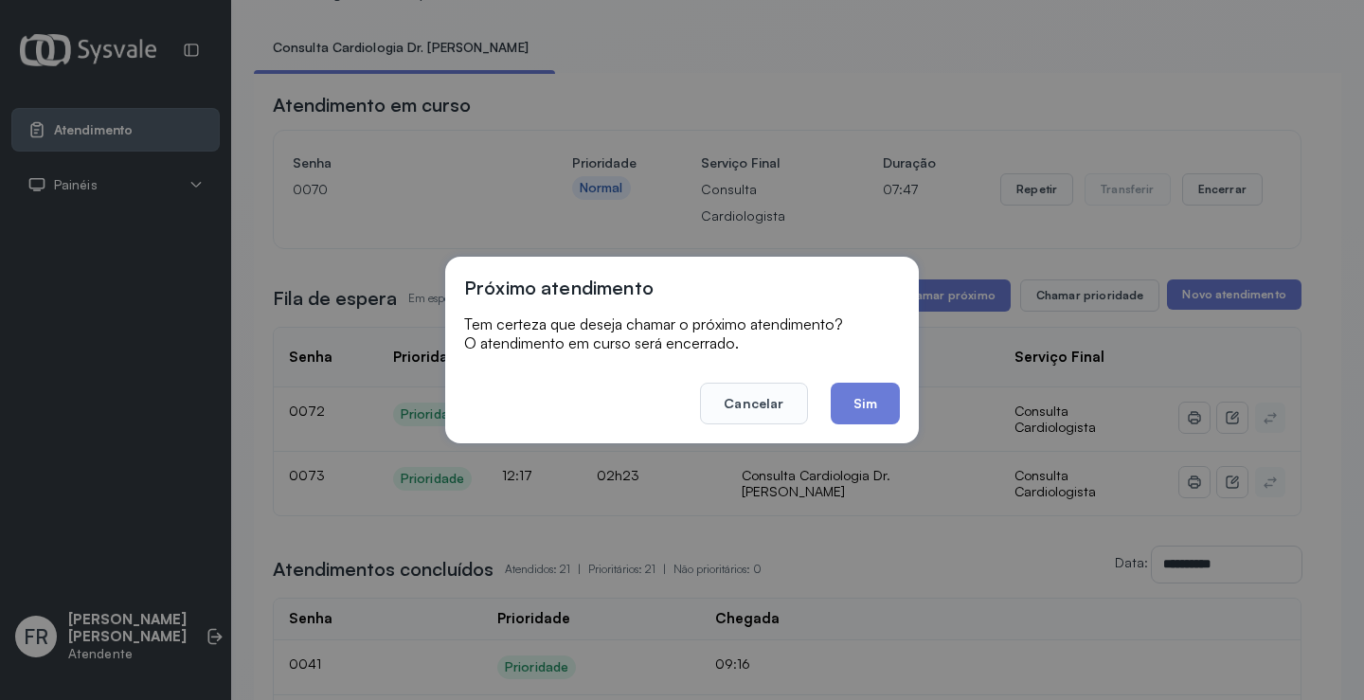
drag, startPoint x: 875, startPoint y: 400, endPoint x: 615, endPoint y: 261, distance: 294.9
click at [843, 386] on button "Sim" at bounding box center [865, 404] width 69 height 42
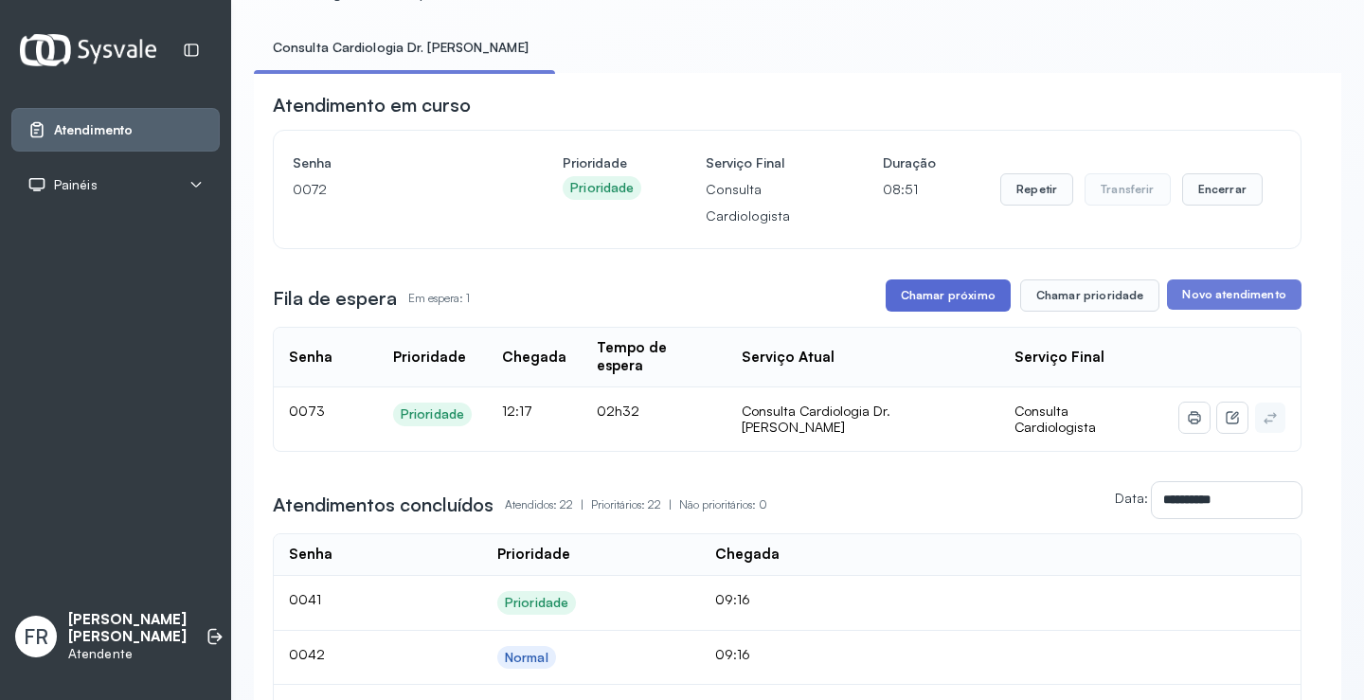
click at [925, 296] on button "Chamar próximo" at bounding box center [948, 295] width 125 height 32
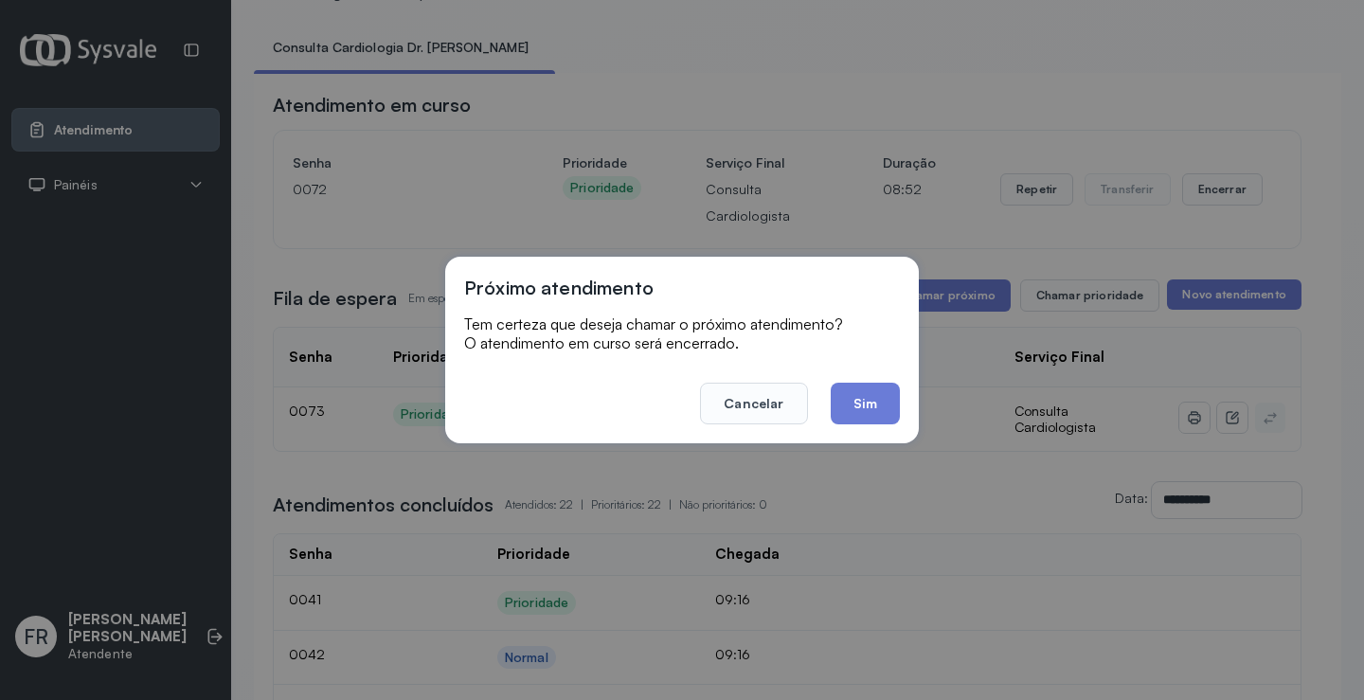
click at [886, 279] on button "Chamar próximo" at bounding box center [948, 295] width 125 height 32
click at [863, 405] on button "Sim" at bounding box center [865, 404] width 69 height 42
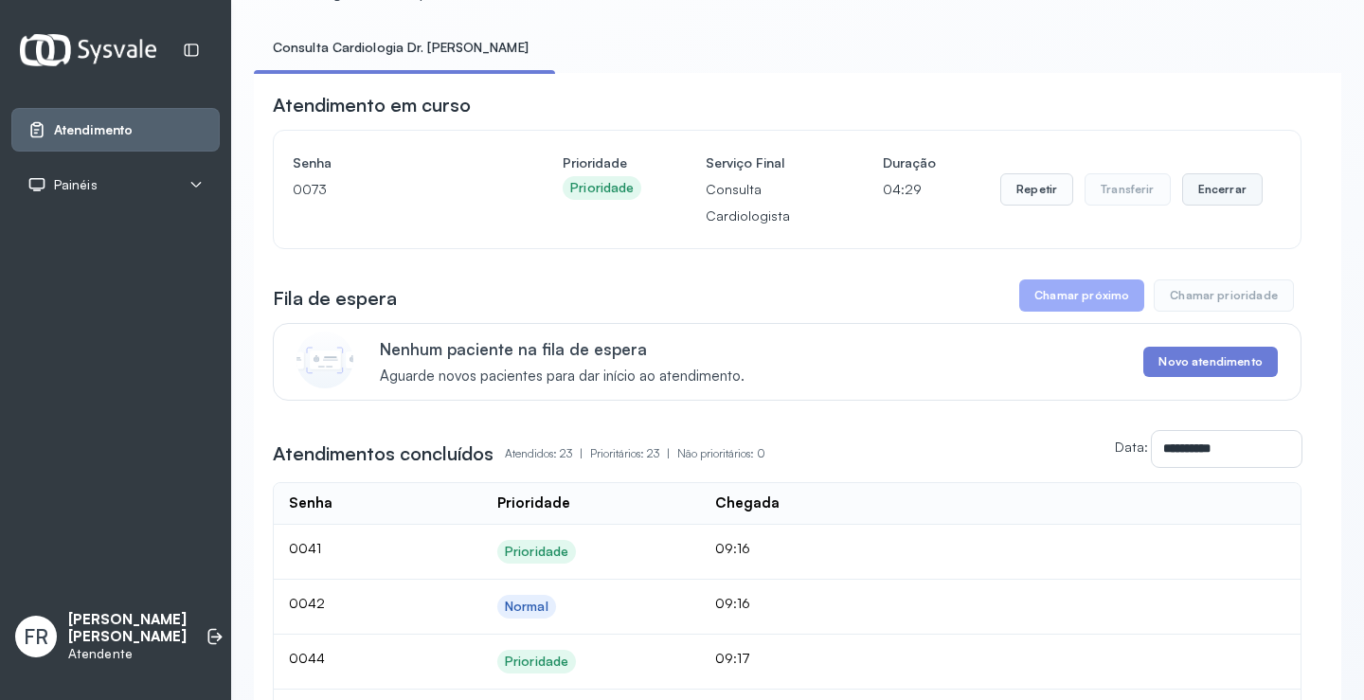
click at [1196, 189] on button "Encerrar" at bounding box center [1222, 189] width 81 height 32
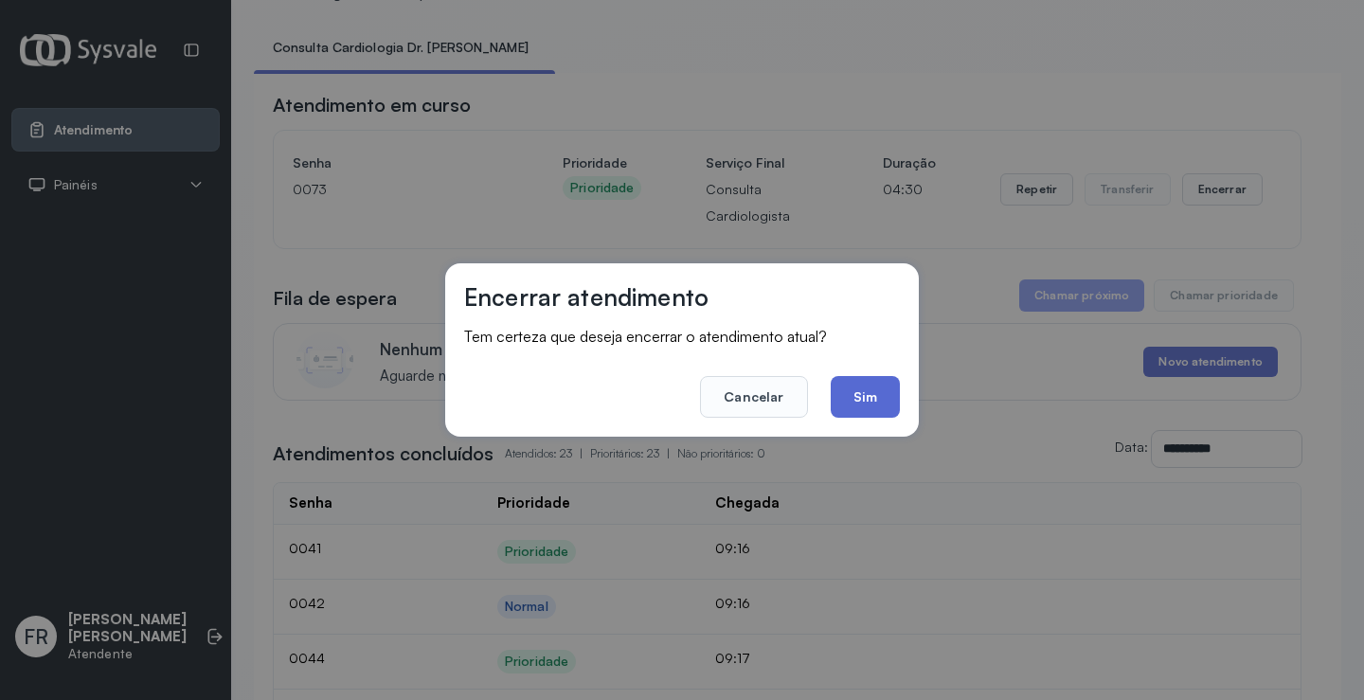
drag, startPoint x: 862, startPoint y: 399, endPoint x: 852, endPoint y: 383, distance: 19.2
click at [861, 398] on button "Sim" at bounding box center [865, 397] width 69 height 42
